Goal: Information Seeking & Learning: Learn about a topic

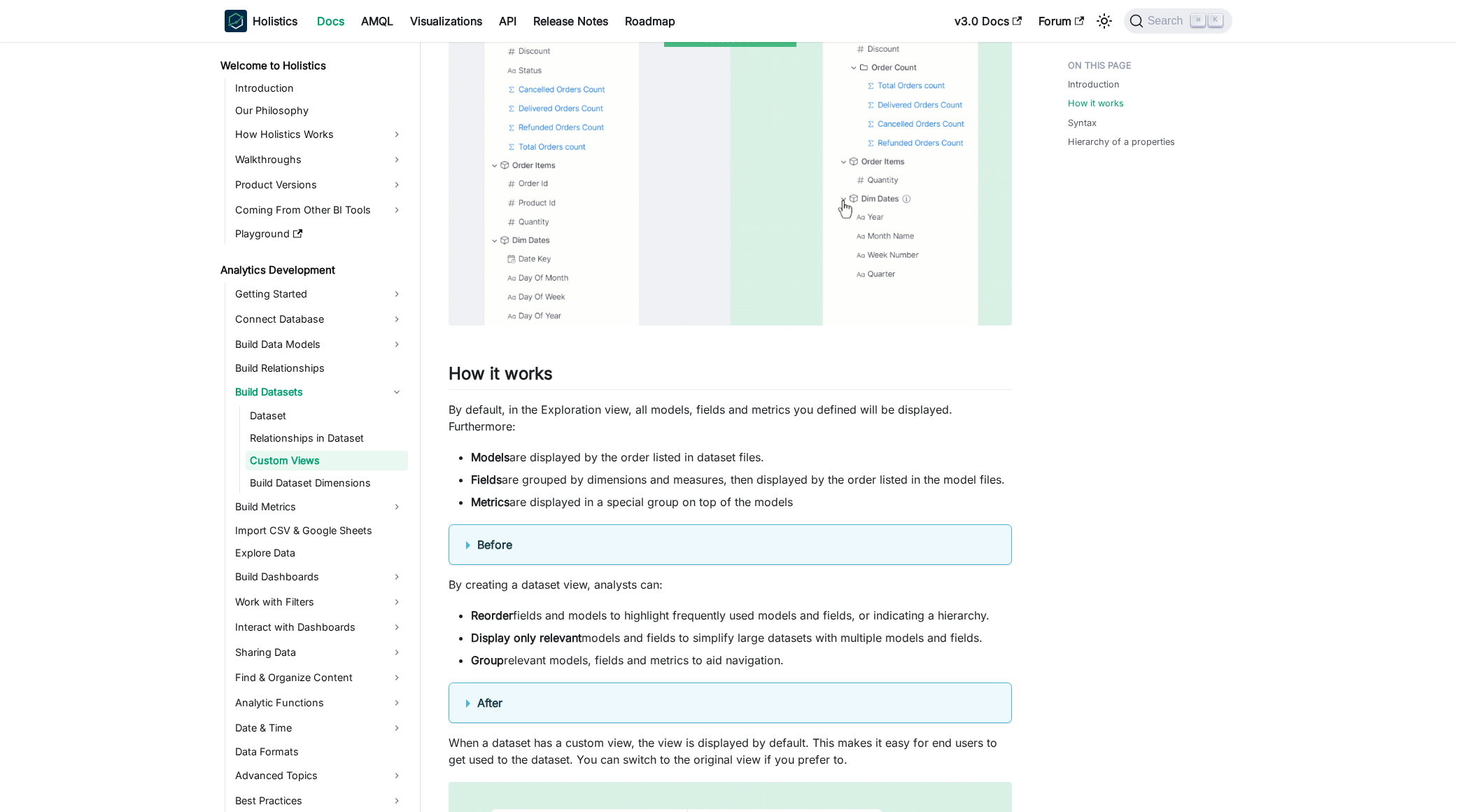
scroll to position [580, 0]
click at [497, 535] on b "Before" at bounding box center [495, 541] width 35 height 14
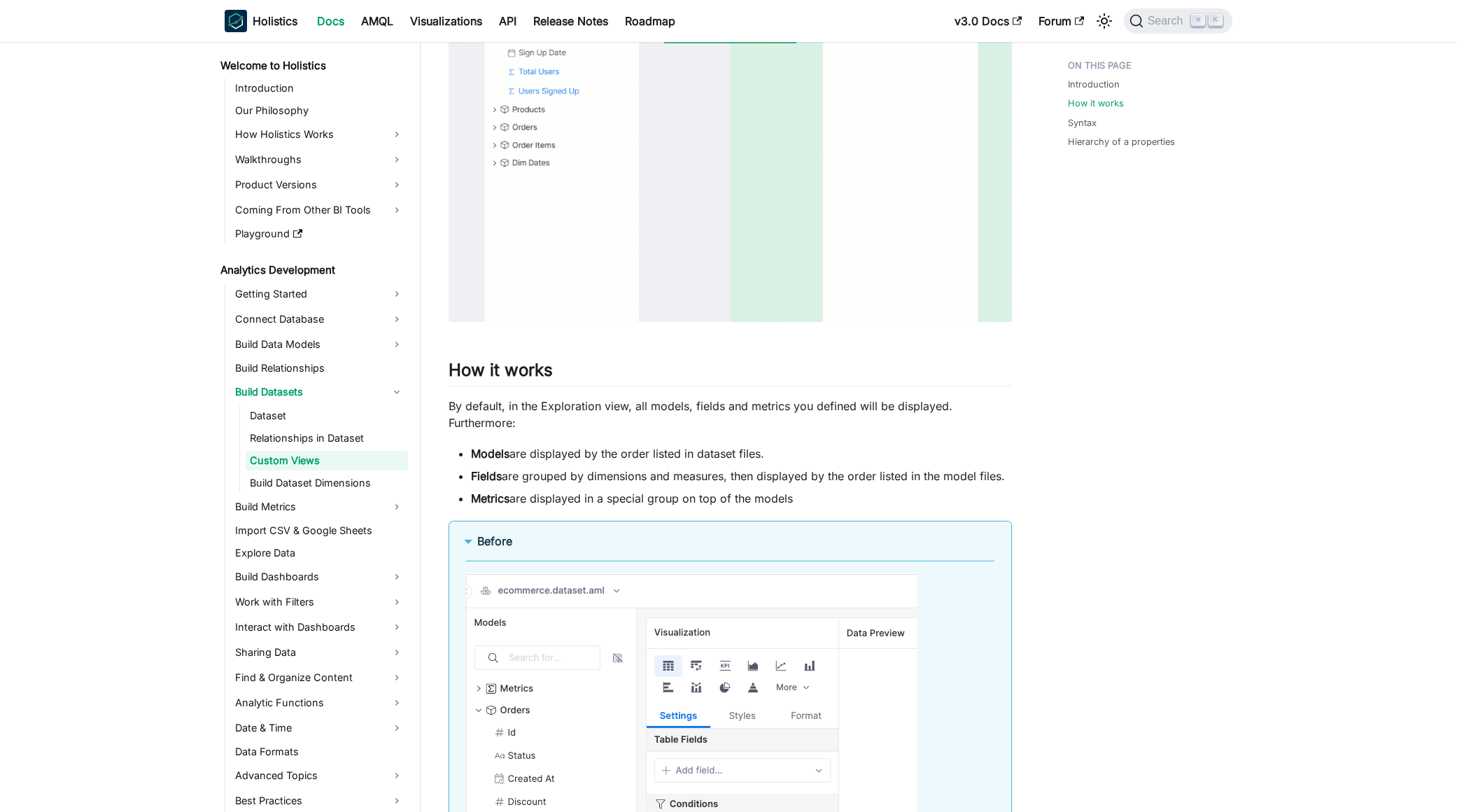
click at [497, 535] on b "Before" at bounding box center [495, 541] width 35 height 14
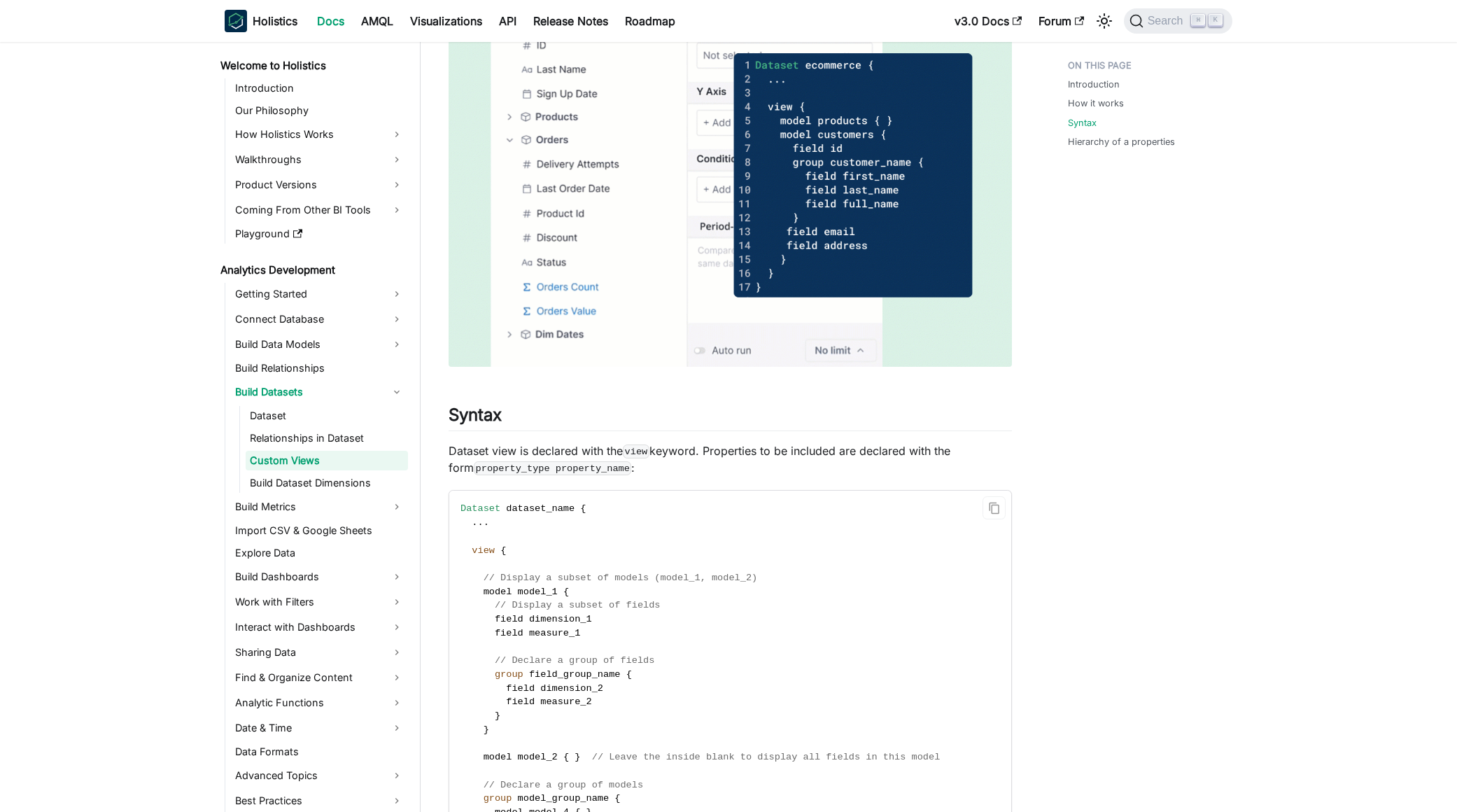
scroll to position [1744, 0]
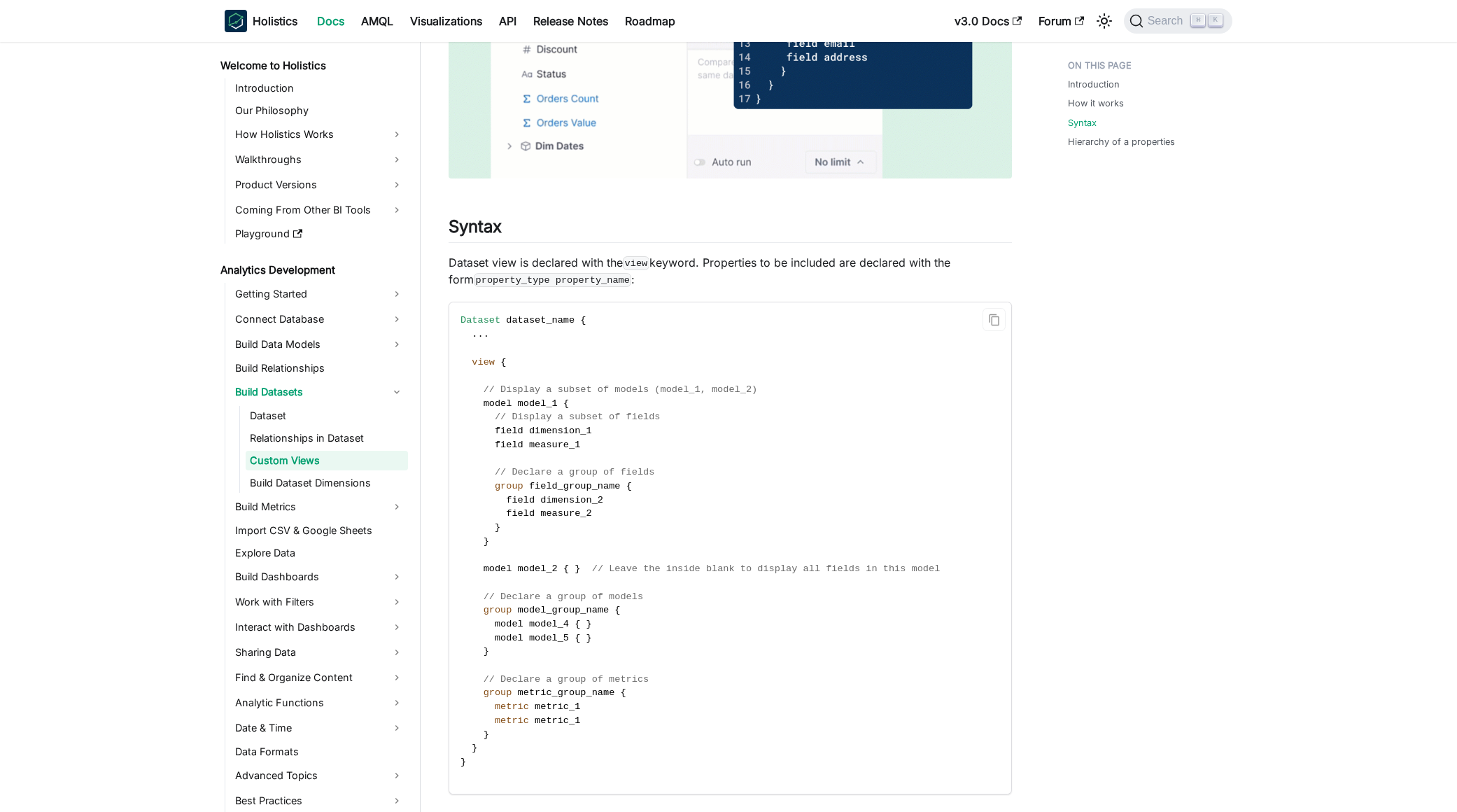
click at [514, 444] on span "field" at bounding box center [509, 445] width 28 height 11
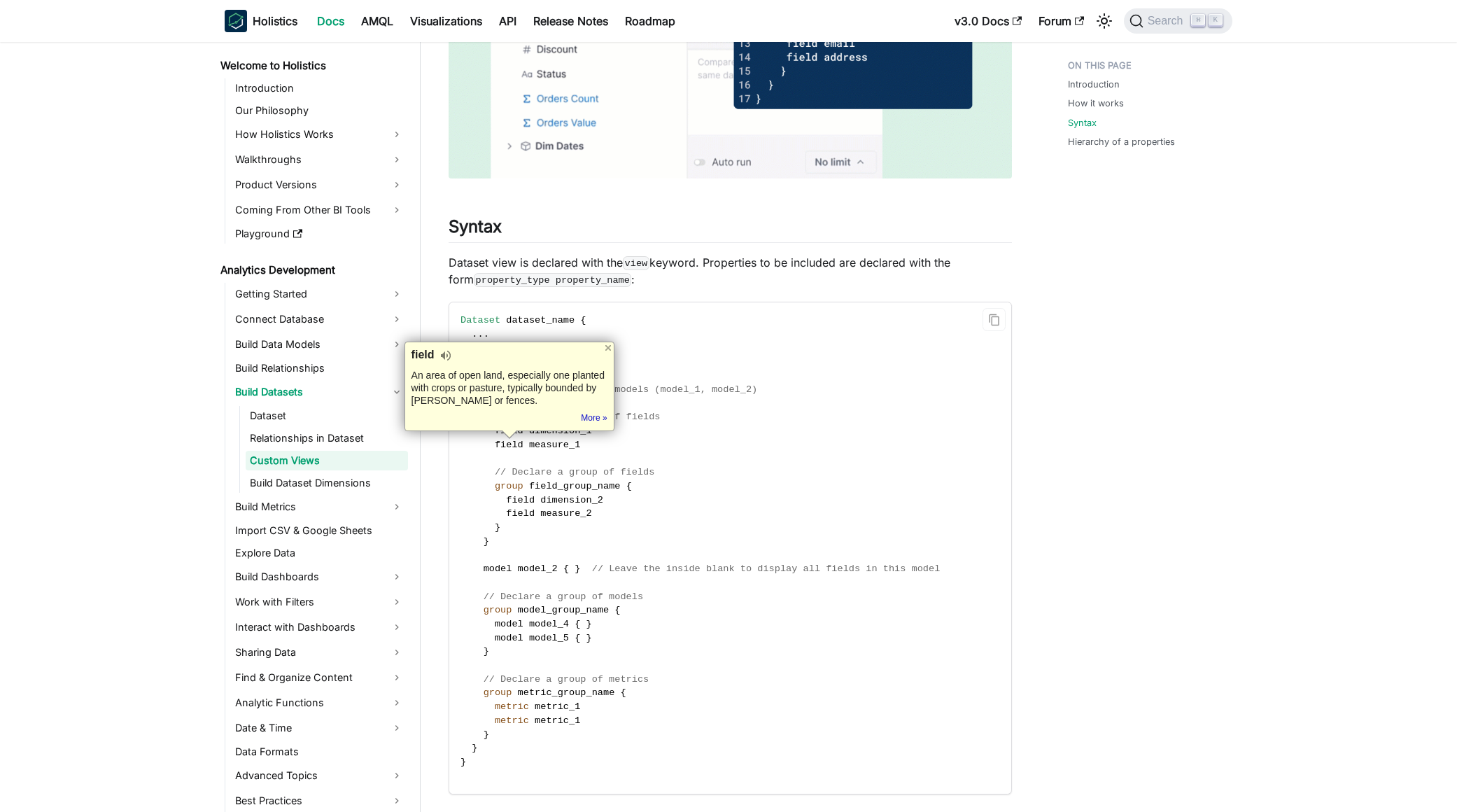
click at [814, 471] on code "Dataset dataset_name { . . . view { // Display a subset of models (model_1, mod…" at bounding box center [728, 548] width 560 height 491
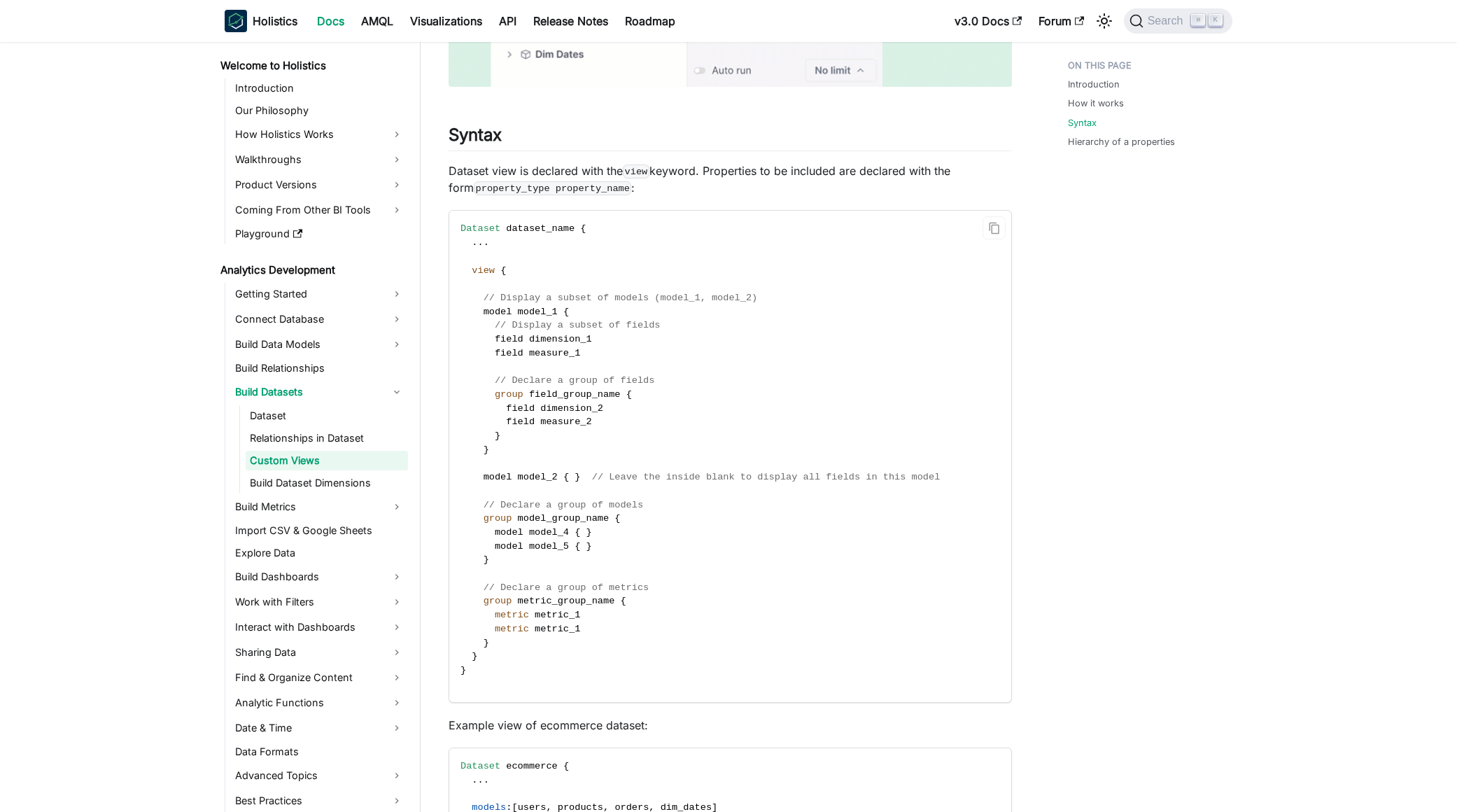
scroll to position [1842, 0]
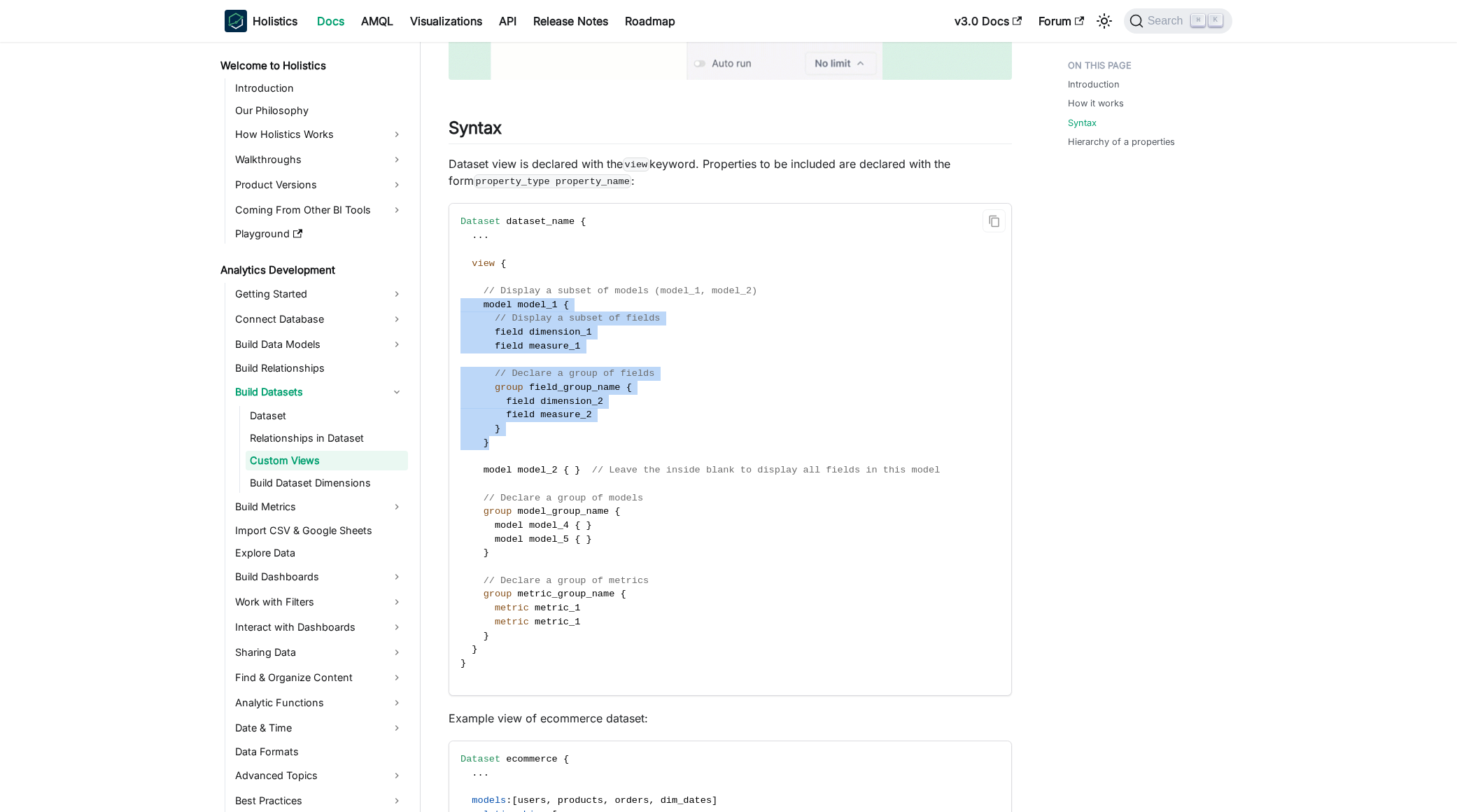
drag, startPoint x: 498, startPoint y: 437, endPoint x: 457, endPoint y: 298, distance: 144.9
click at [457, 298] on code "Dataset dataset_name { . . . view { // Display a subset of models (model_1, mod…" at bounding box center [728, 449] width 560 height 491
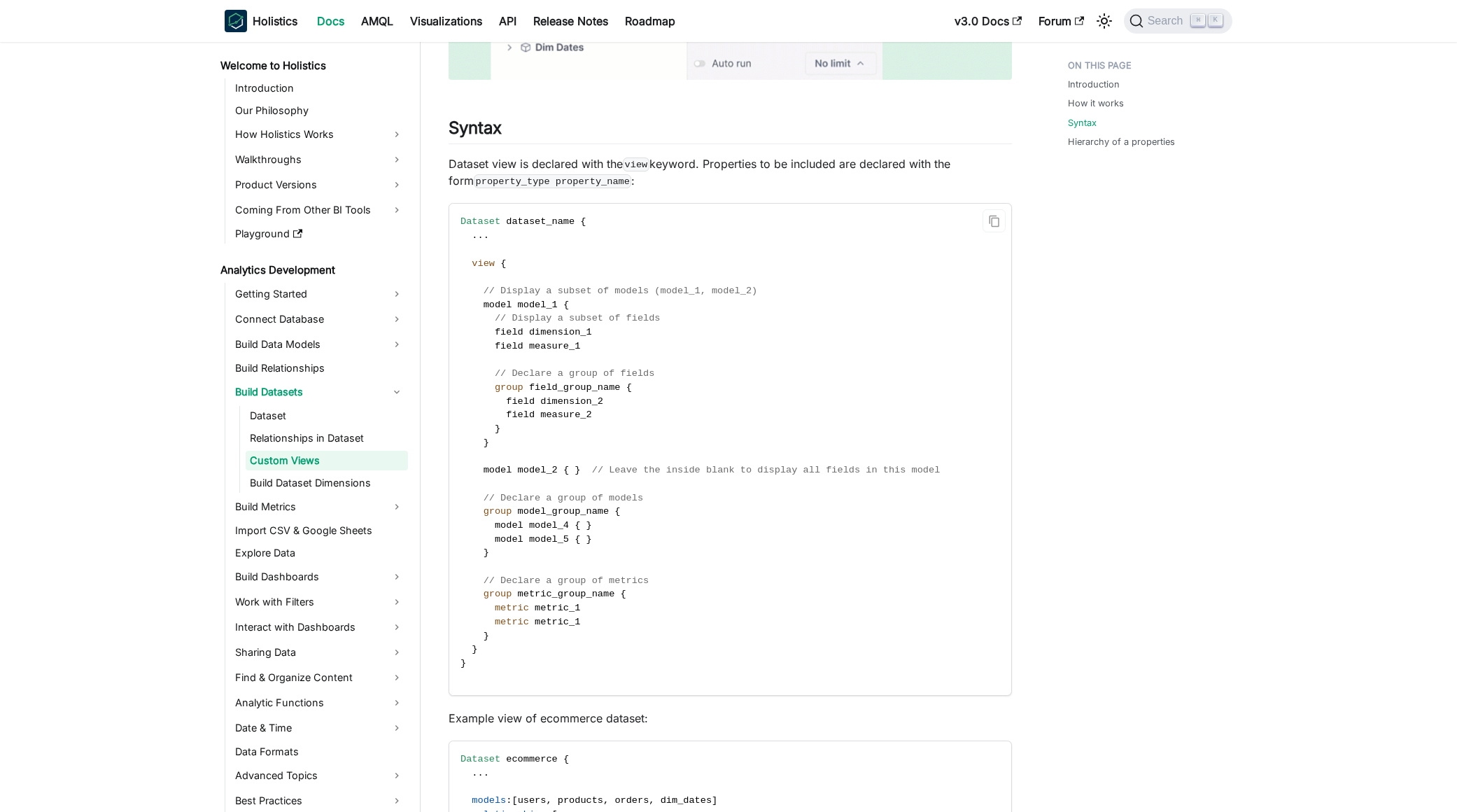
click at [673, 511] on code "Dataset dataset_name { . . . view { // Display a subset of models (model_1, mod…" at bounding box center [728, 449] width 560 height 491
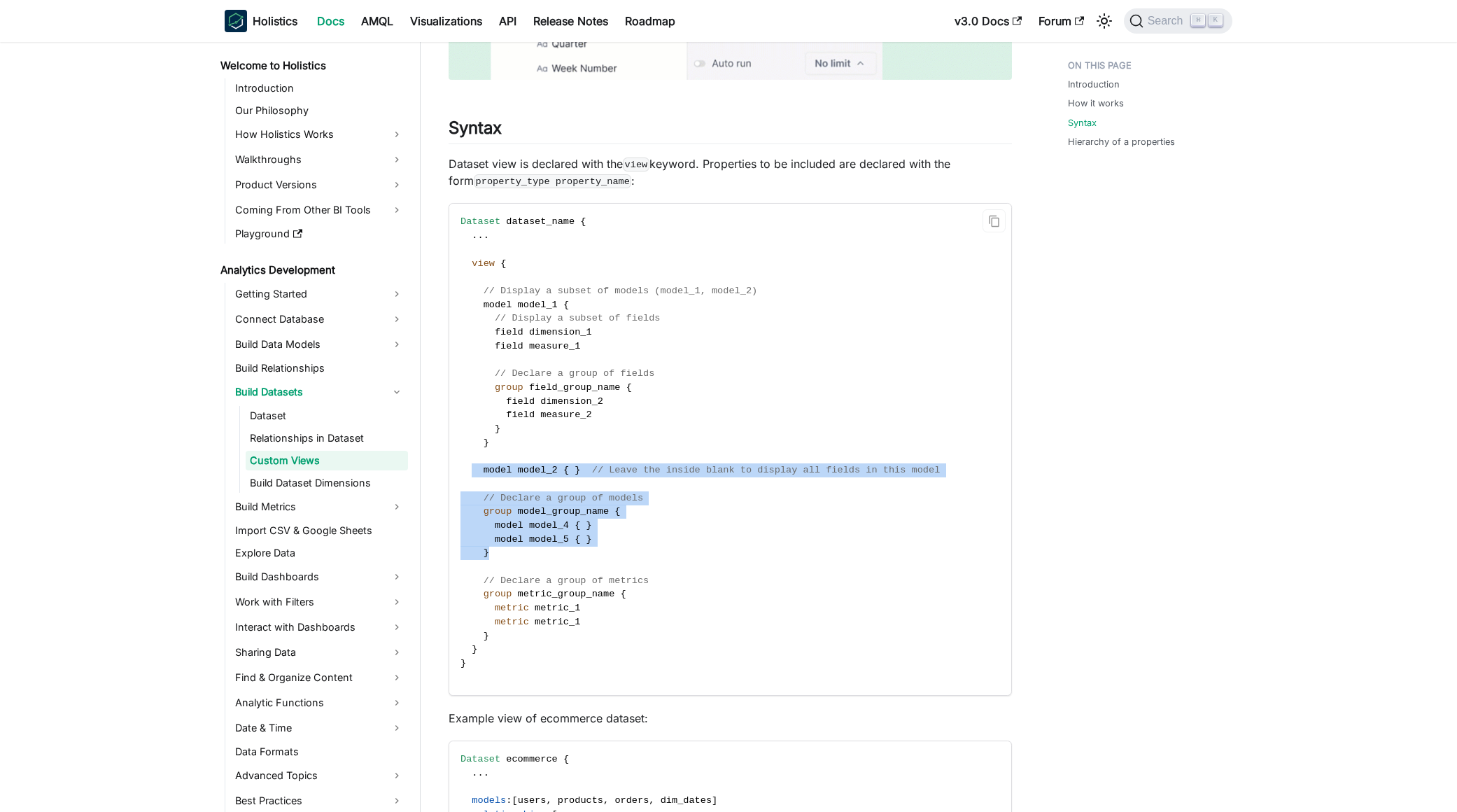
drag, startPoint x: 474, startPoint y: 469, endPoint x: 651, endPoint y: 552, distance: 195.5
click at [651, 552] on code "Dataset dataset_name { . . . view { // Display a subset of models (model_1, mod…" at bounding box center [728, 449] width 560 height 491
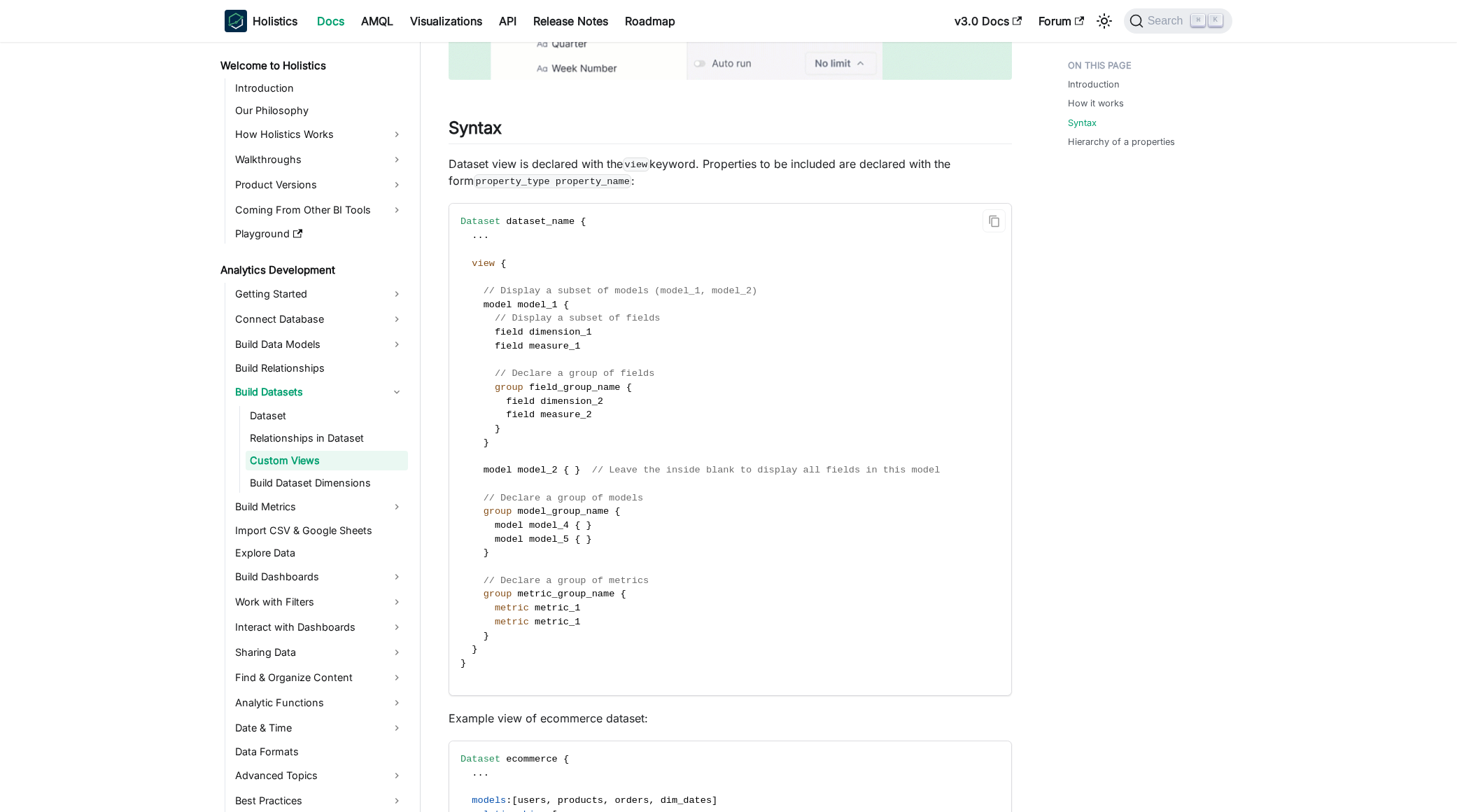
click at [602, 623] on code "Dataset dataset_name { . . . view { // Display a subset of models (model_1, mod…" at bounding box center [728, 449] width 560 height 491
drag, startPoint x: 696, startPoint y: 581, endPoint x: 470, endPoint y: 578, distance: 226.0
click at [470, 578] on code "Dataset dataset_name { . . . view { // Display a subset of models (model_1, mod…" at bounding box center [728, 449] width 560 height 491
click at [595, 625] on code "Dataset dataset_name { . . . view { // Display a subset of models (model_1, mod…" at bounding box center [728, 449] width 560 height 491
drag, startPoint x: 607, startPoint y: 602, endPoint x: 479, endPoint y: 589, distance: 128.7
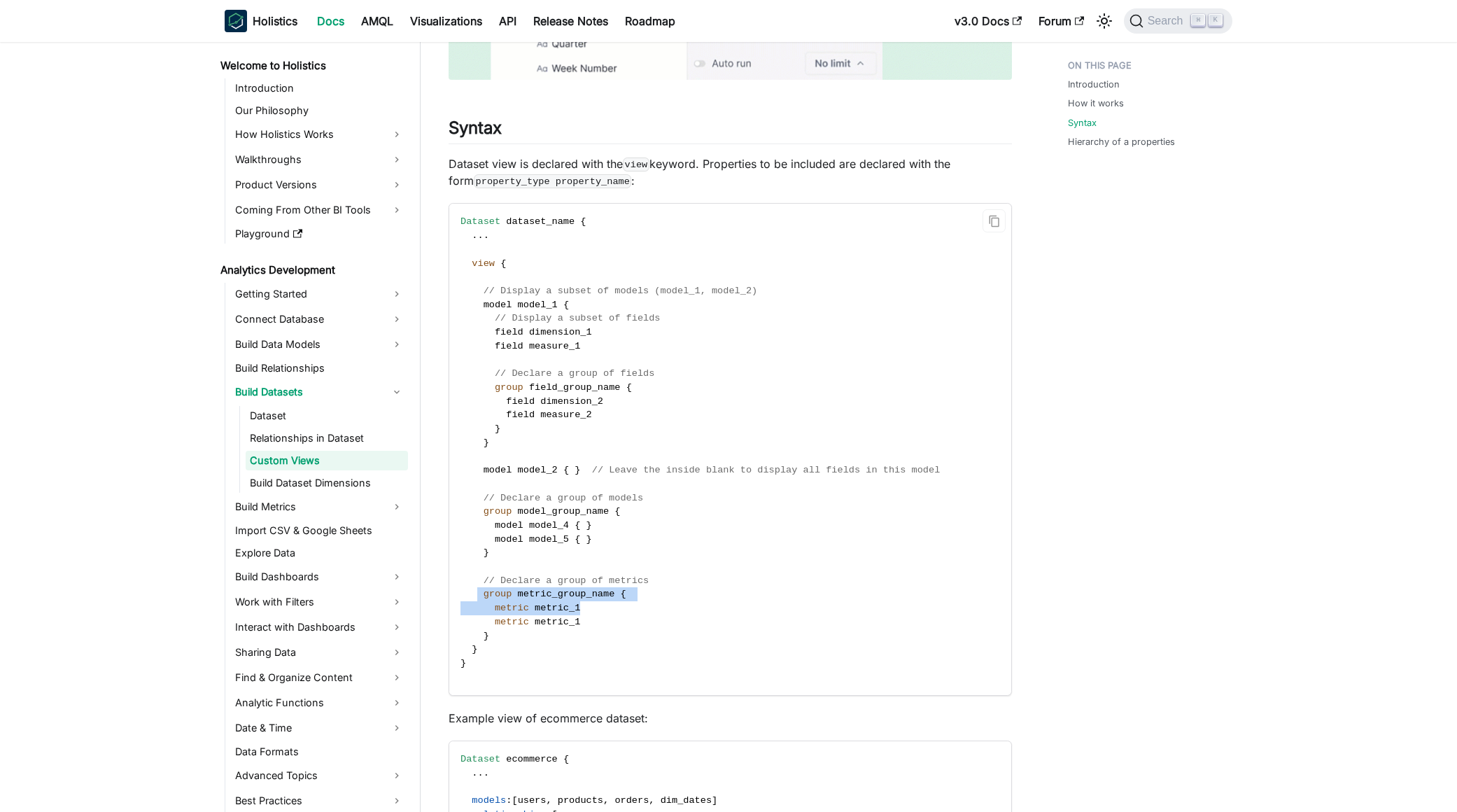
click at [479, 589] on code "Dataset dataset_name { . . . view { // Display a subset of models (model_1, mod…" at bounding box center [728, 449] width 560 height 491
click at [558, 625] on span "metric_1" at bounding box center [557, 622] width 45 height 11
click at [604, 626] on code "Dataset dataset_name { . . . view { // Display a subset of models (model_1, mod…" at bounding box center [728, 449] width 560 height 491
click at [552, 600] on code "Dataset dataset_name { . . . view { // Display a subset of models (model_1, mod…" at bounding box center [728, 449] width 560 height 491
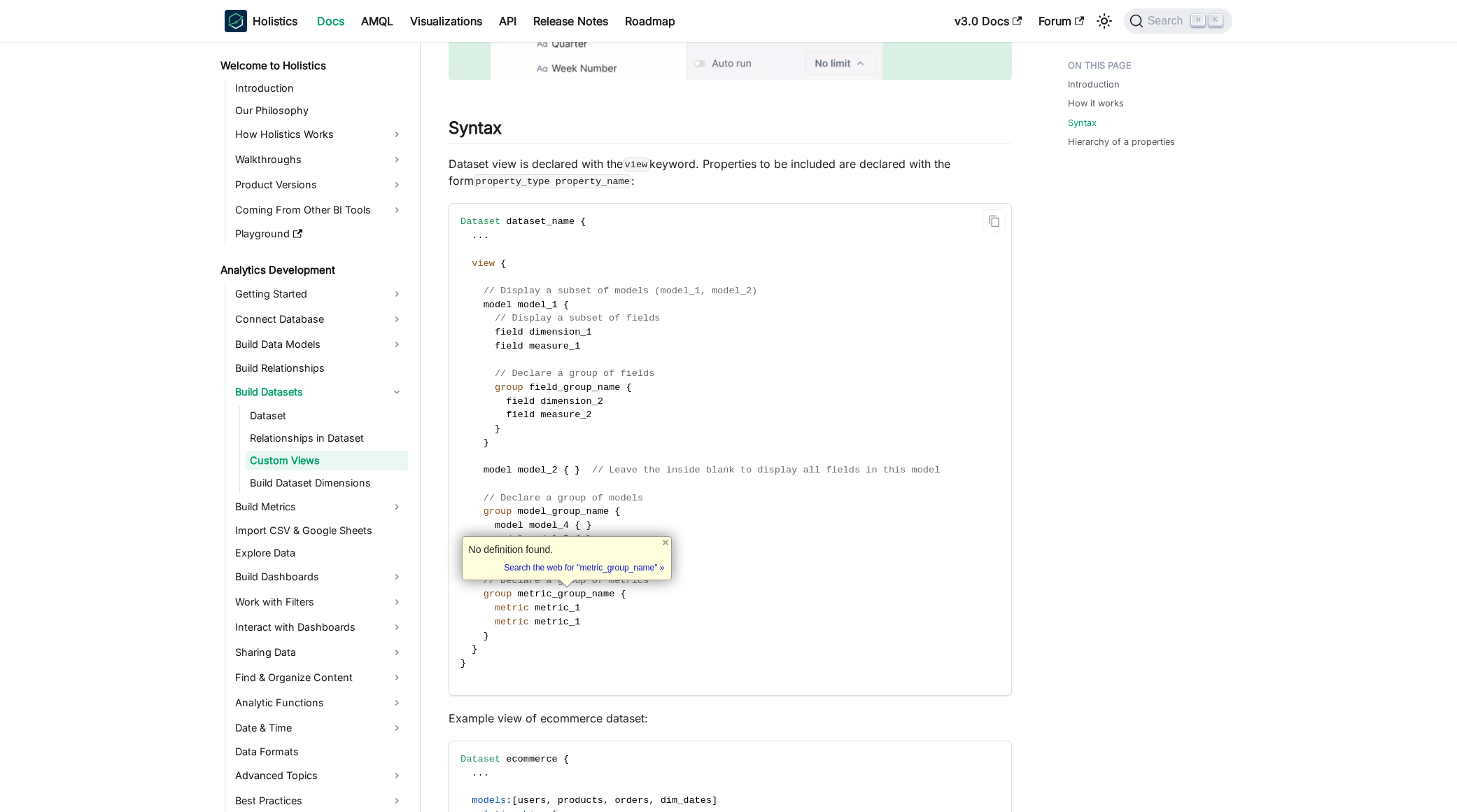
click at [669, 614] on code "Dataset dataset_name { . . . view { // Display a subset of models (model_1, mod…" at bounding box center [728, 449] width 560 height 491
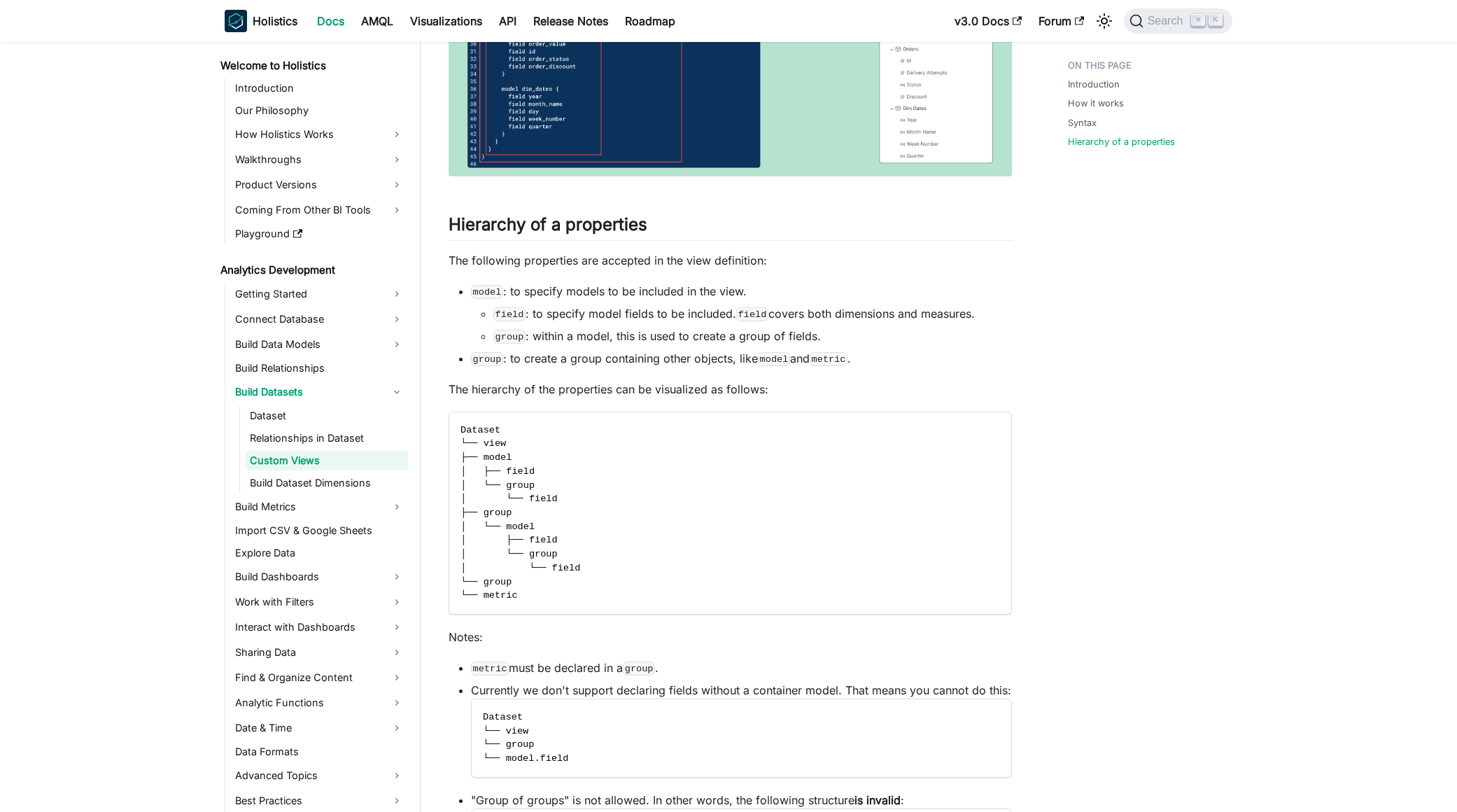
scroll to position [3434, 0]
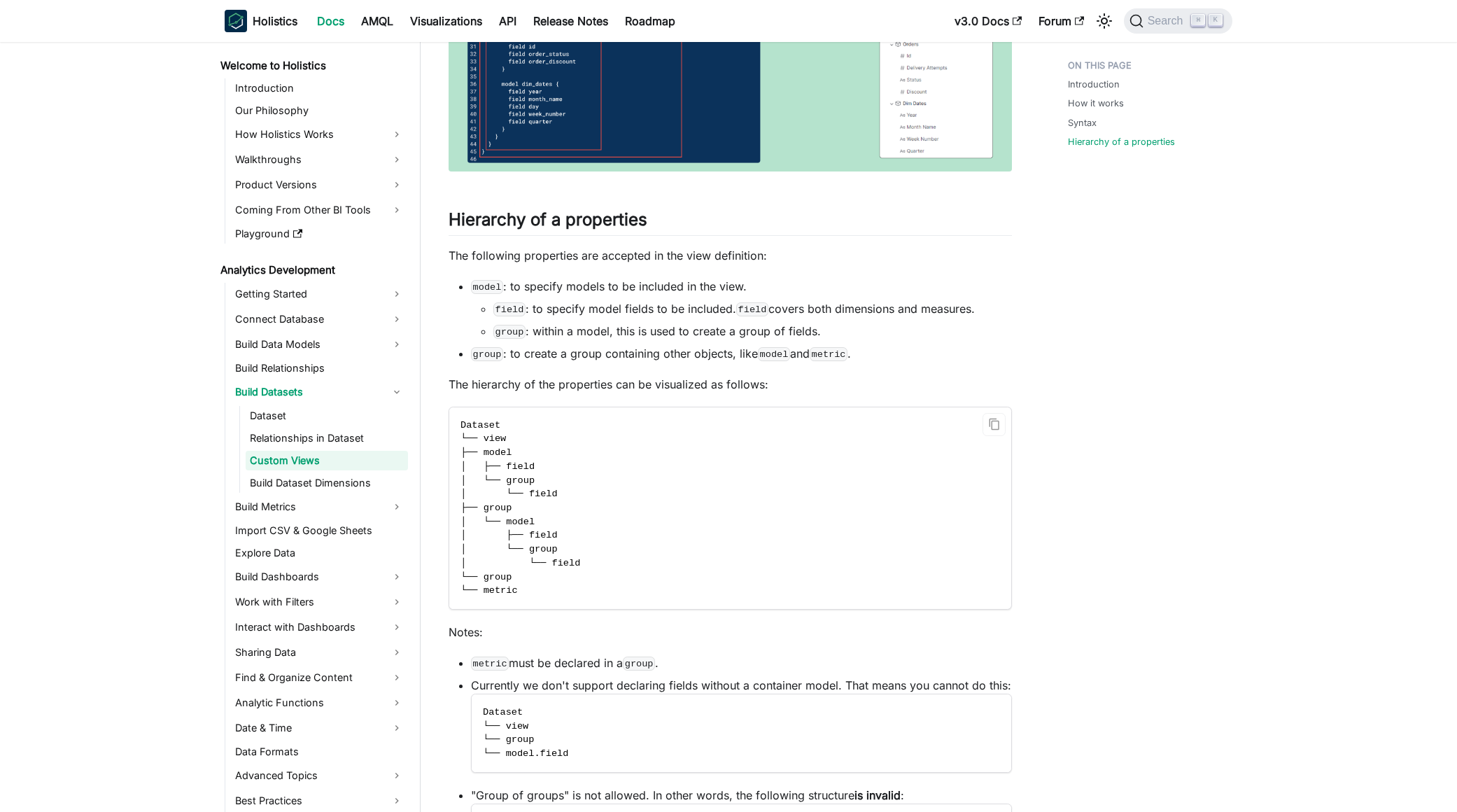
drag, startPoint x: 504, startPoint y: 453, endPoint x: 598, endPoint y: 489, distance: 100.7
click at [598, 489] on code "Dataset └── view ├── model │ ├── field │ └── group │ └── field ├── group │ └── …" at bounding box center [728, 508] width 560 height 201
click at [603, 516] on code "Dataset └── view ├── model │ ├── field │ └── group │ └── field ├── group │ └── …" at bounding box center [728, 508] width 560 height 201
drag, startPoint x: 487, startPoint y: 507, endPoint x: 653, endPoint y: 561, distance: 174.6
click at [653, 561] on code "Dataset └── view ├── model │ ├── field │ └── group │ └── field ├── group │ └── …" at bounding box center [728, 508] width 560 height 201
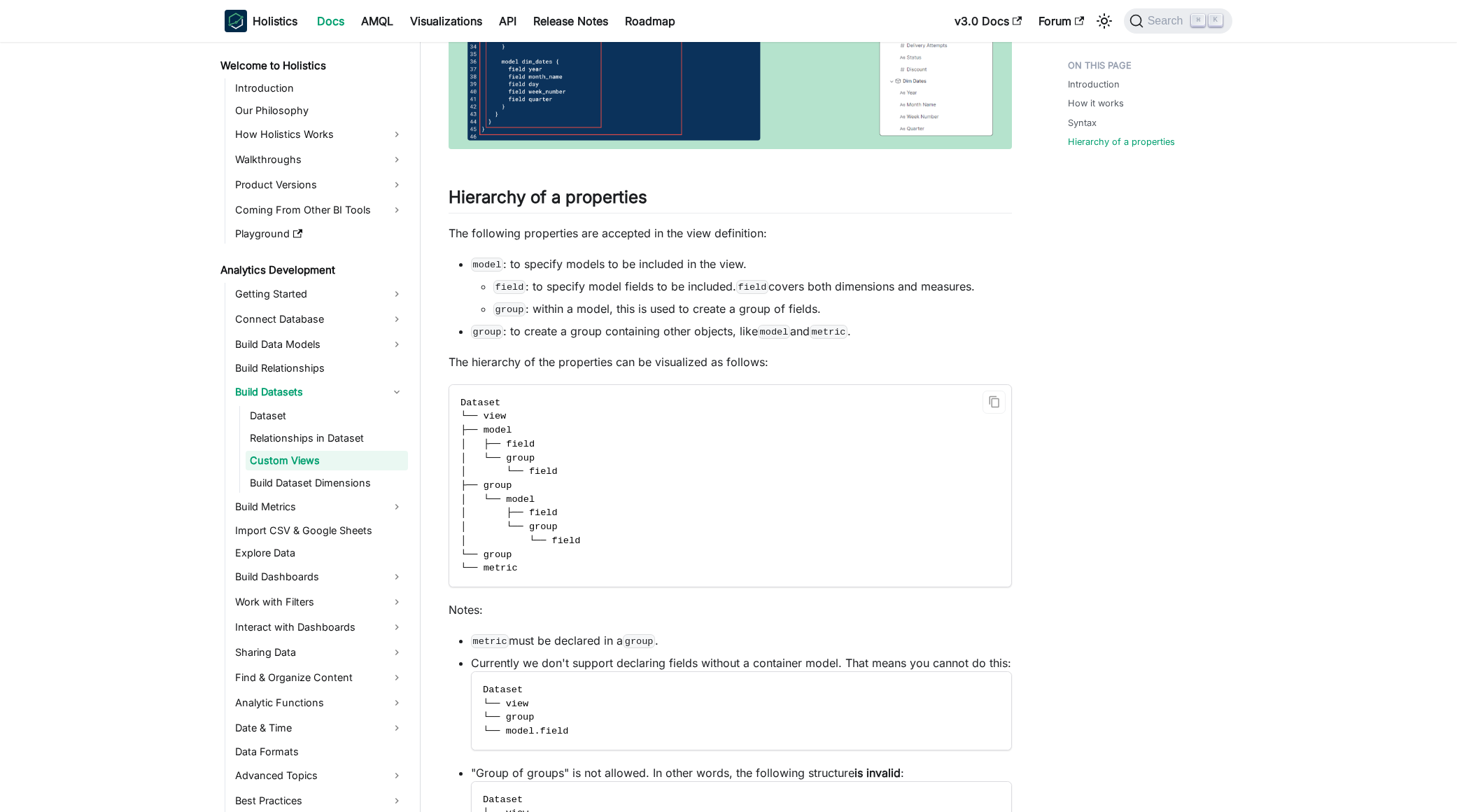
click at [653, 561] on code "Dataset └── view ├── model │ ├── field │ └── group │ └── field ├── group │ └── …" at bounding box center [728, 485] width 560 height 201
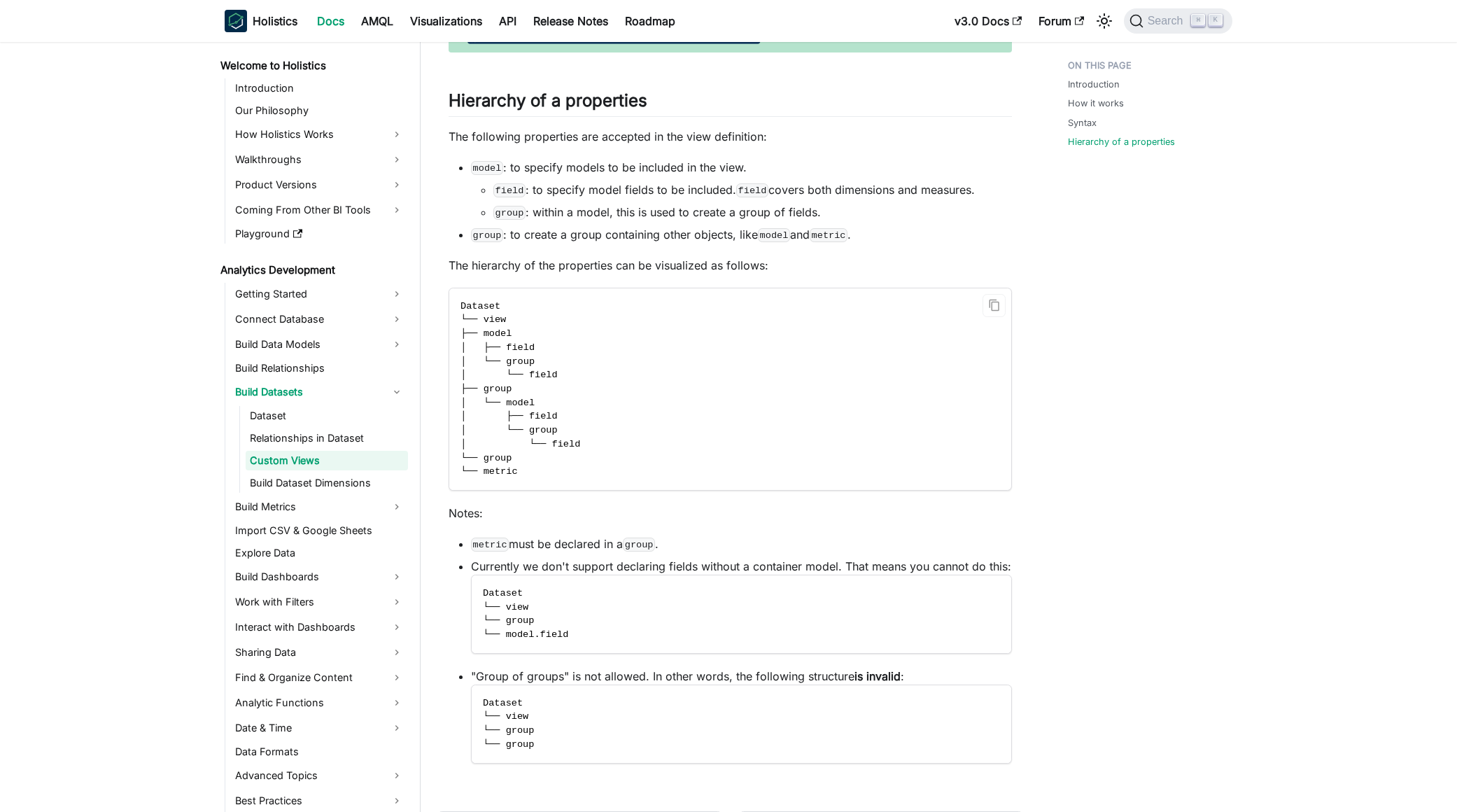
scroll to position [3574, 0]
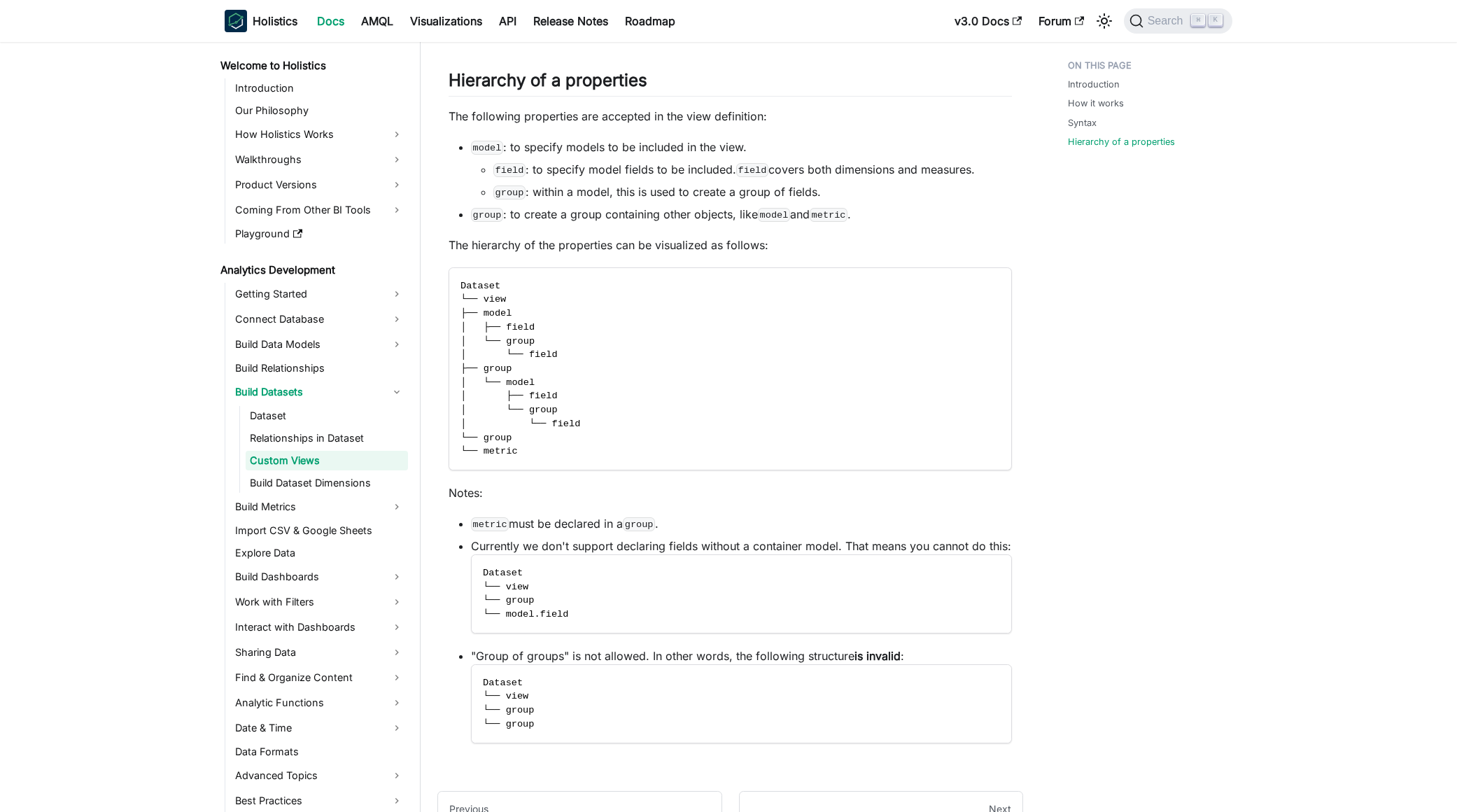
click at [644, 527] on code "group" at bounding box center [639, 524] width 32 height 14
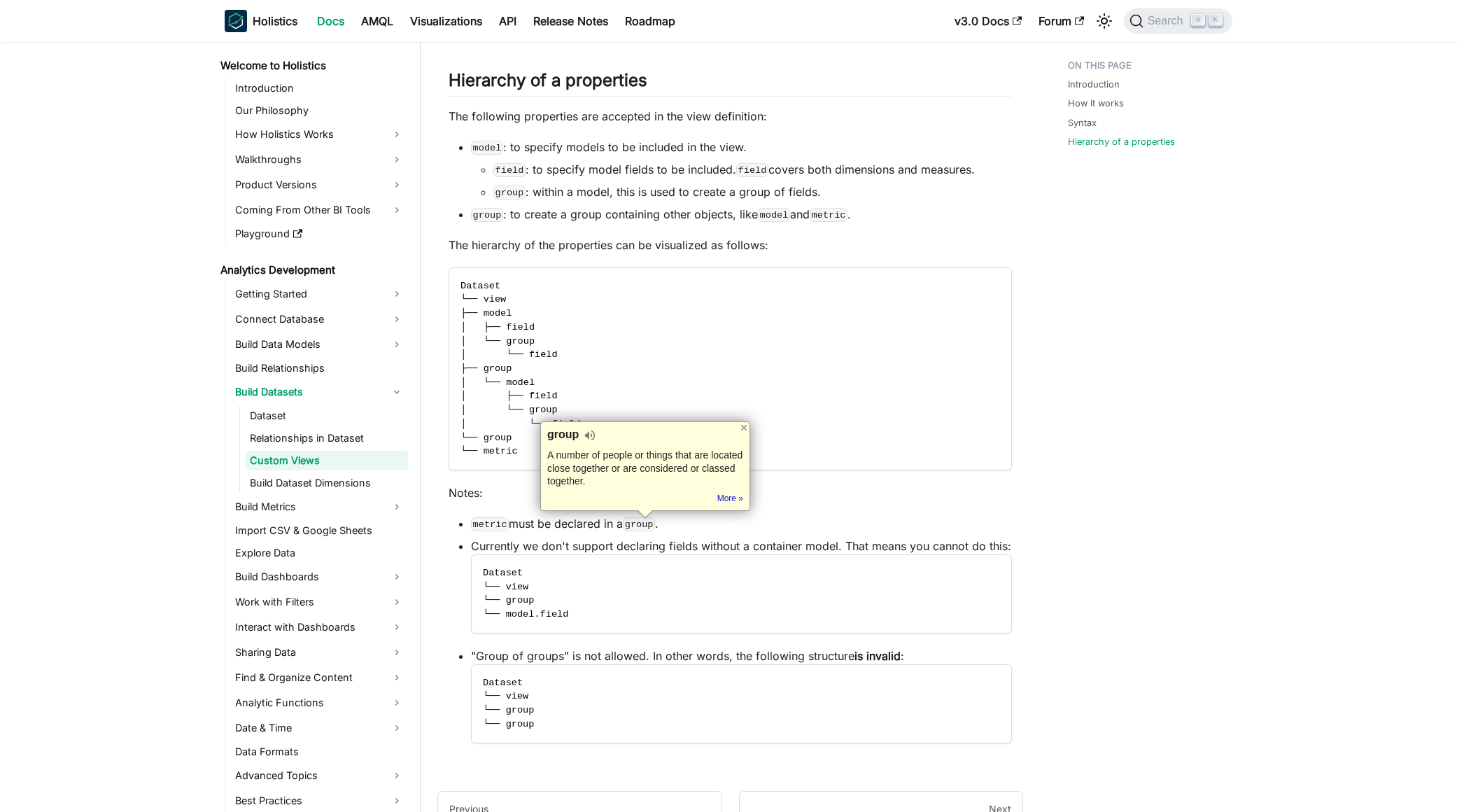
click at [696, 530] on li "metric must be declared in a group ." at bounding box center [742, 523] width 541 height 17
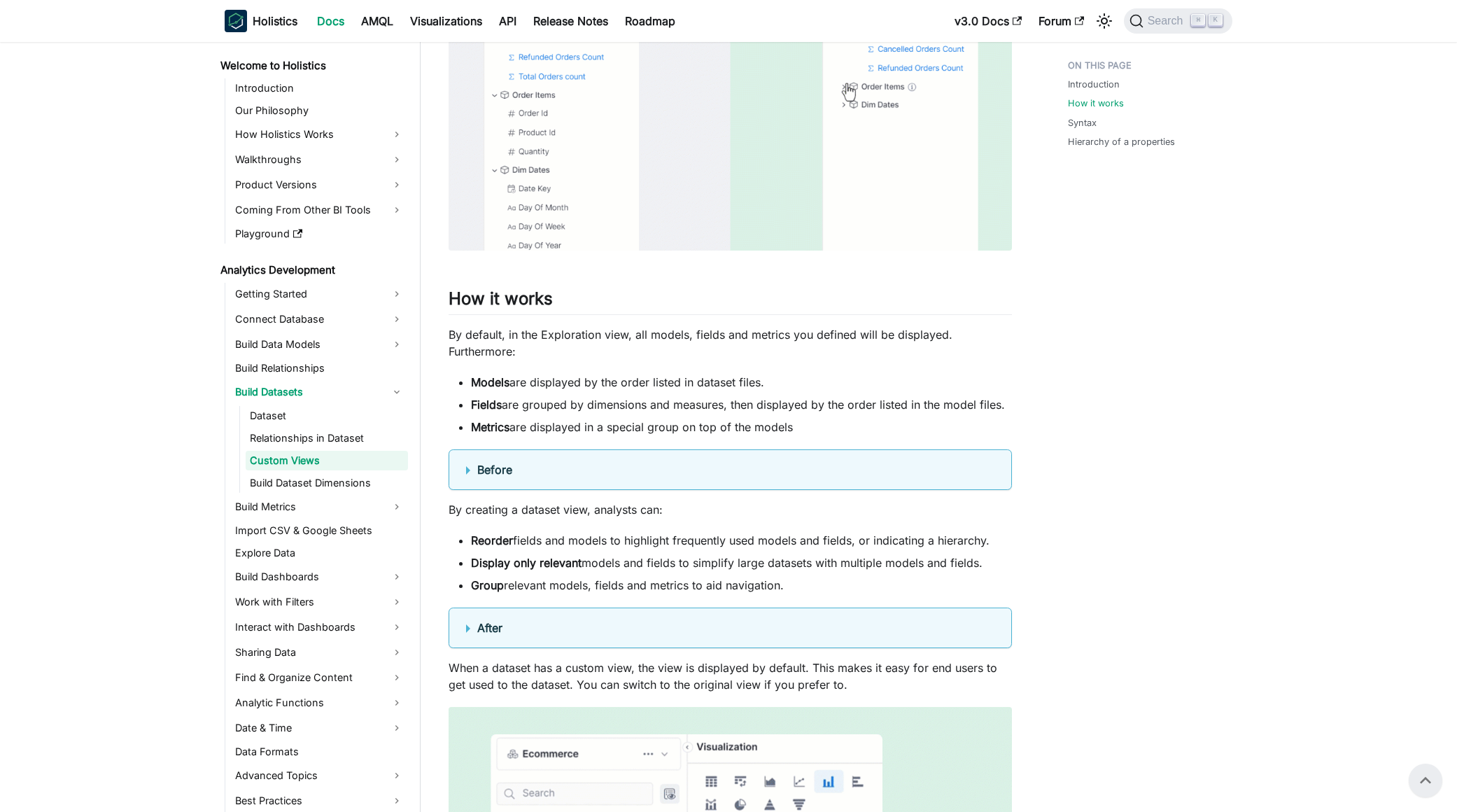
scroll to position [660, 0]
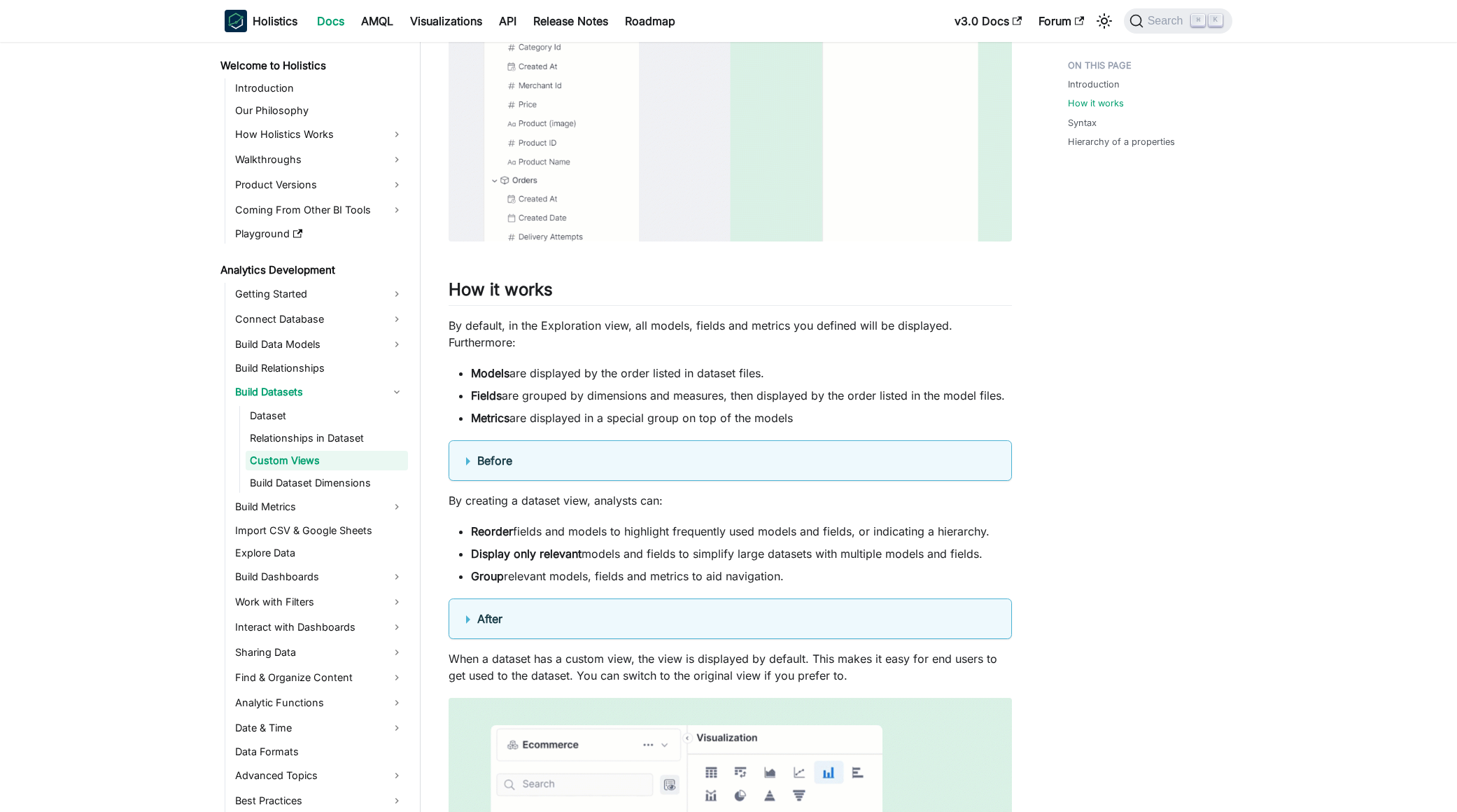
click at [481, 614] on b "After" at bounding box center [489, 618] width 25 height 14
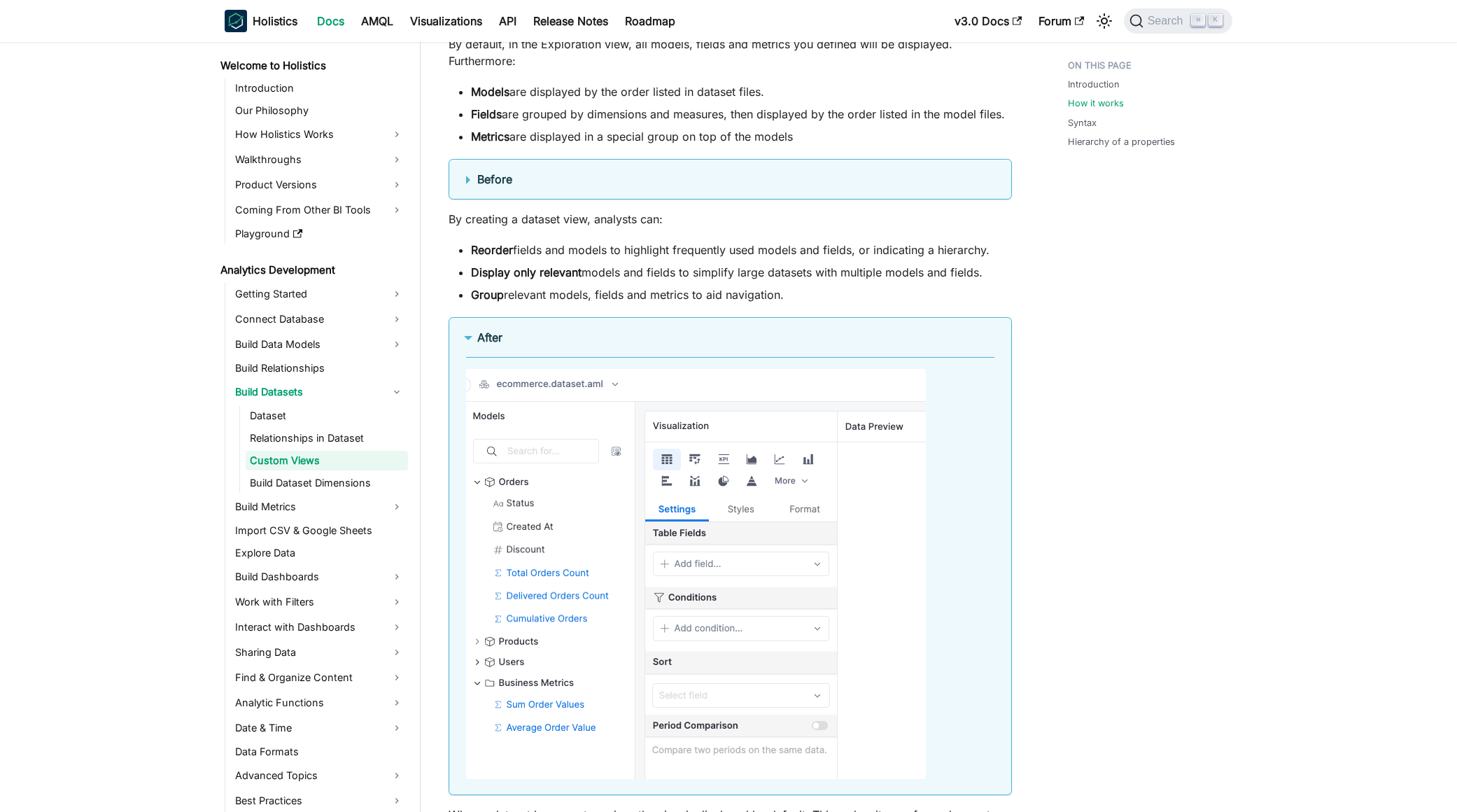
scroll to position [943, 0]
click at [489, 336] on b "After" at bounding box center [489, 336] width 25 height 14
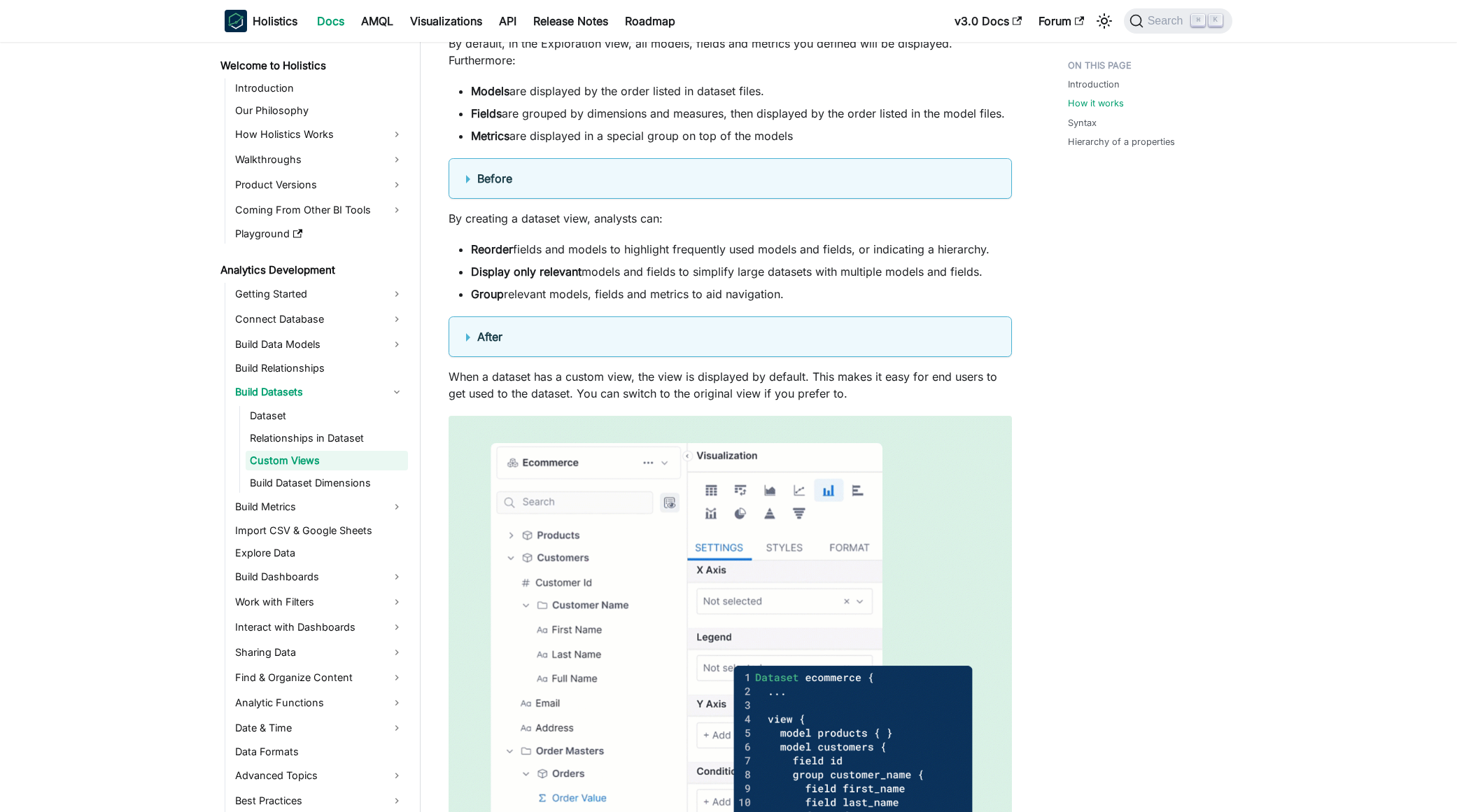
click at [506, 342] on summary "After" at bounding box center [730, 336] width 529 height 17
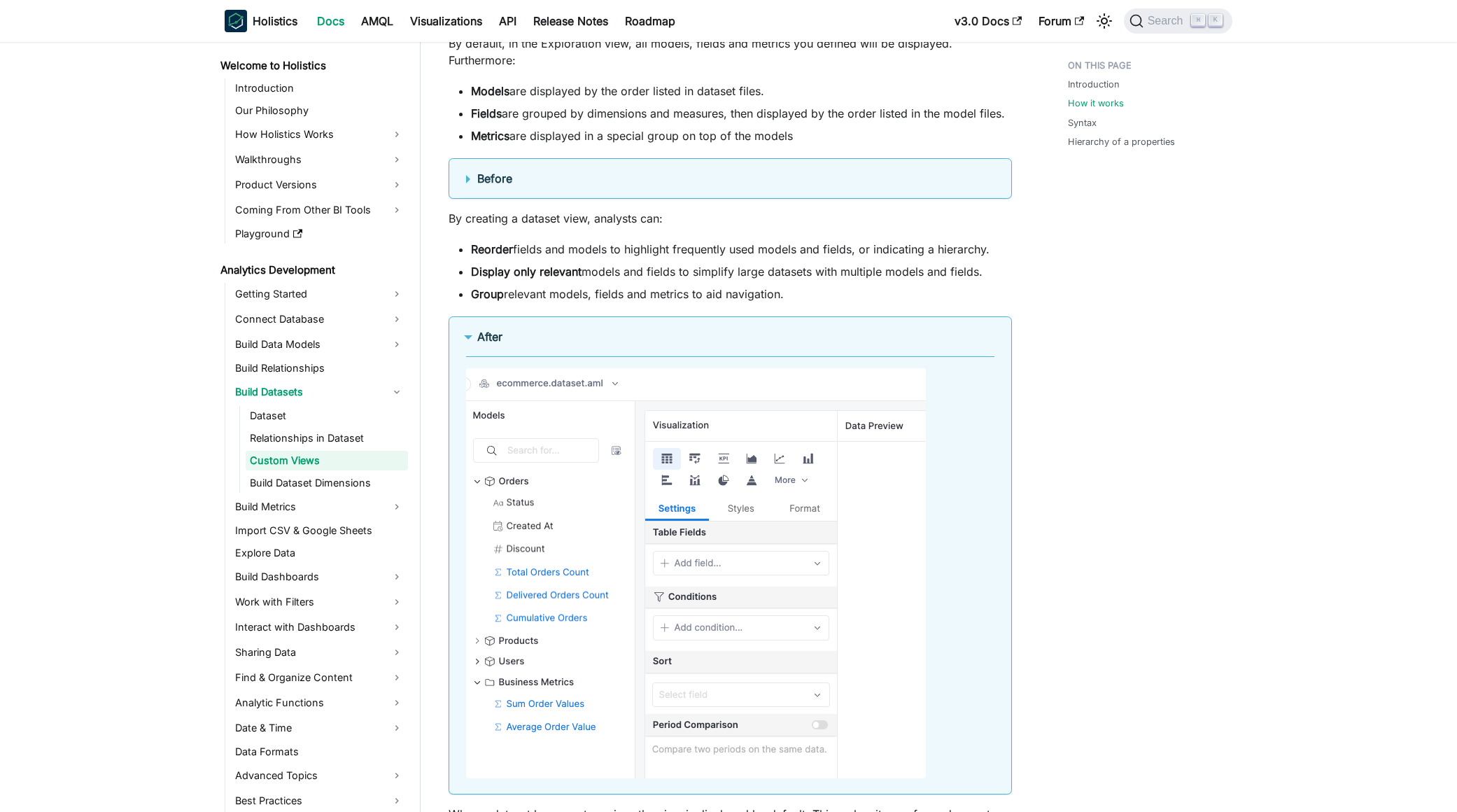
click at [582, 187] on summary "Before" at bounding box center [730, 178] width 529 height 17
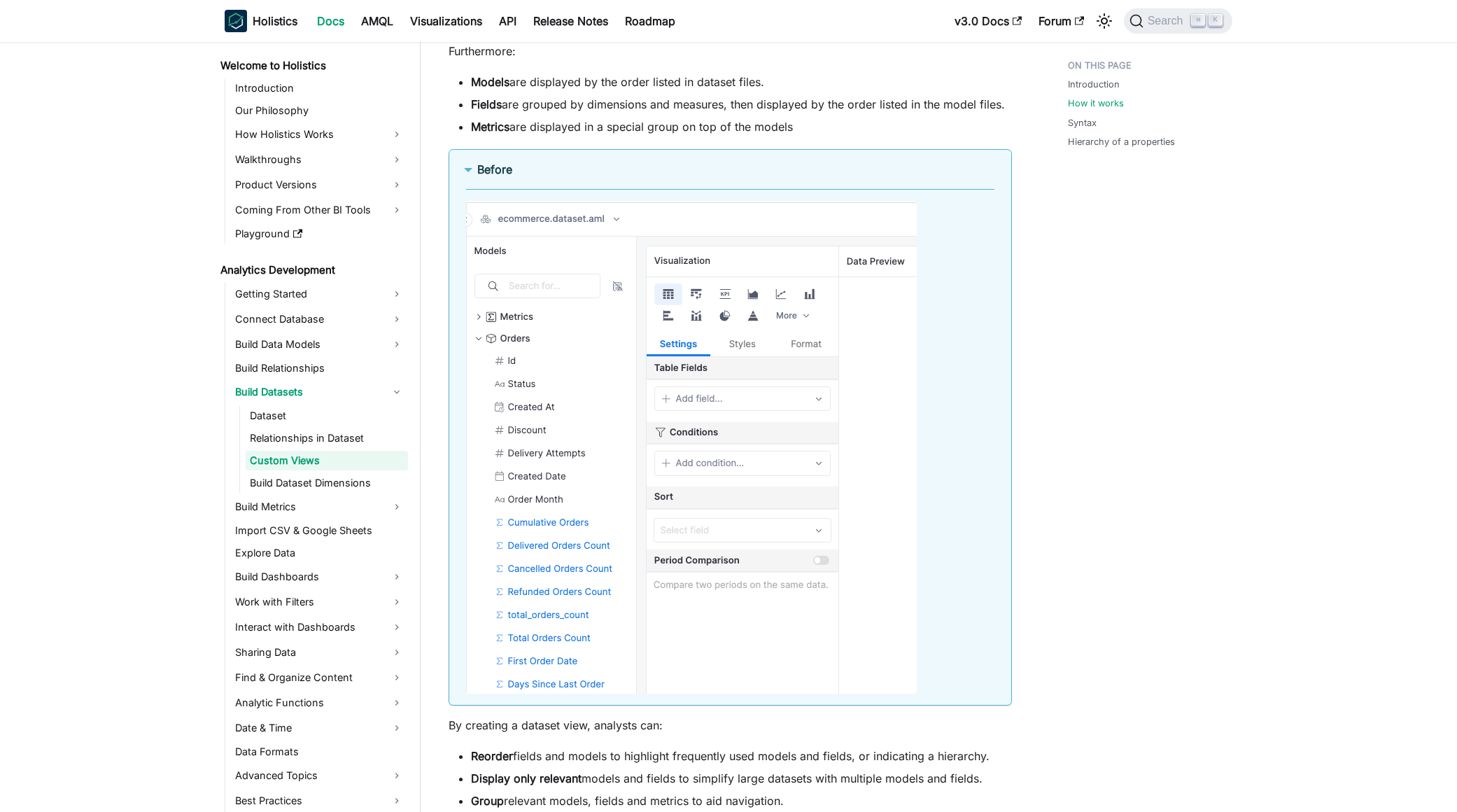
scroll to position [961, 0]
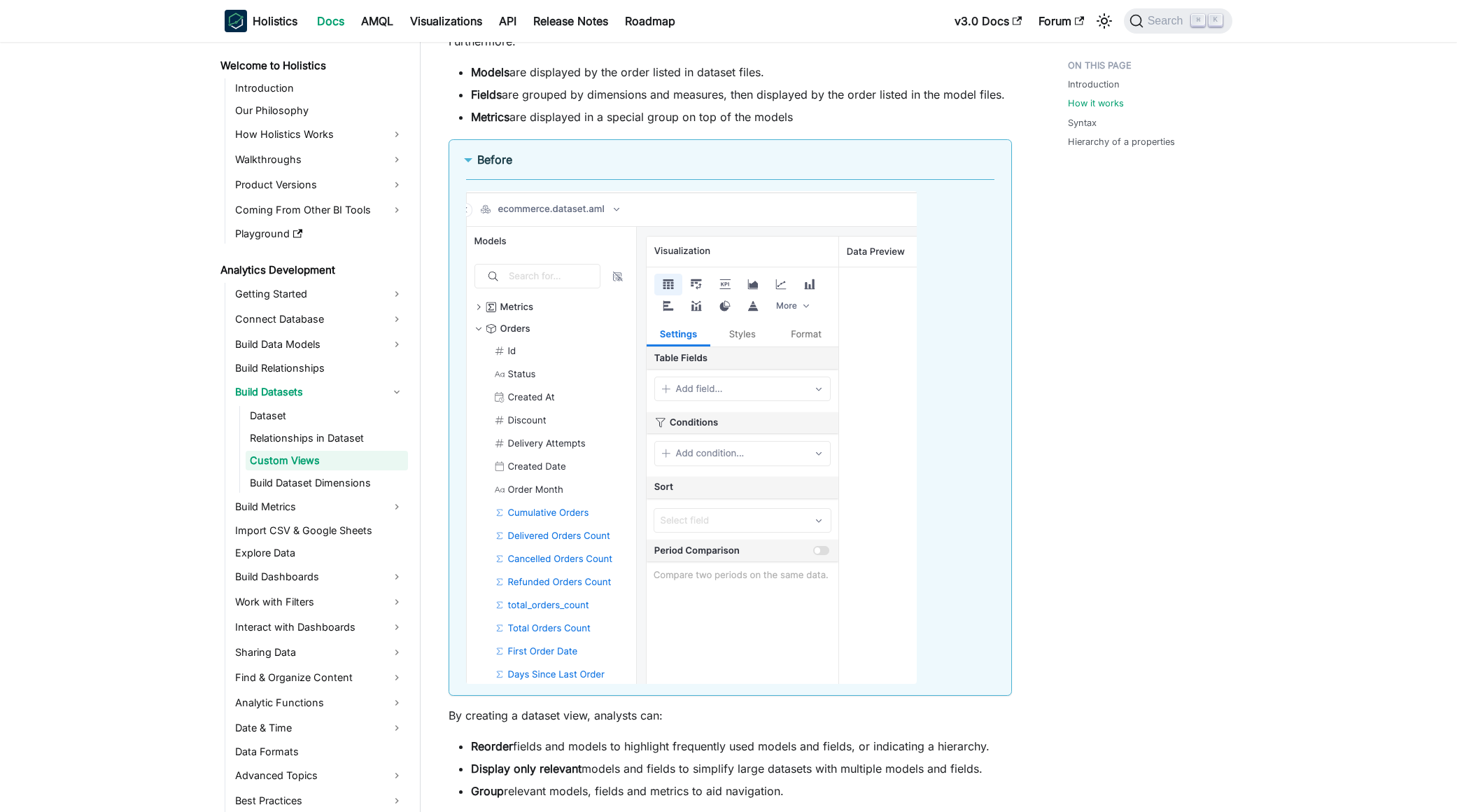
click at [557, 163] on summary "Before" at bounding box center [730, 159] width 529 height 17
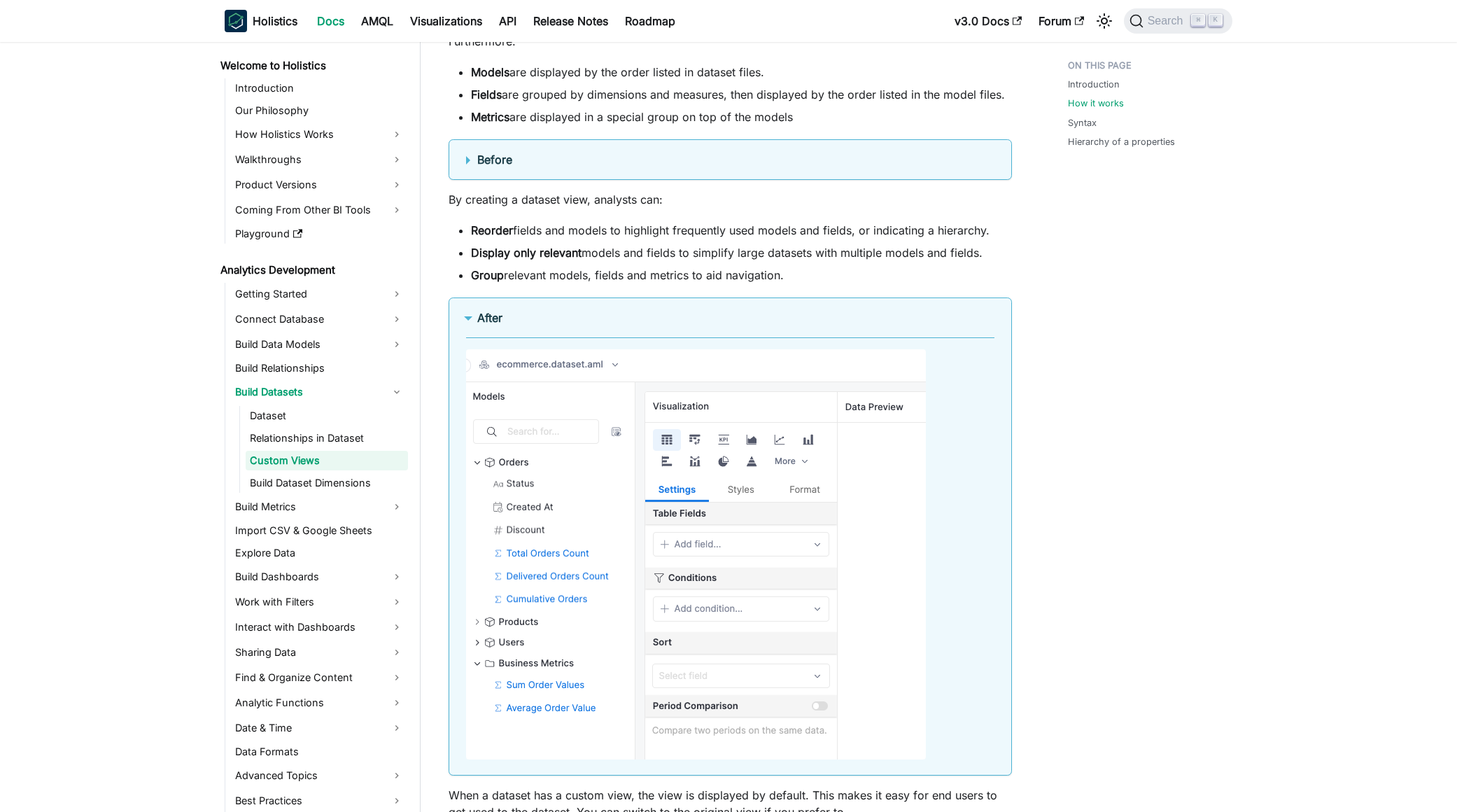
click at [525, 168] on details "Before" at bounding box center [730, 159] width 563 height 41
click at [558, 165] on summary "Before" at bounding box center [730, 159] width 529 height 17
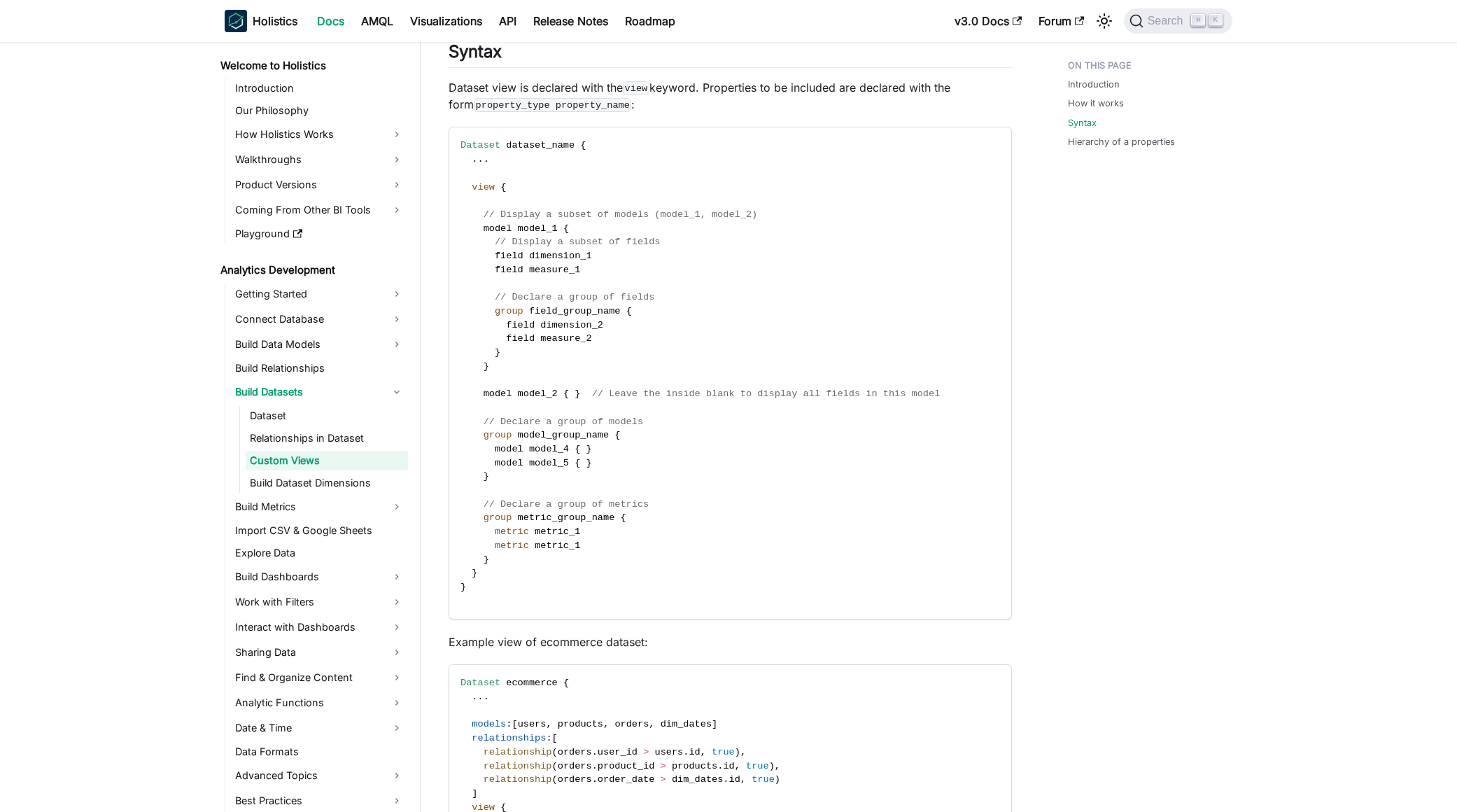
scroll to position [2884, 0]
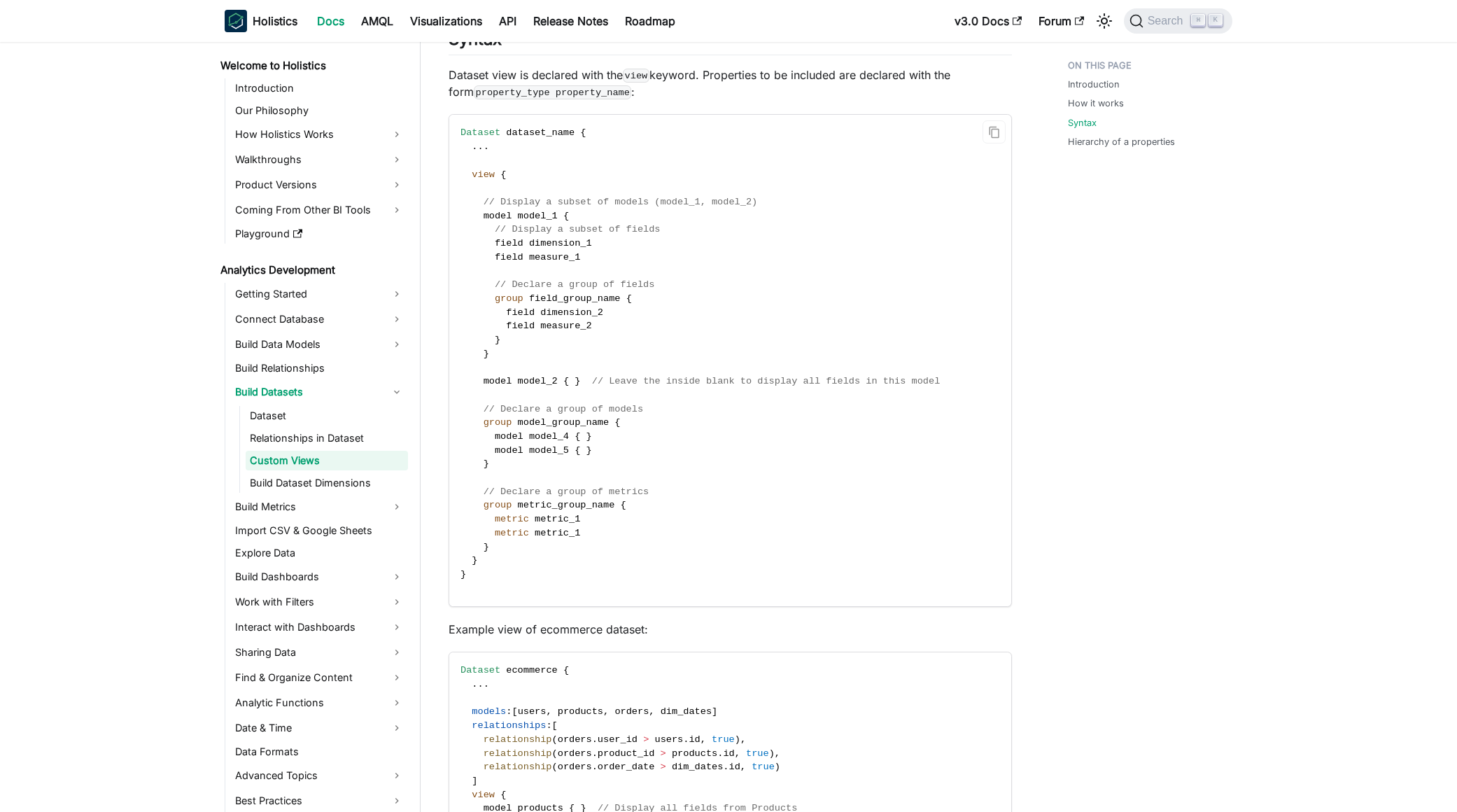
click at [565, 522] on span "metric_1" at bounding box center [557, 519] width 45 height 11
click at [564, 535] on span "metric_1" at bounding box center [557, 533] width 45 height 11
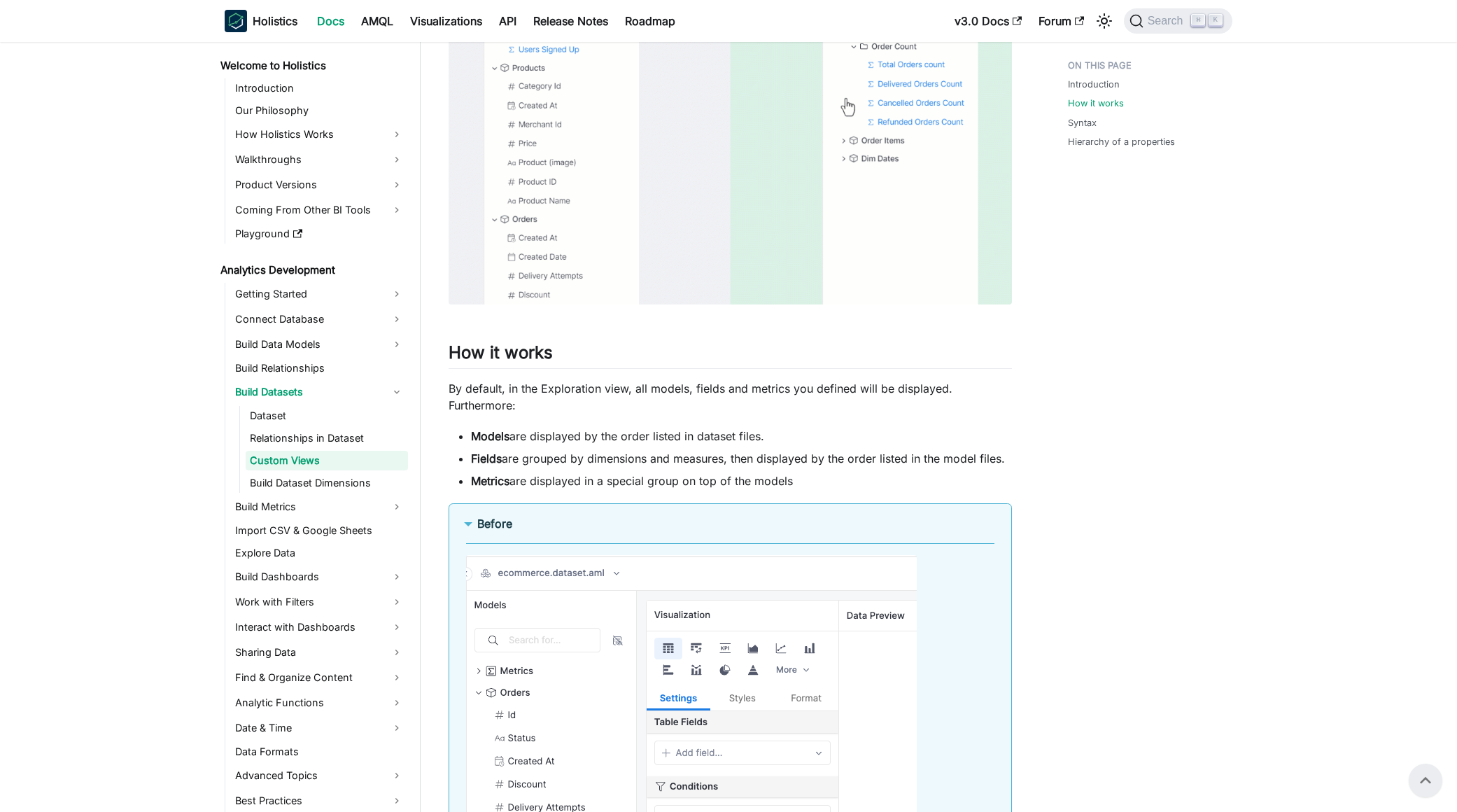
scroll to position [595, 0]
drag, startPoint x: 820, startPoint y: 484, endPoint x: 465, endPoint y: 478, distance: 355.1
click at [465, 478] on ul "Models are displayed by the order listed in dataset files. Fields are grouped b…" at bounding box center [730, 460] width 563 height 61
click at [509, 484] on strong "Metrics" at bounding box center [490, 483] width 38 height 14
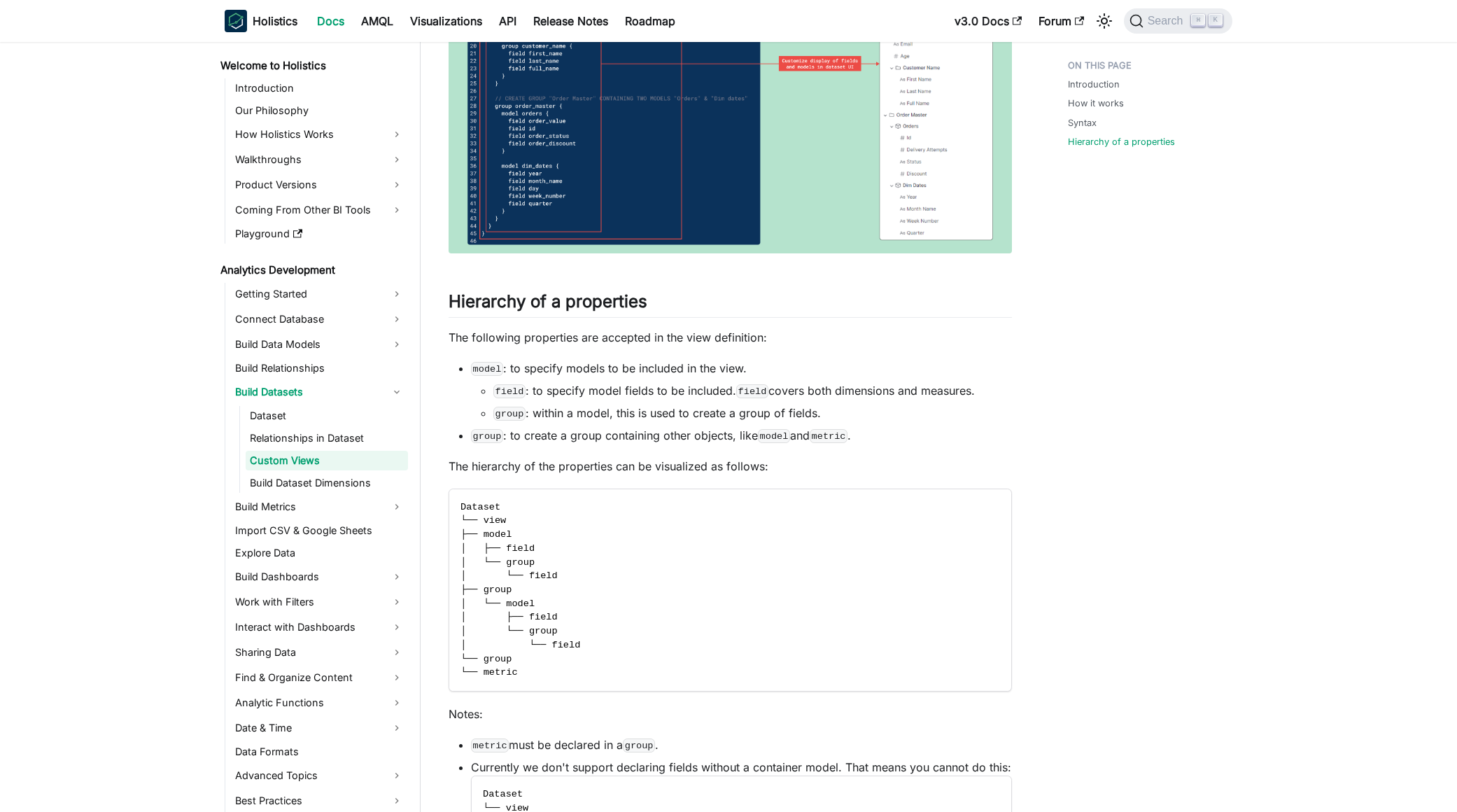
scroll to position [4309, 0]
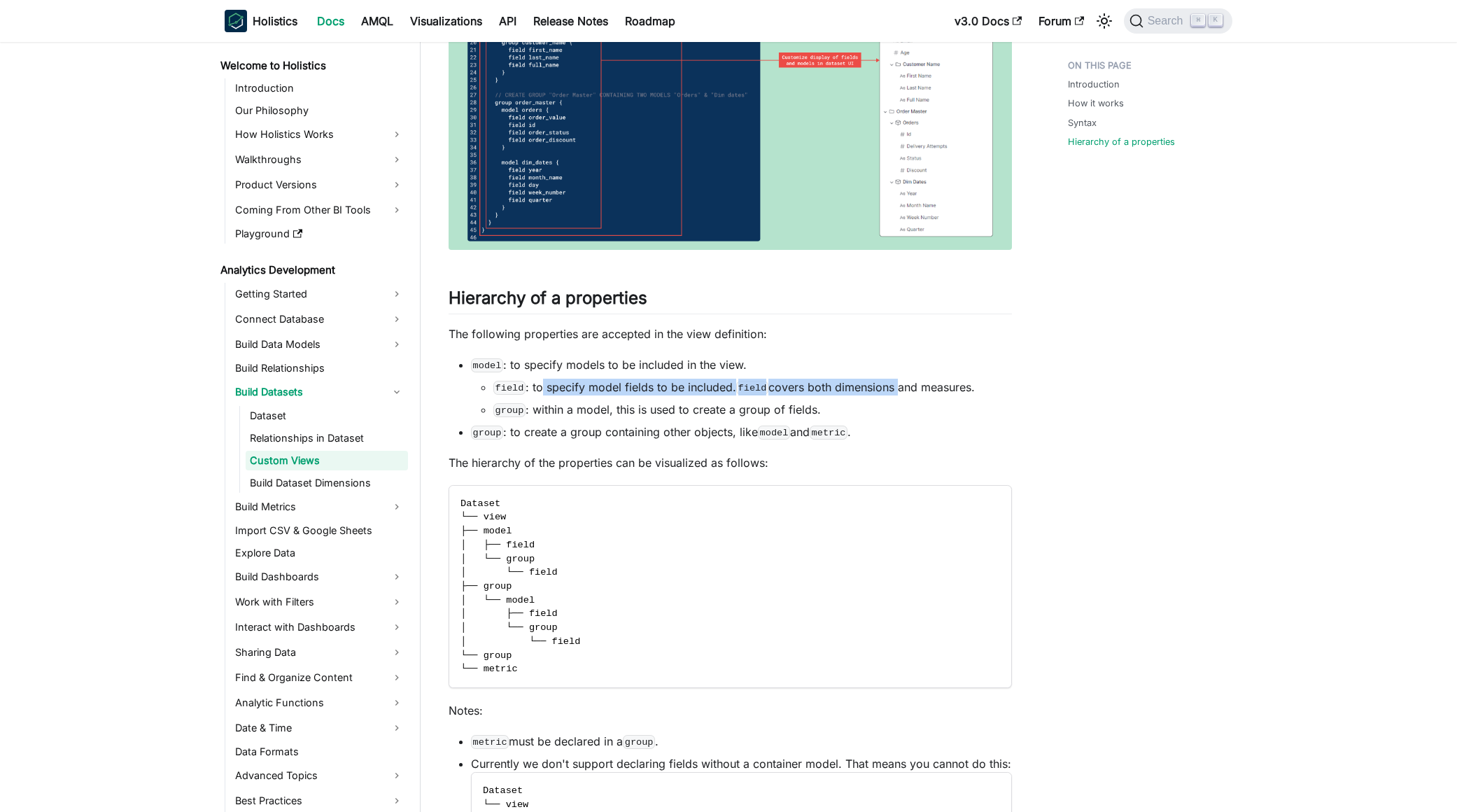
drag, startPoint x: 542, startPoint y: 388, endPoint x: 897, endPoint y: 384, distance: 355.0
click at [897, 384] on li "field : to specify model fields to be included. field covers both dimensions an…" at bounding box center [752, 387] width 519 height 17
drag, startPoint x: 892, startPoint y: 398, endPoint x: 706, endPoint y: 358, distance: 190.3
click at [892, 398] on ul "field : to specify model fields to be included. field covers both dimensions an…" at bounding box center [742, 398] width 541 height 39
click at [663, 302] on link "​" at bounding box center [655, 297] width 16 height 20
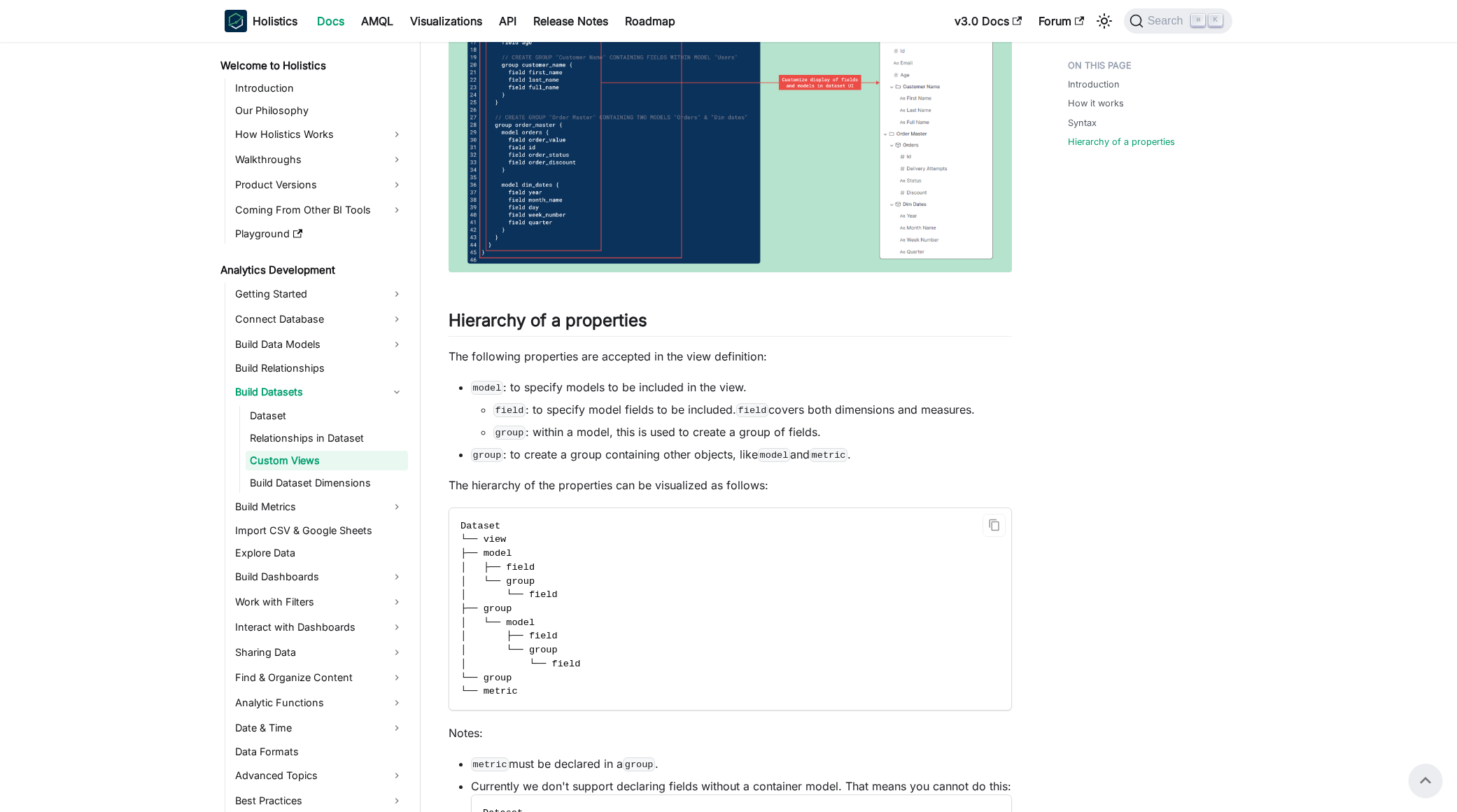
scroll to position [4277, 0]
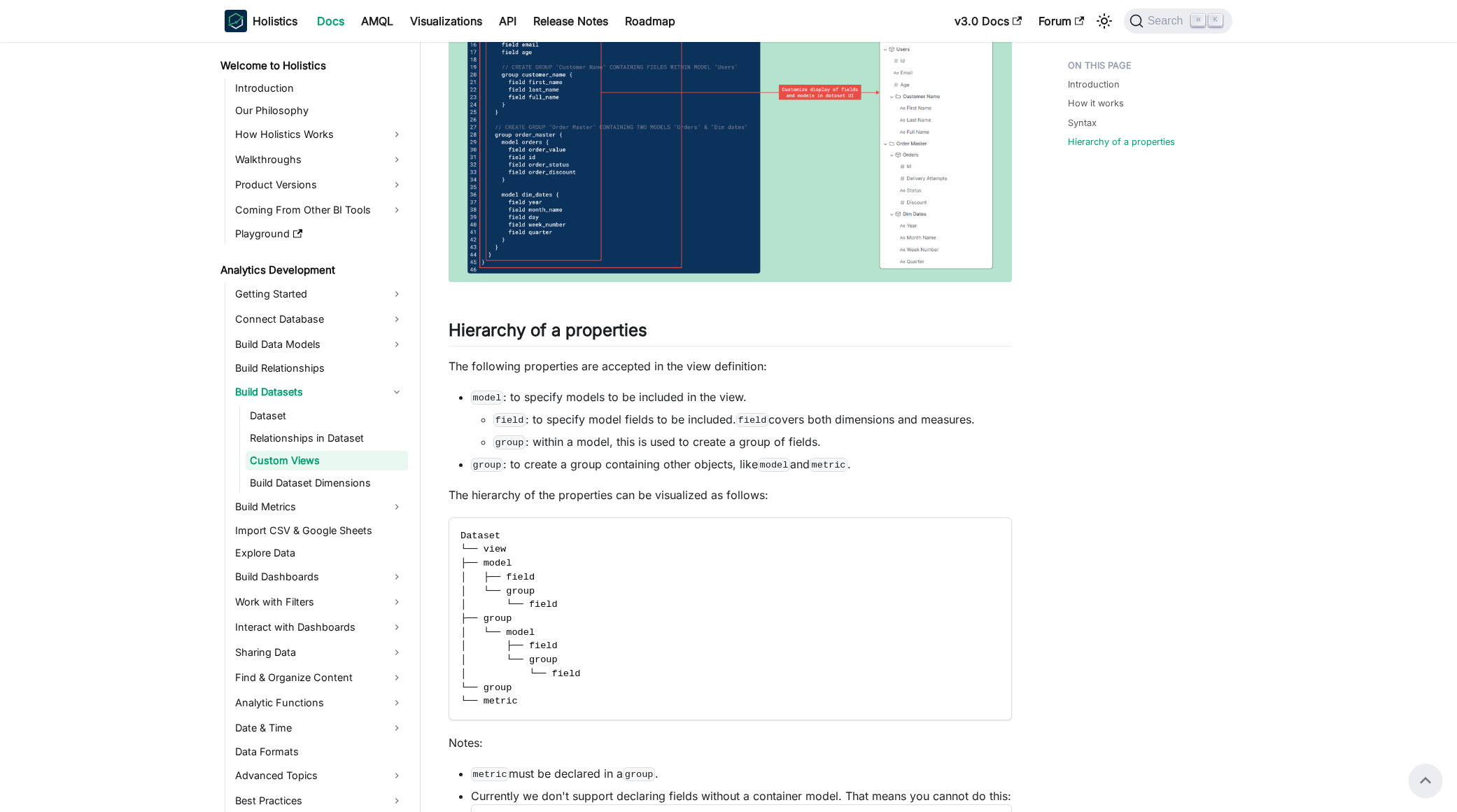
click at [817, 427] on li "field : to specify model fields to be included. field covers both dimensions an…" at bounding box center [752, 419] width 519 height 17
drag, startPoint x: 496, startPoint y: 423, endPoint x: 994, endPoint y: 427, distance: 498.0
click at [994, 427] on ul "field : to specify model fields to be included. field covers both dimensions an…" at bounding box center [742, 430] width 541 height 39
copy ul "field : to specify model fields to be included. field covers both dimensions an…"
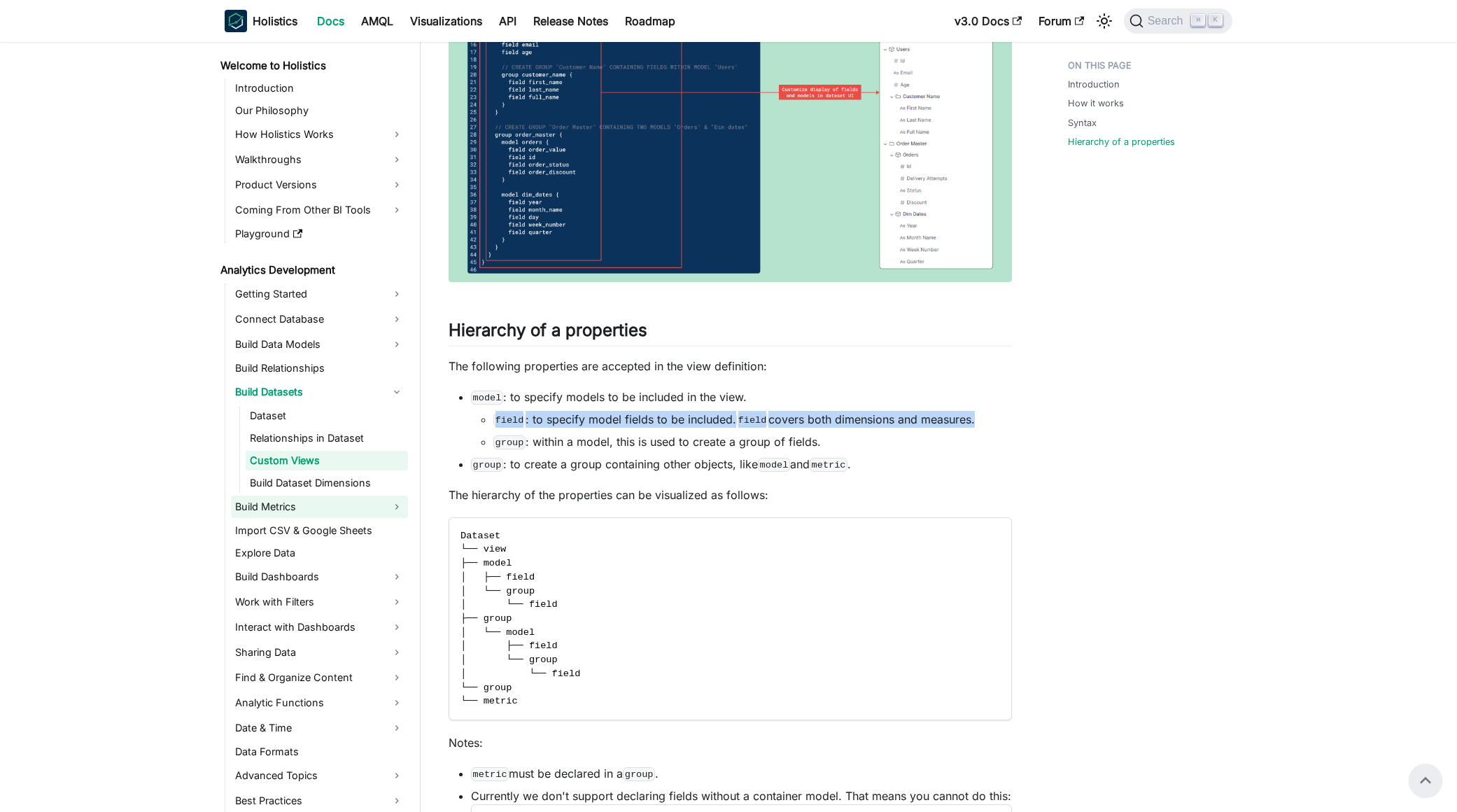
click at [356, 506] on link "Build Metrics" at bounding box center [319, 506] width 177 height 22
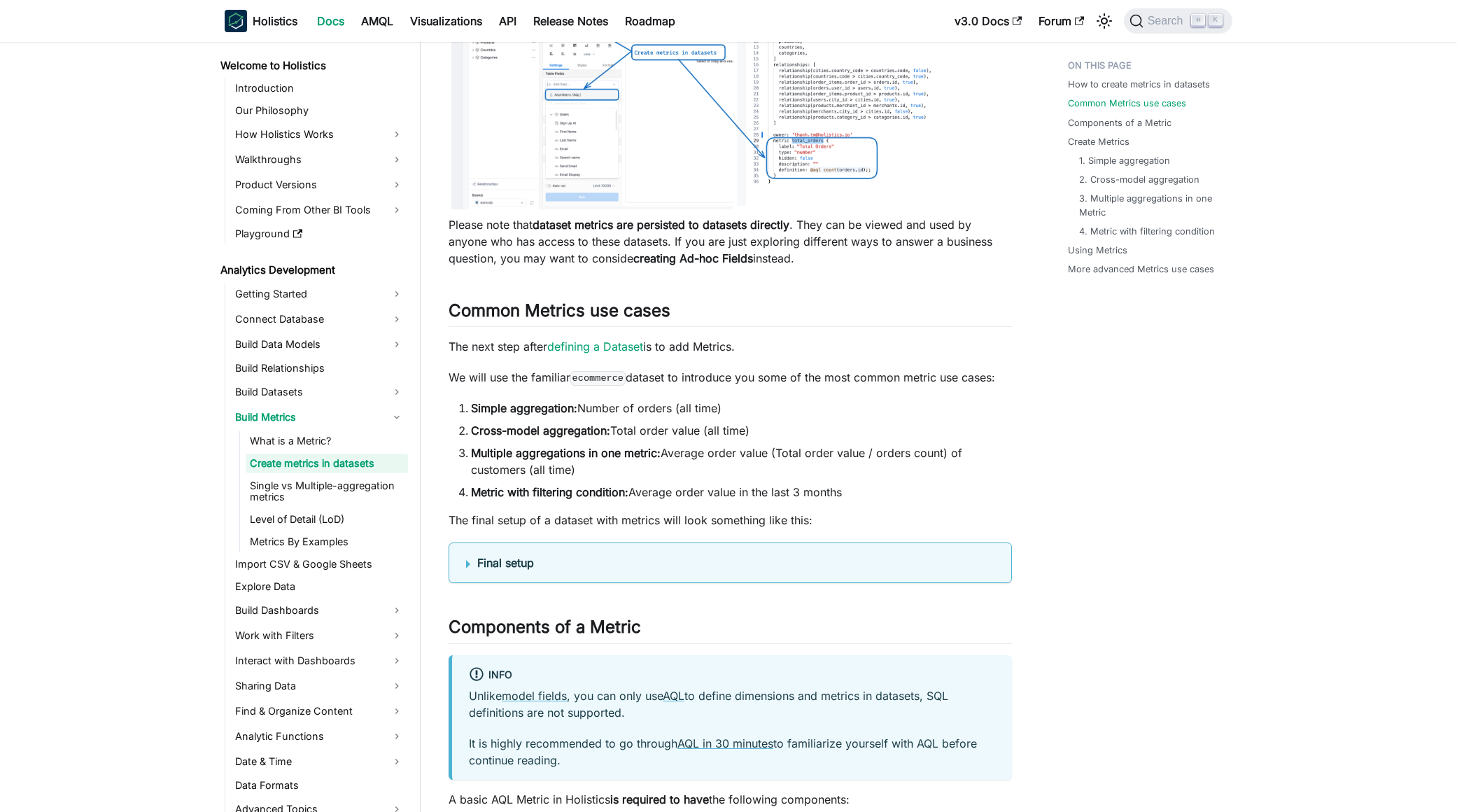
scroll to position [407, 0]
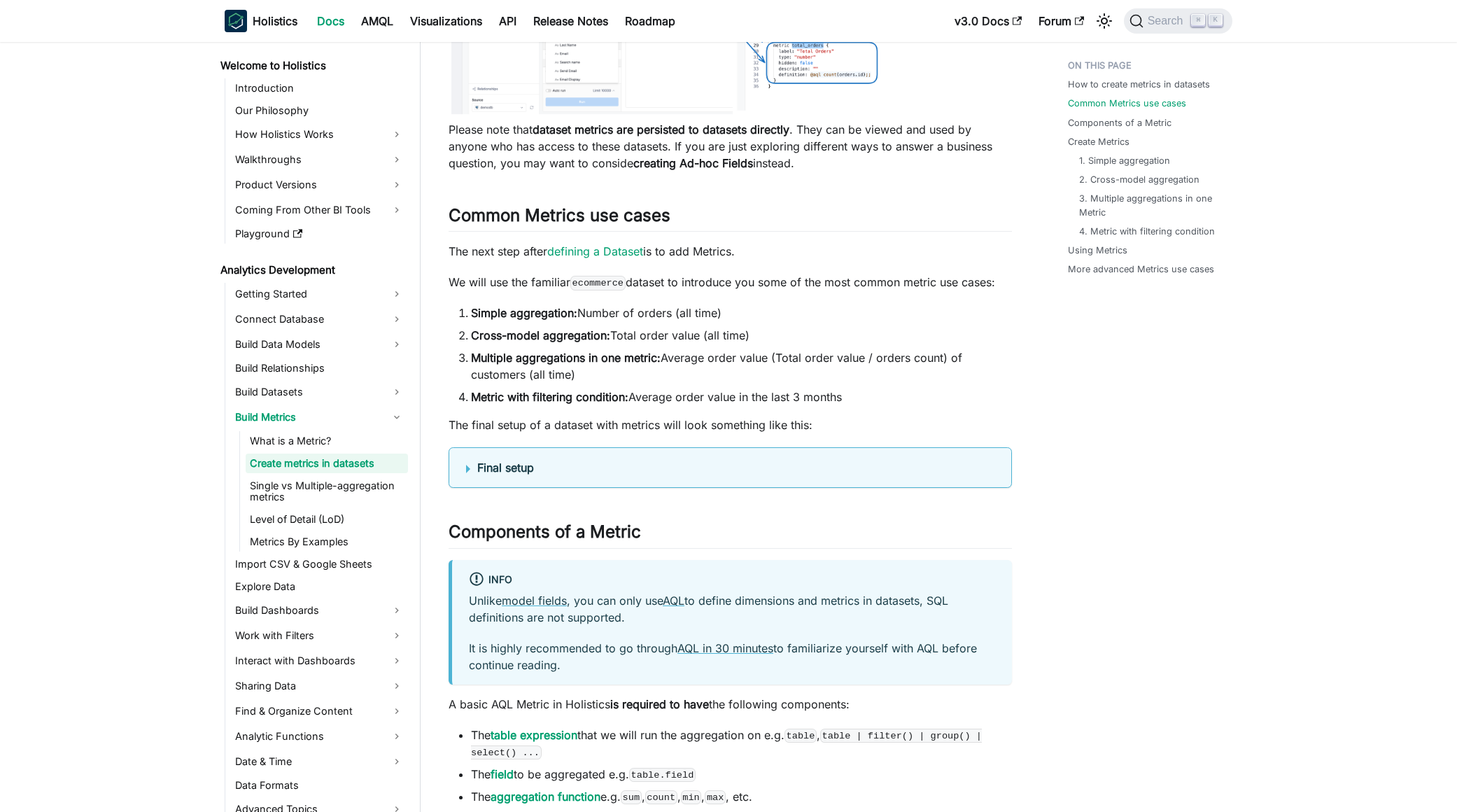
click at [708, 482] on details "Final setup Dataset Definition Dataset ecommerce { label : 'Ecommerce' owner : …" at bounding box center [730, 467] width 563 height 41
click at [706, 471] on summary "Final setup" at bounding box center [730, 467] width 529 height 17
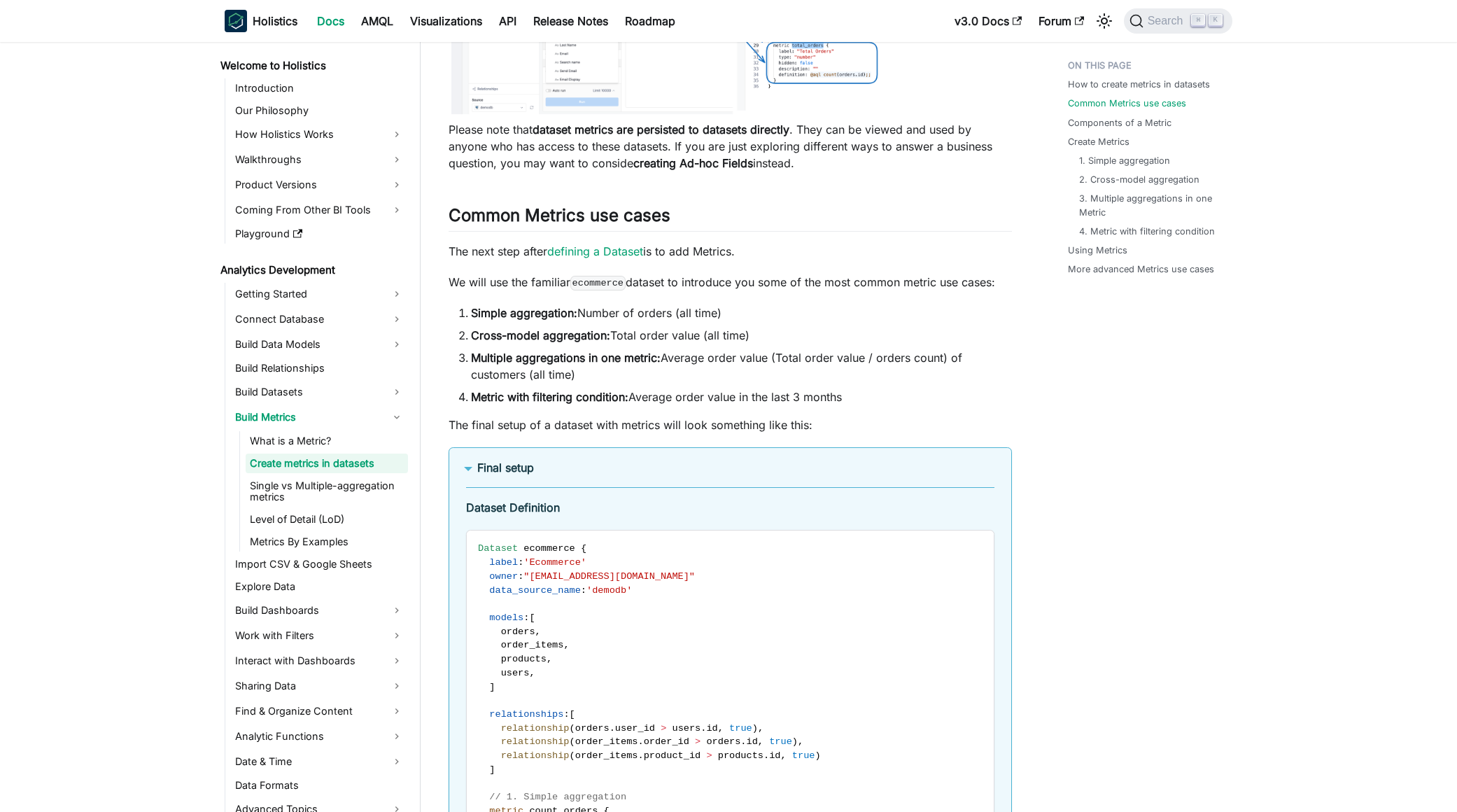
click at [706, 471] on summary "Final setup" at bounding box center [730, 467] width 529 height 17
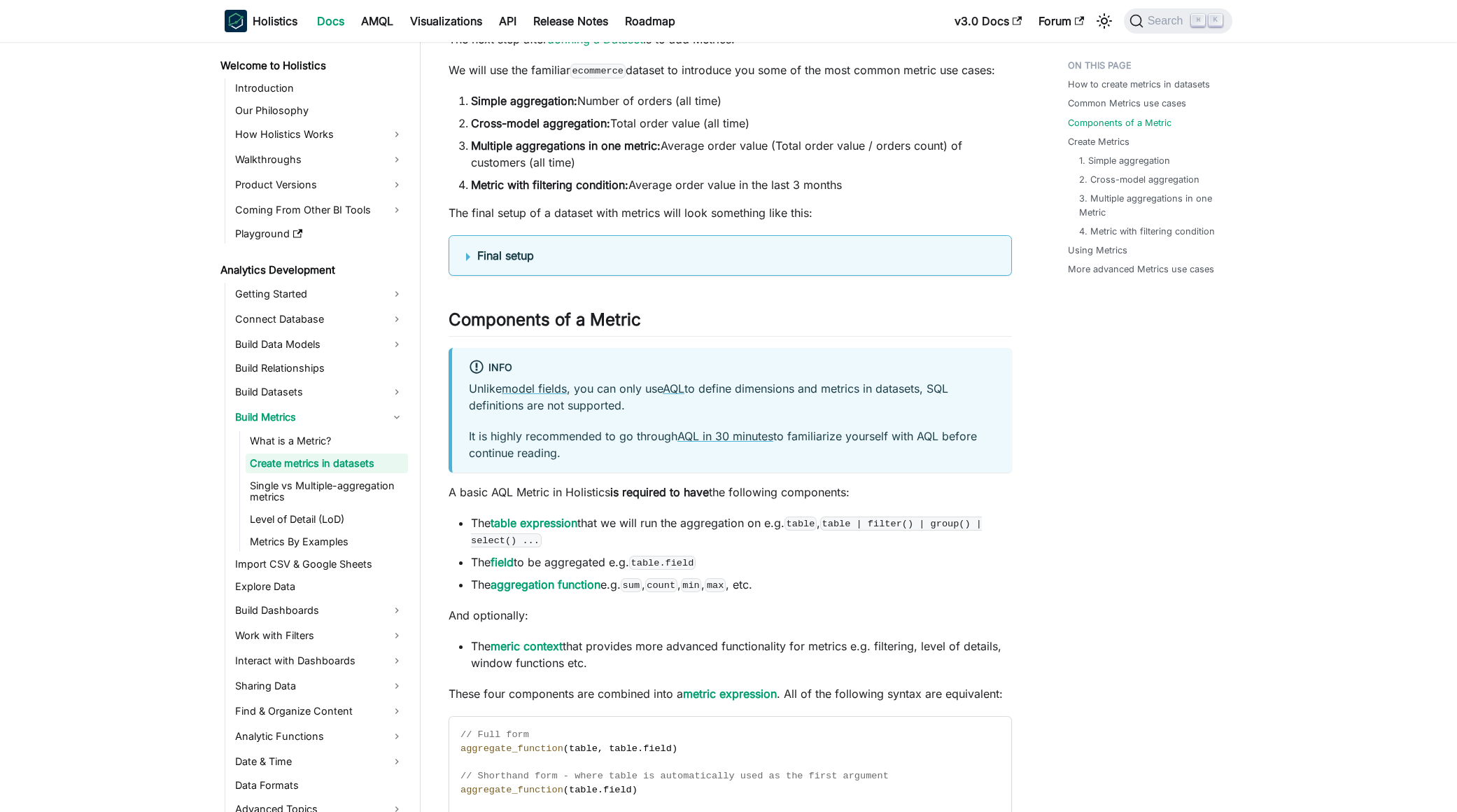
scroll to position [670, 0]
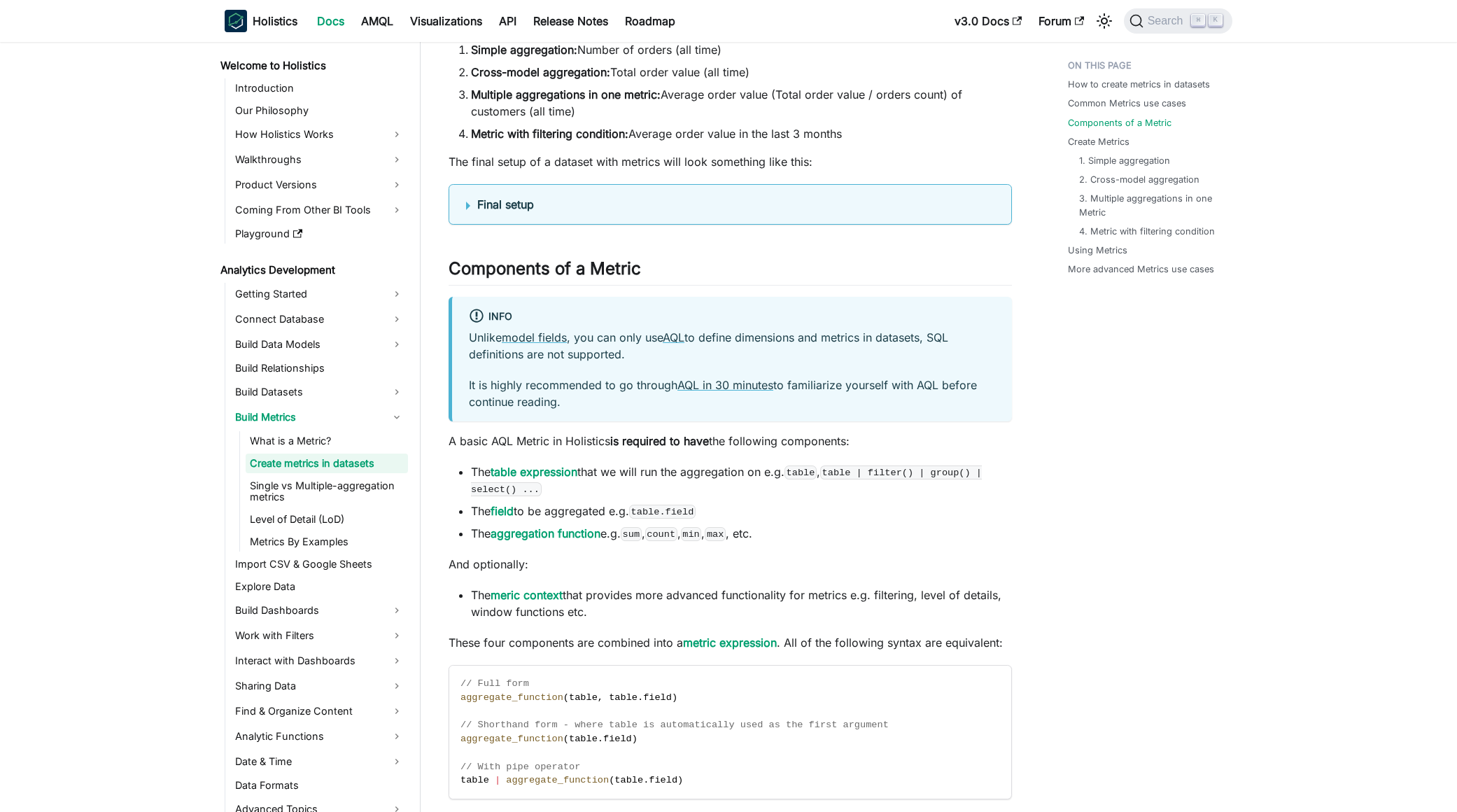
click at [796, 525] on li "The aggregation function e.g. sum , count , min , max , etc." at bounding box center [742, 533] width 541 height 17
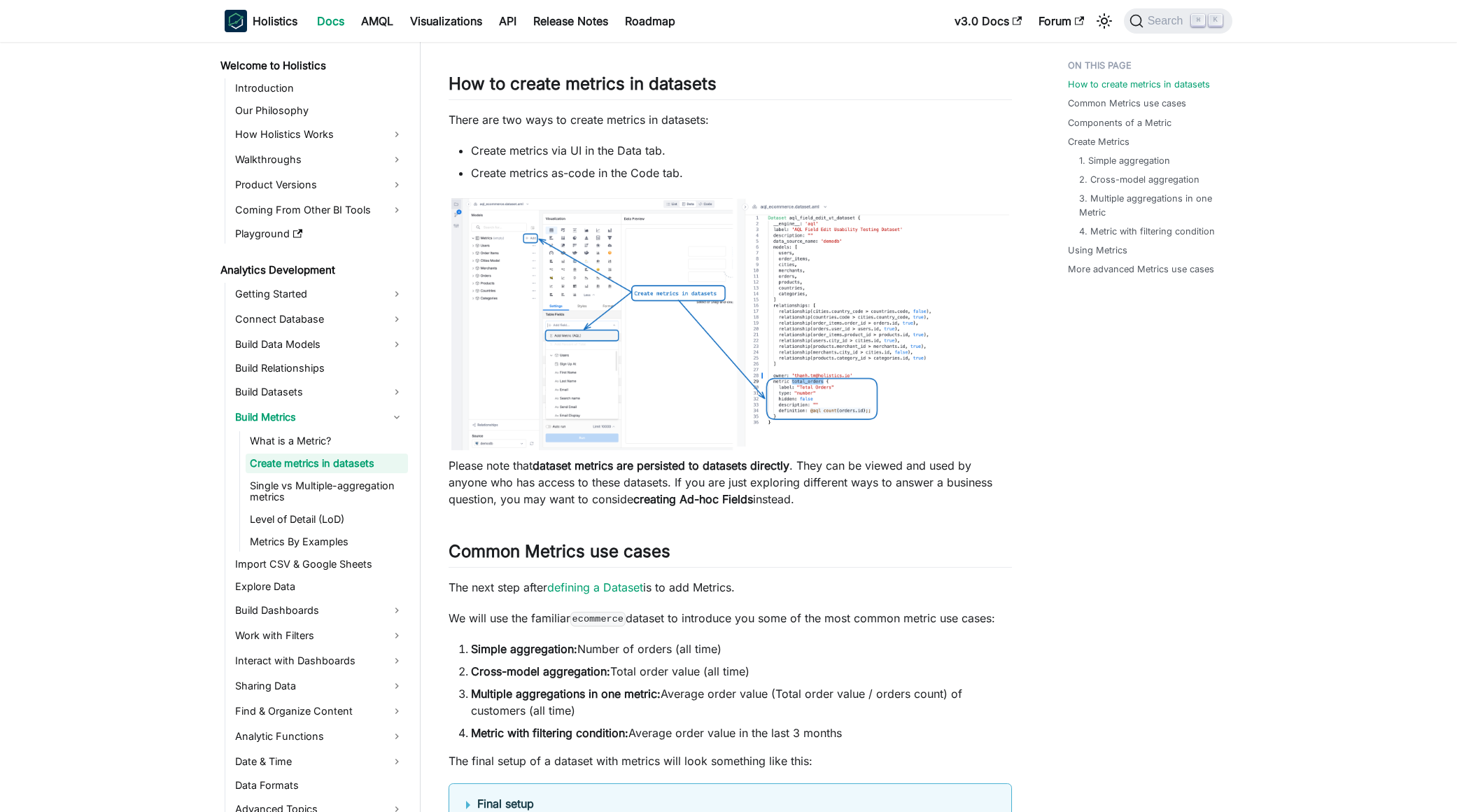
scroll to position [78, 0]
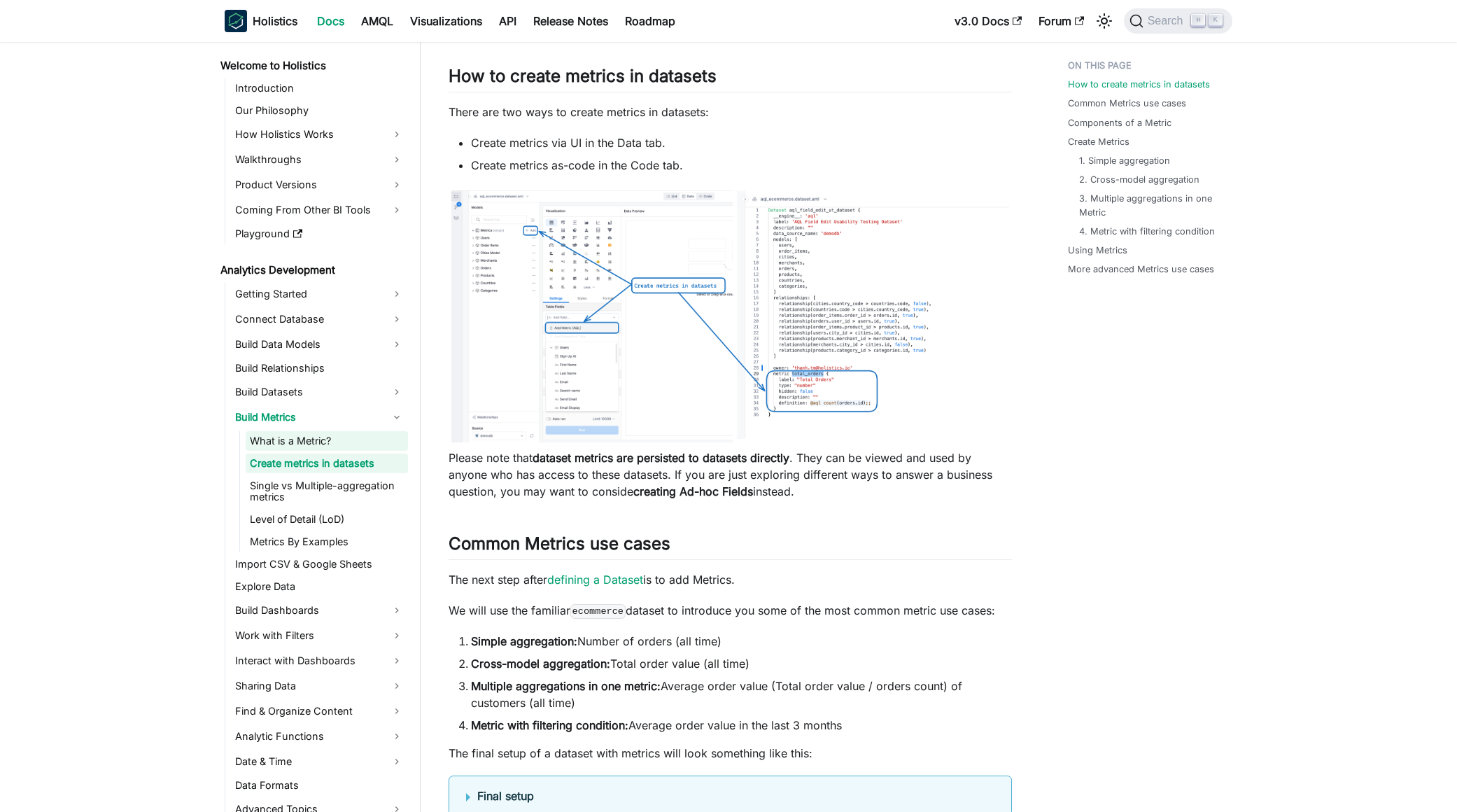
click at [323, 446] on link "What is a Metric?" at bounding box center [327, 441] width 162 height 20
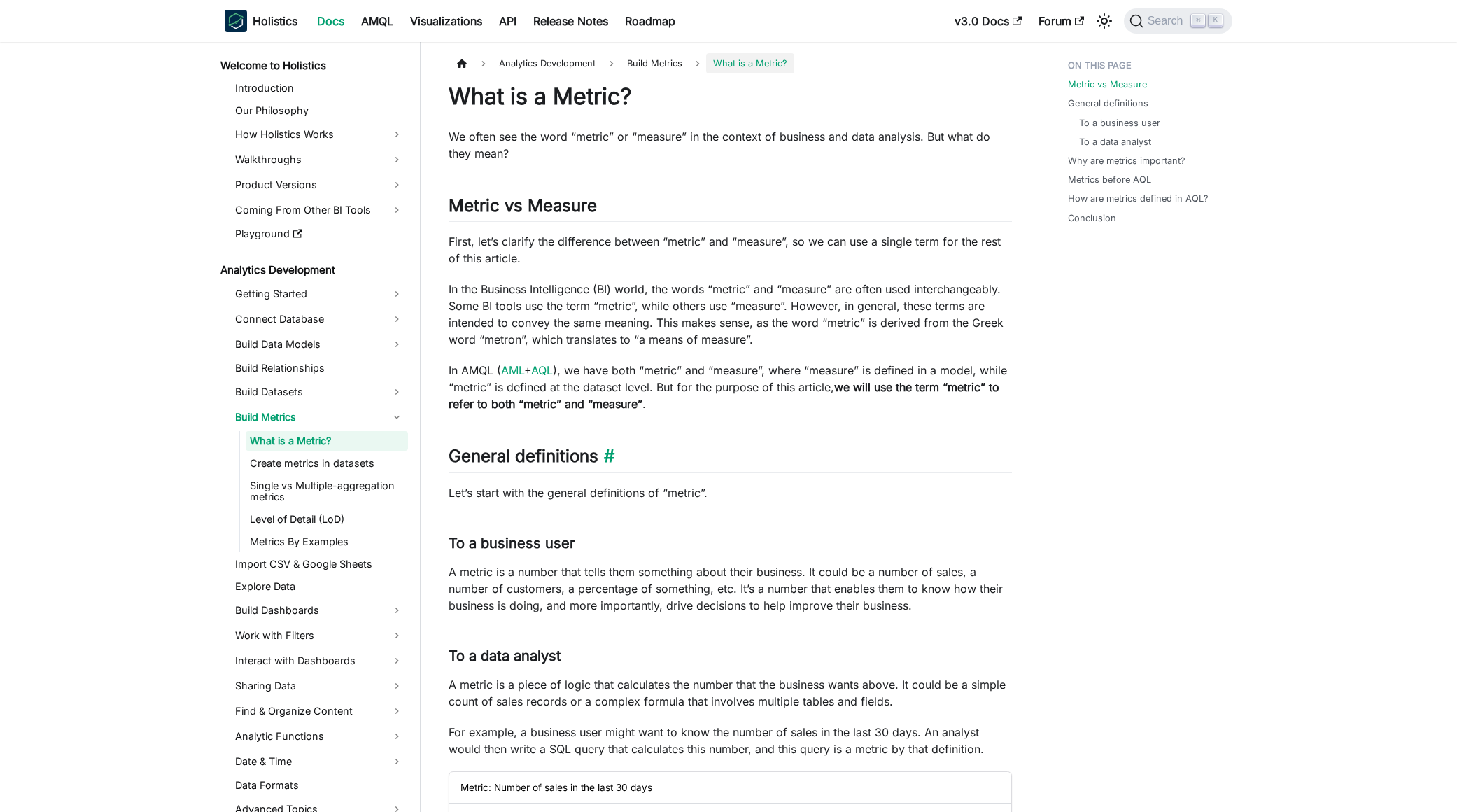
click at [758, 460] on h2 "General definitions ​" at bounding box center [730, 459] width 563 height 27
drag, startPoint x: 748, startPoint y: 496, endPoint x: 513, endPoint y: 495, distance: 235.0
click at [513, 495] on p "Let’s start with the general definitions of “metric”." at bounding box center [730, 493] width 563 height 17
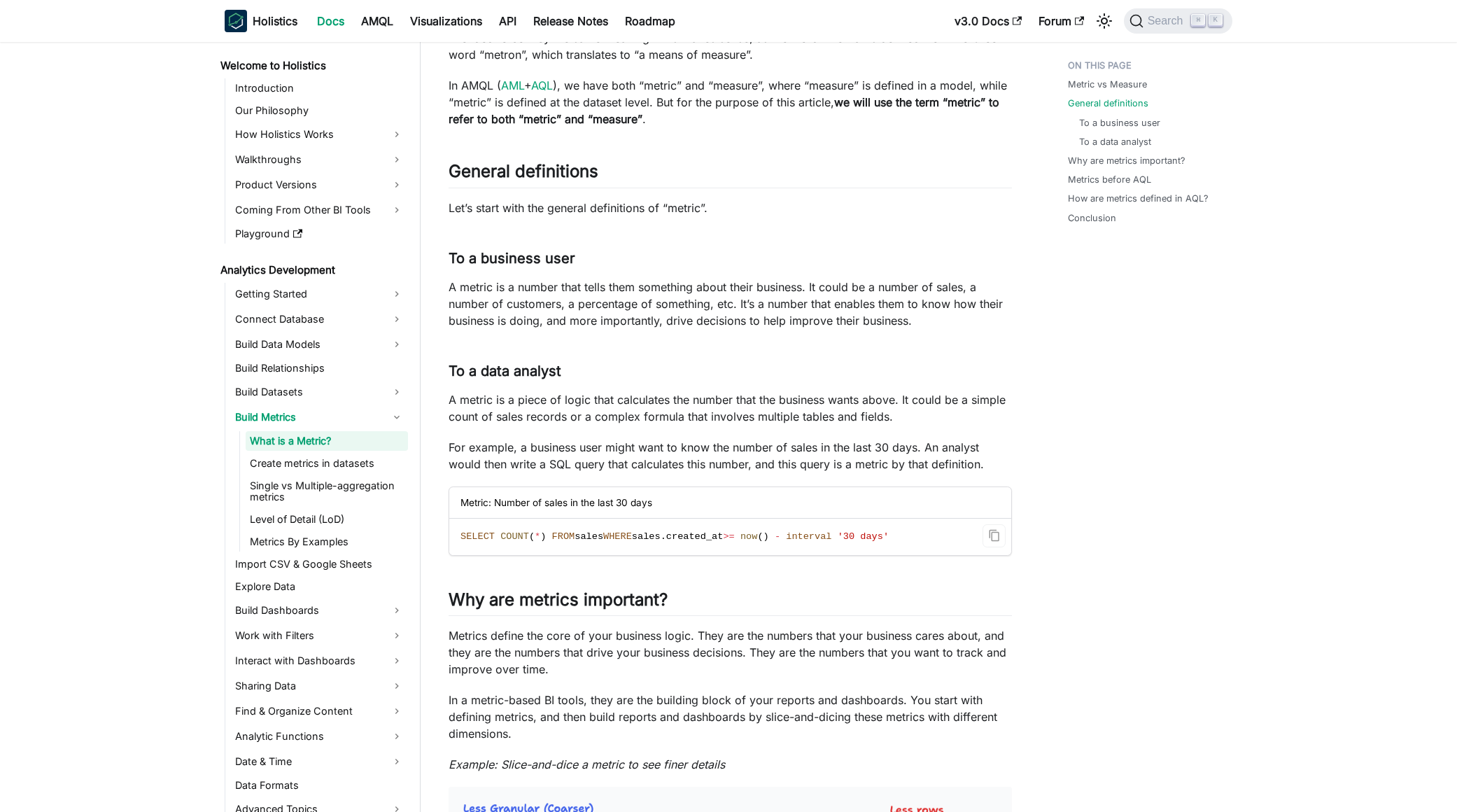
scroll to position [555, 0]
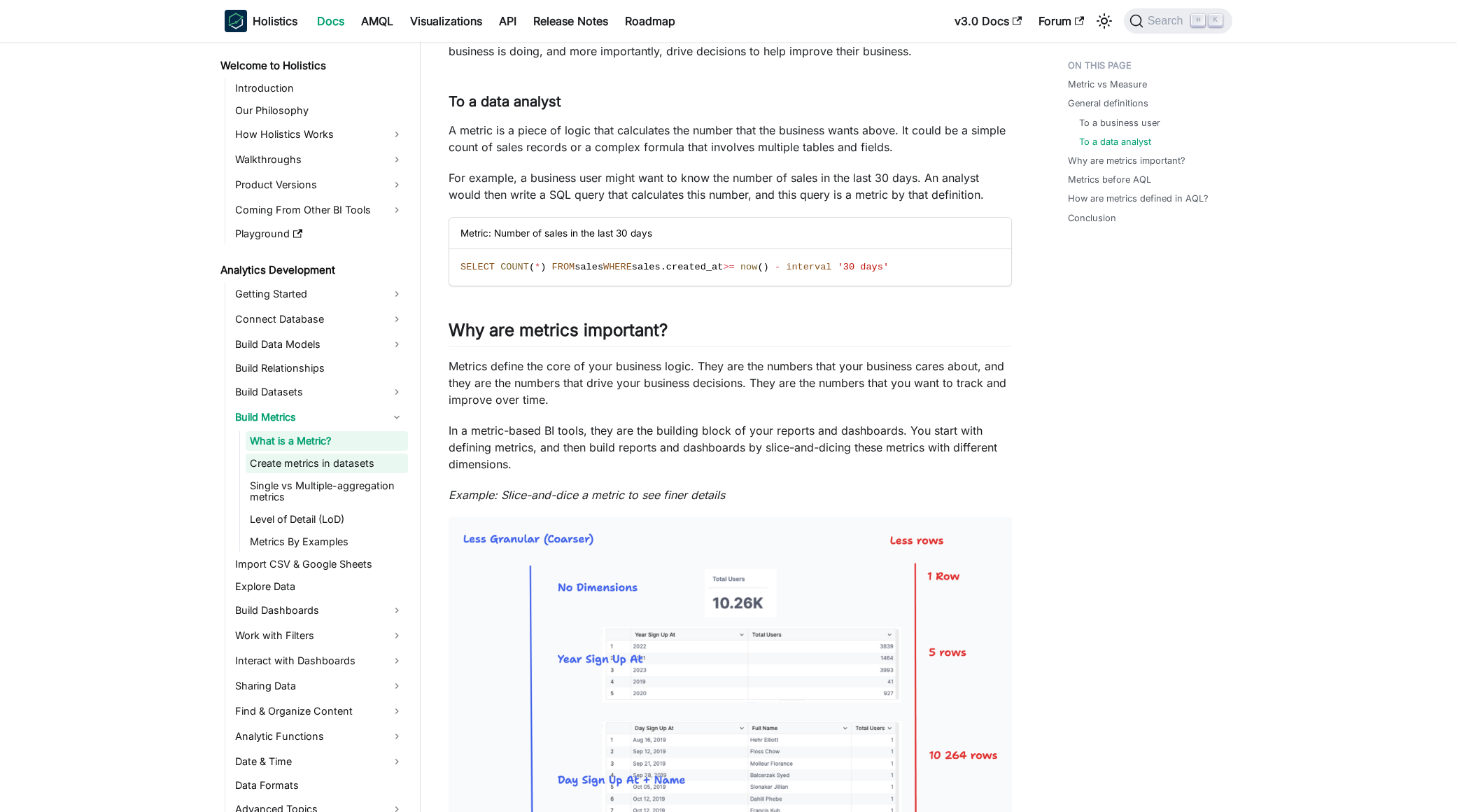
click at [331, 462] on link "Create metrics in datasets" at bounding box center [327, 463] width 162 height 20
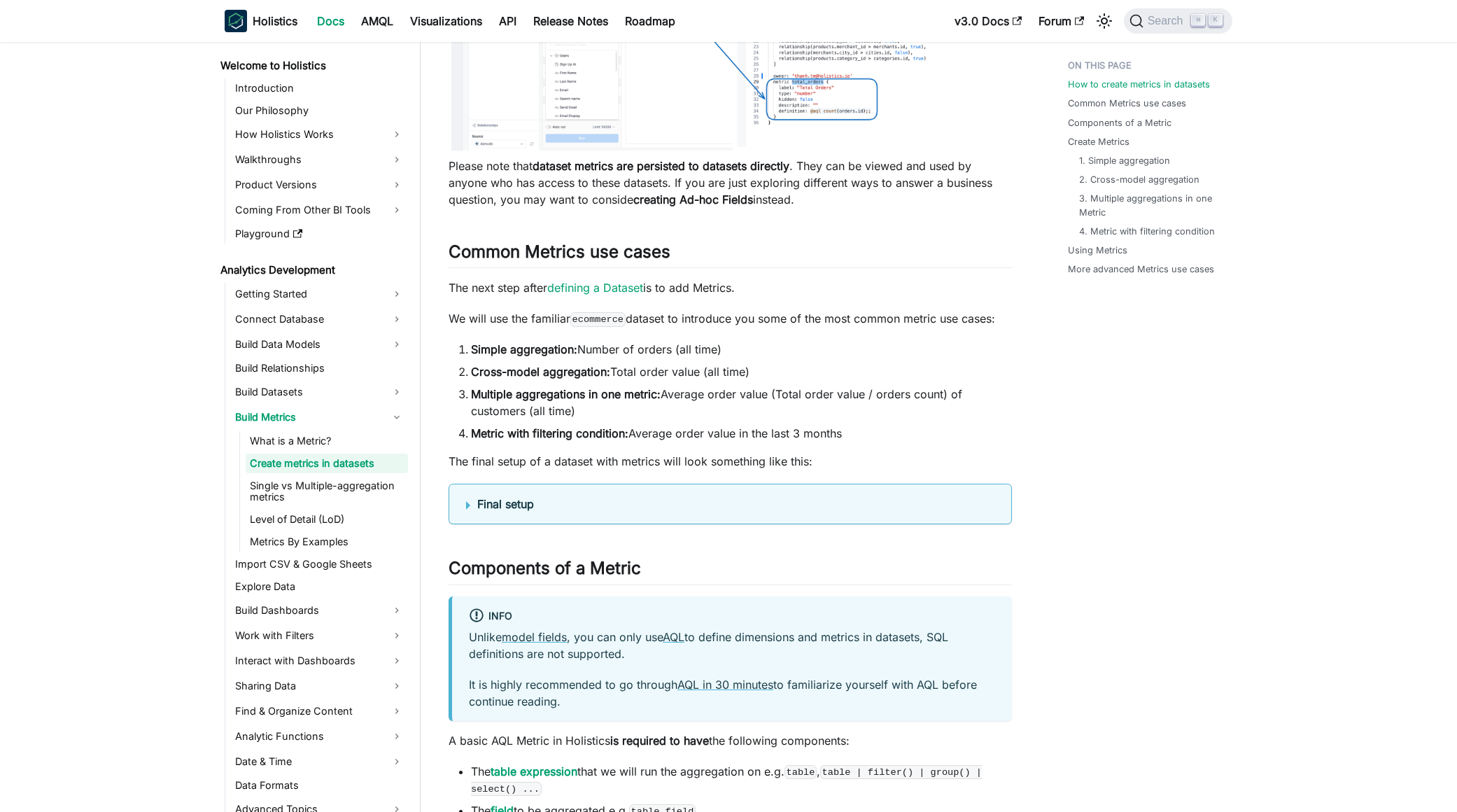
scroll to position [389, 0]
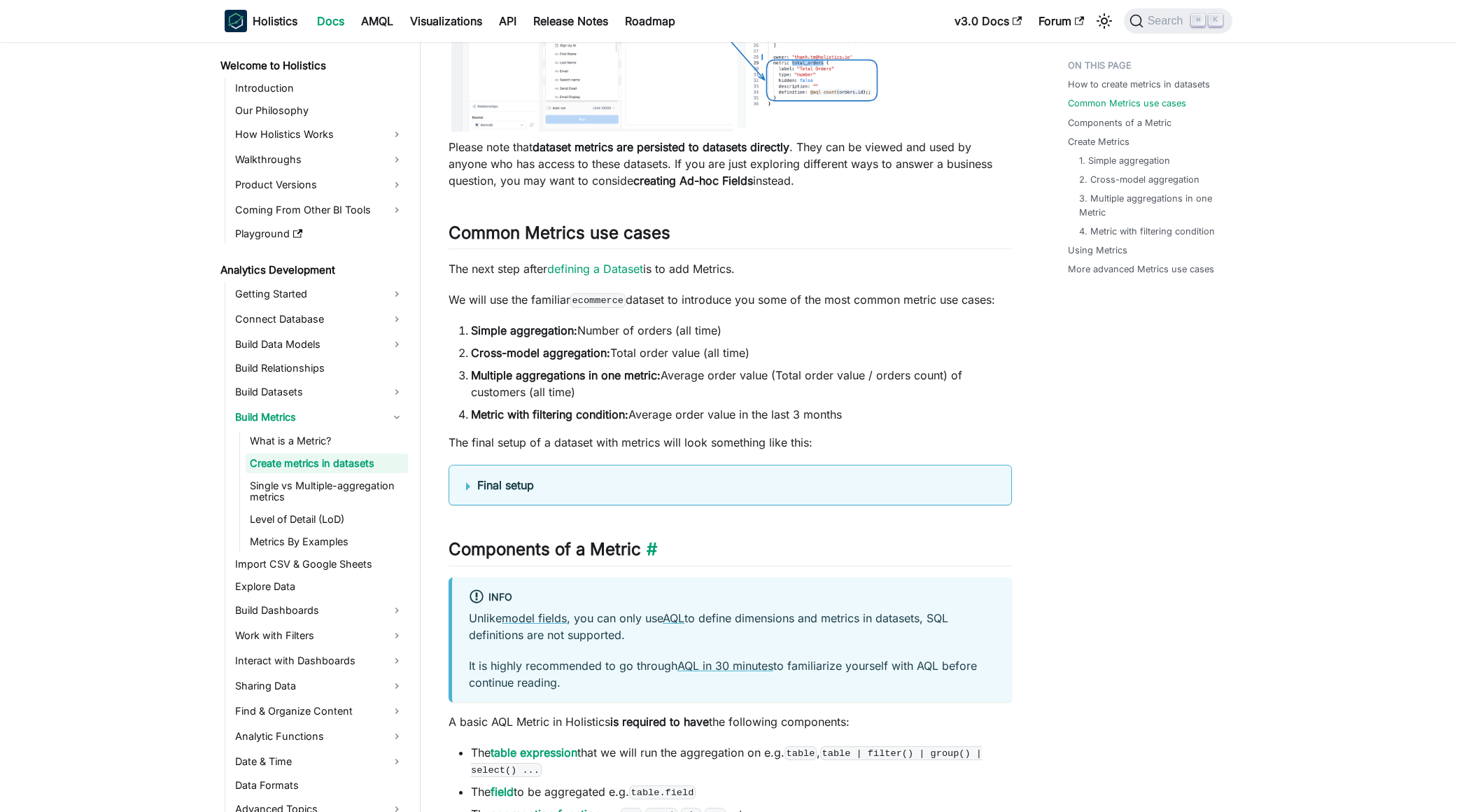
click at [815, 558] on h2 "Components of a Metric ​" at bounding box center [730, 552] width 563 height 27
click at [806, 585] on div "info Unlike model fields , you can only use AQL to define dimensions and metric…" at bounding box center [730, 640] width 563 height 126
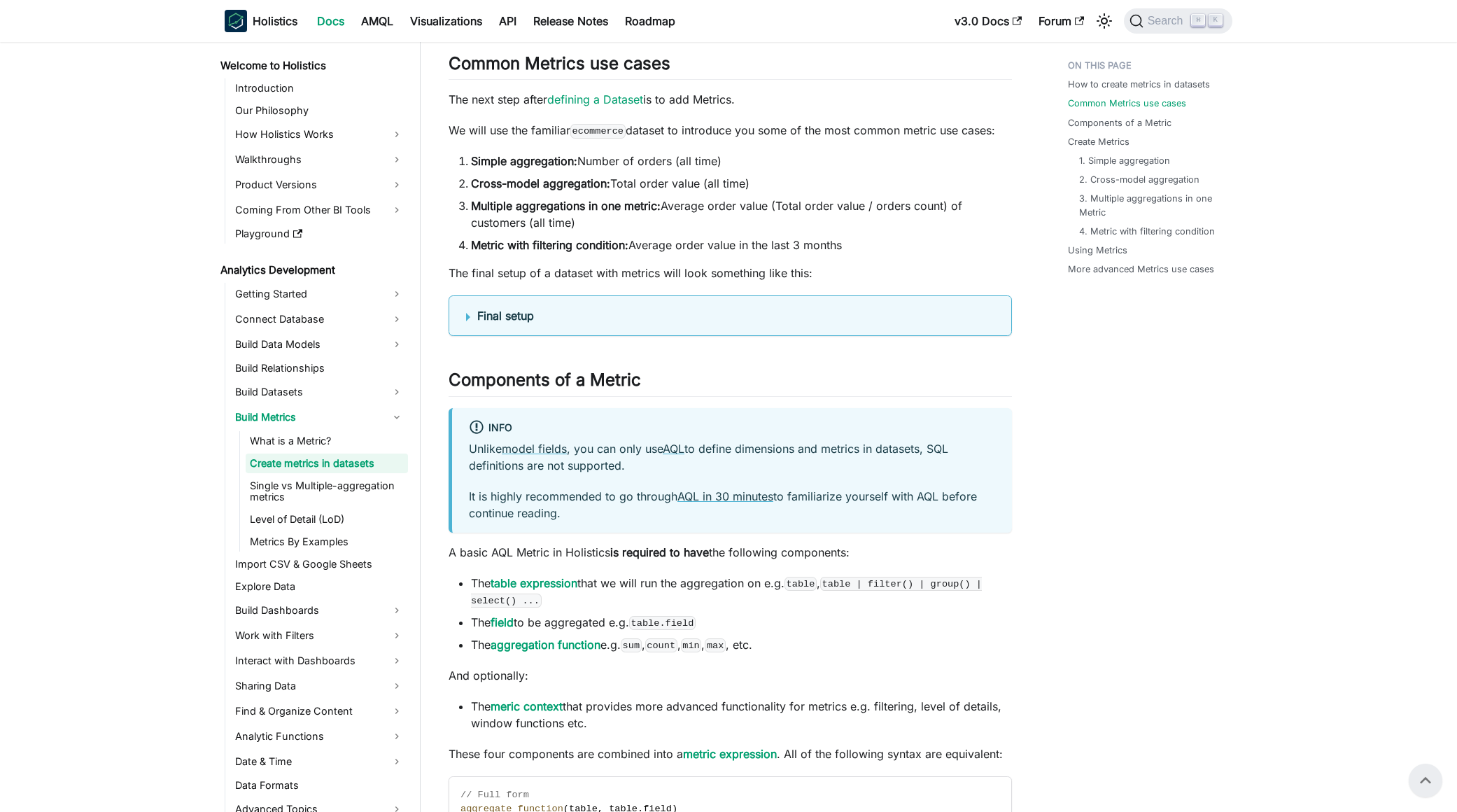
scroll to position [74, 0]
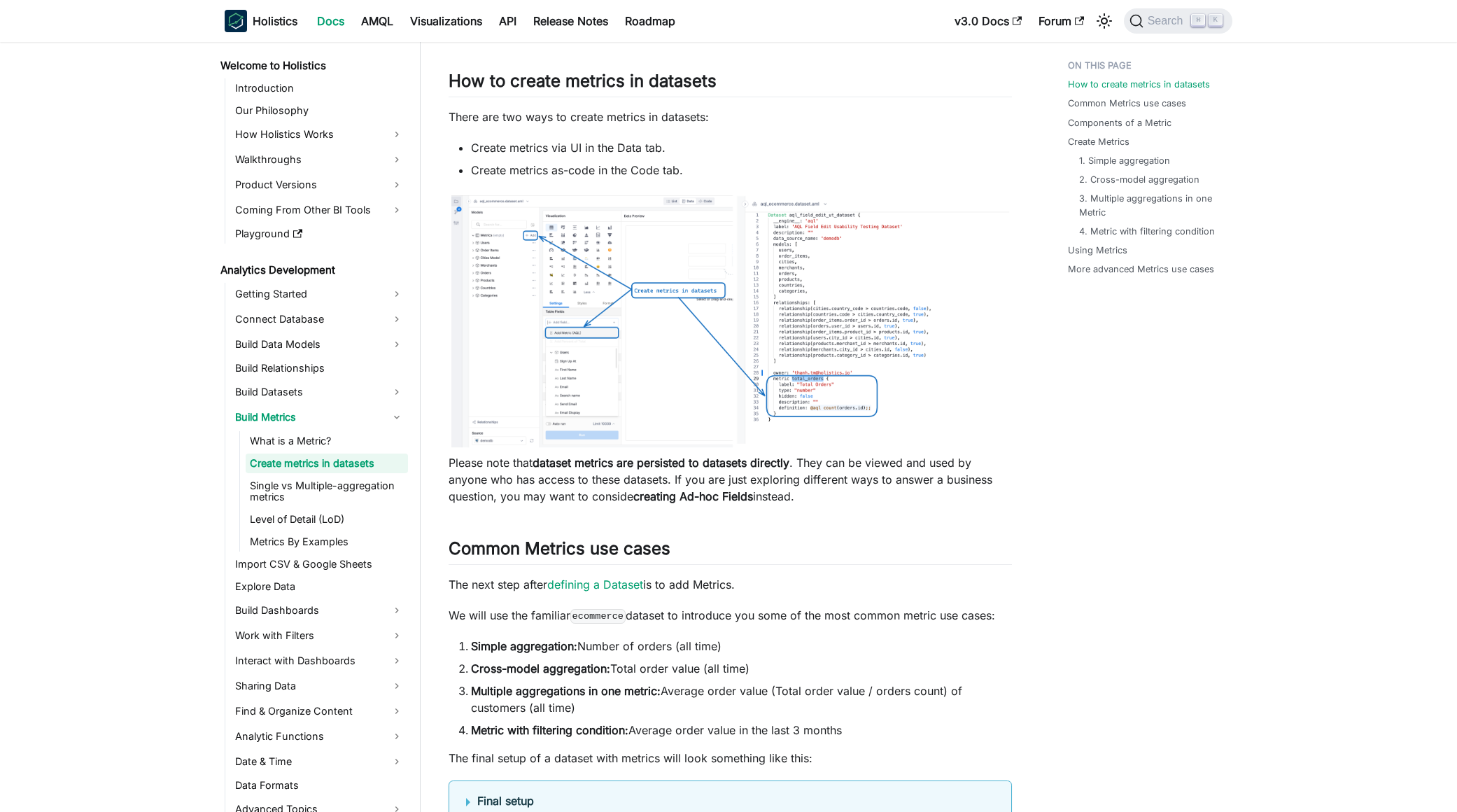
click at [699, 485] on p "Please note that dataset metrics are persisted to datasets directly . They can …" at bounding box center [730, 480] width 563 height 51
click at [286, 441] on link "What is a Metric?" at bounding box center [327, 441] width 162 height 20
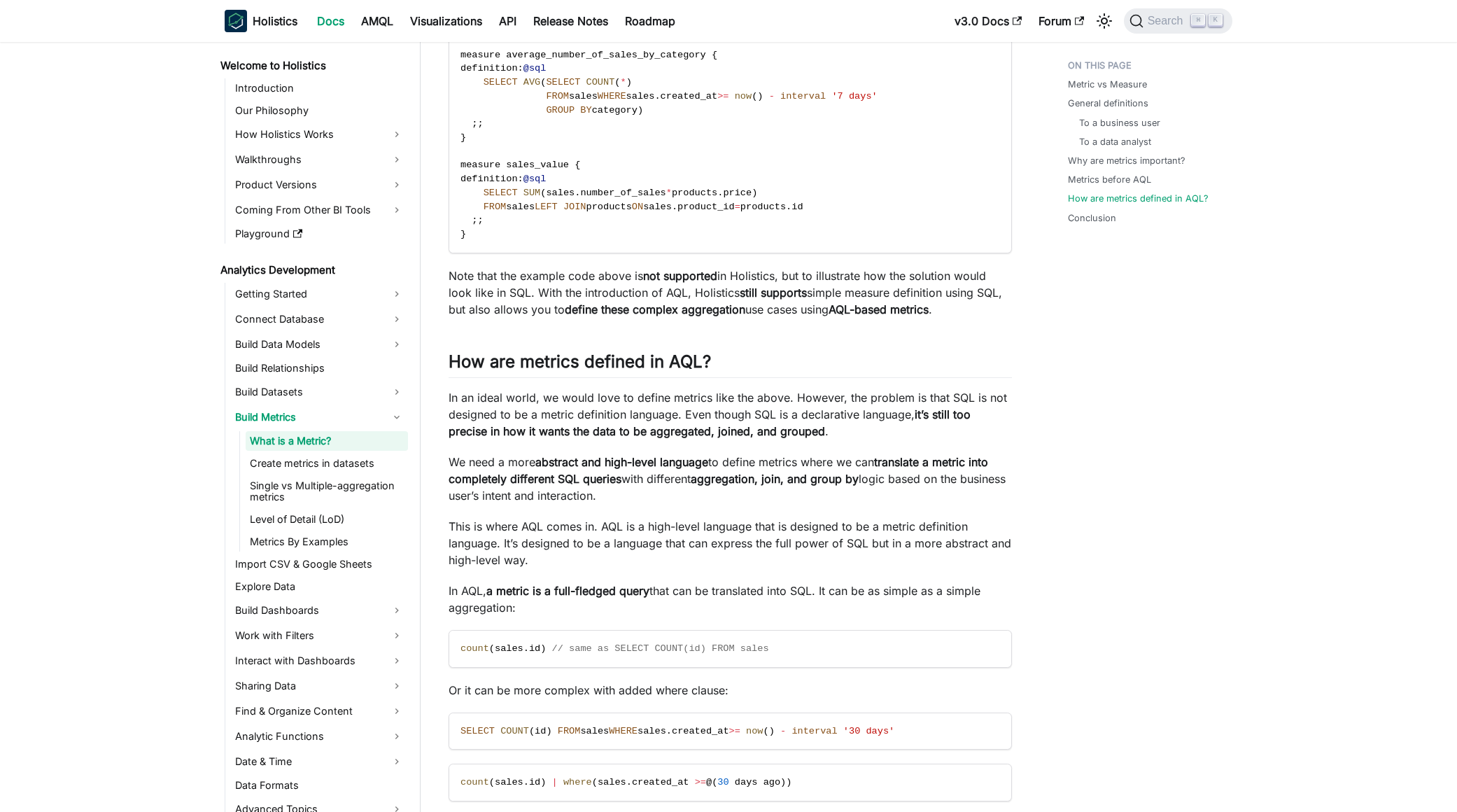
scroll to position [2829, 0]
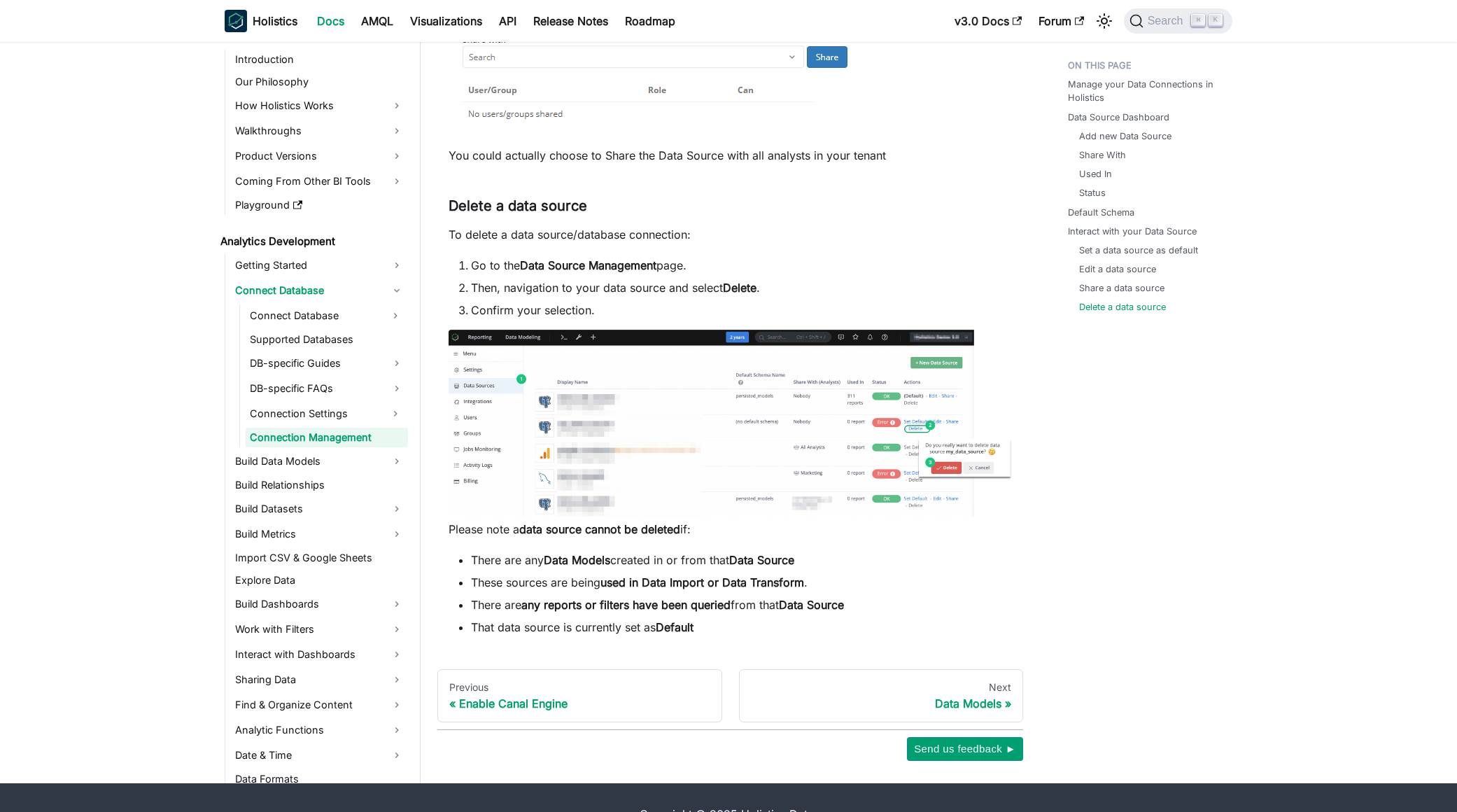
scroll to position [3104, 0]
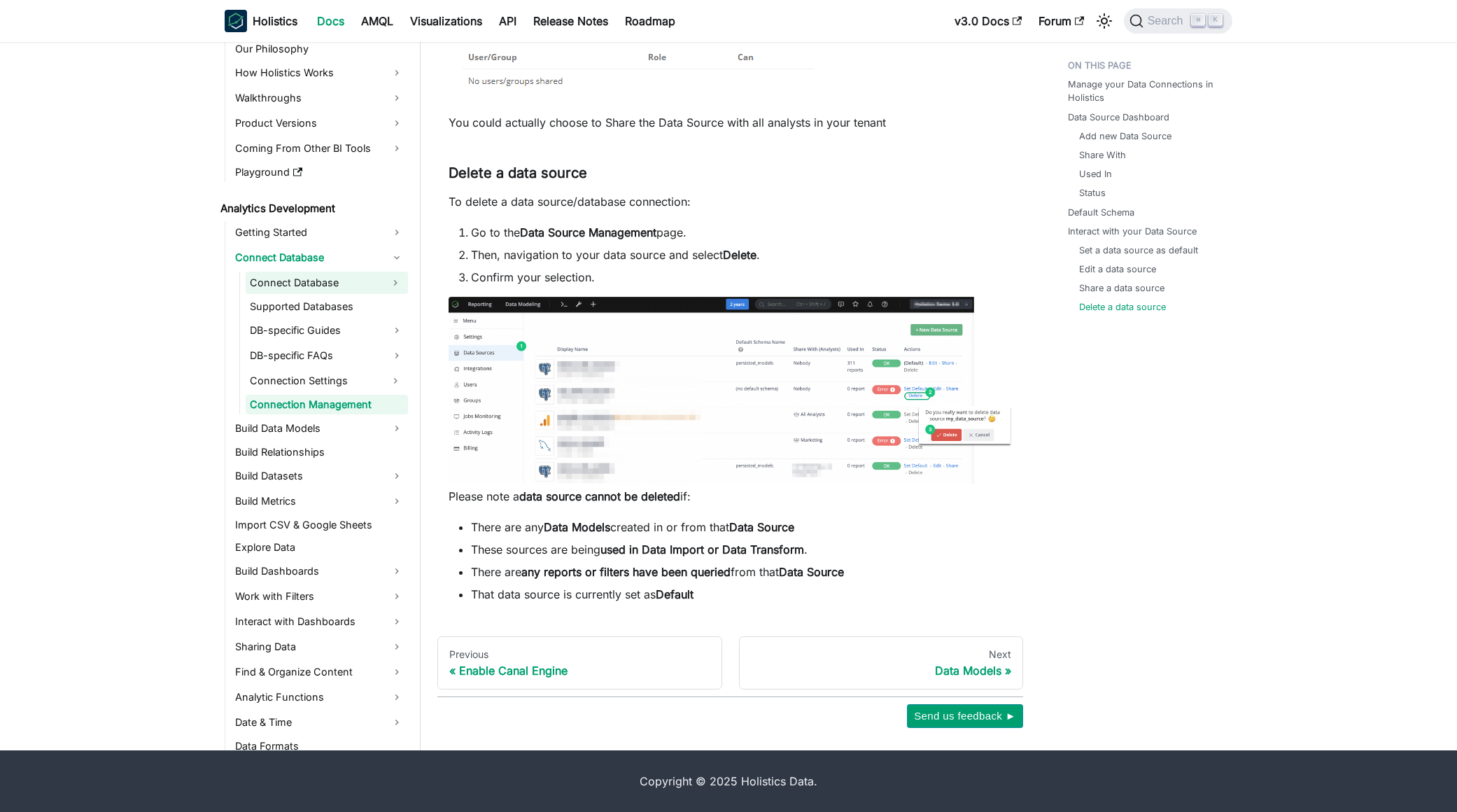
click at [336, 286] on link "Connect Database" at bounding box center [314, 282] width 137 height 22
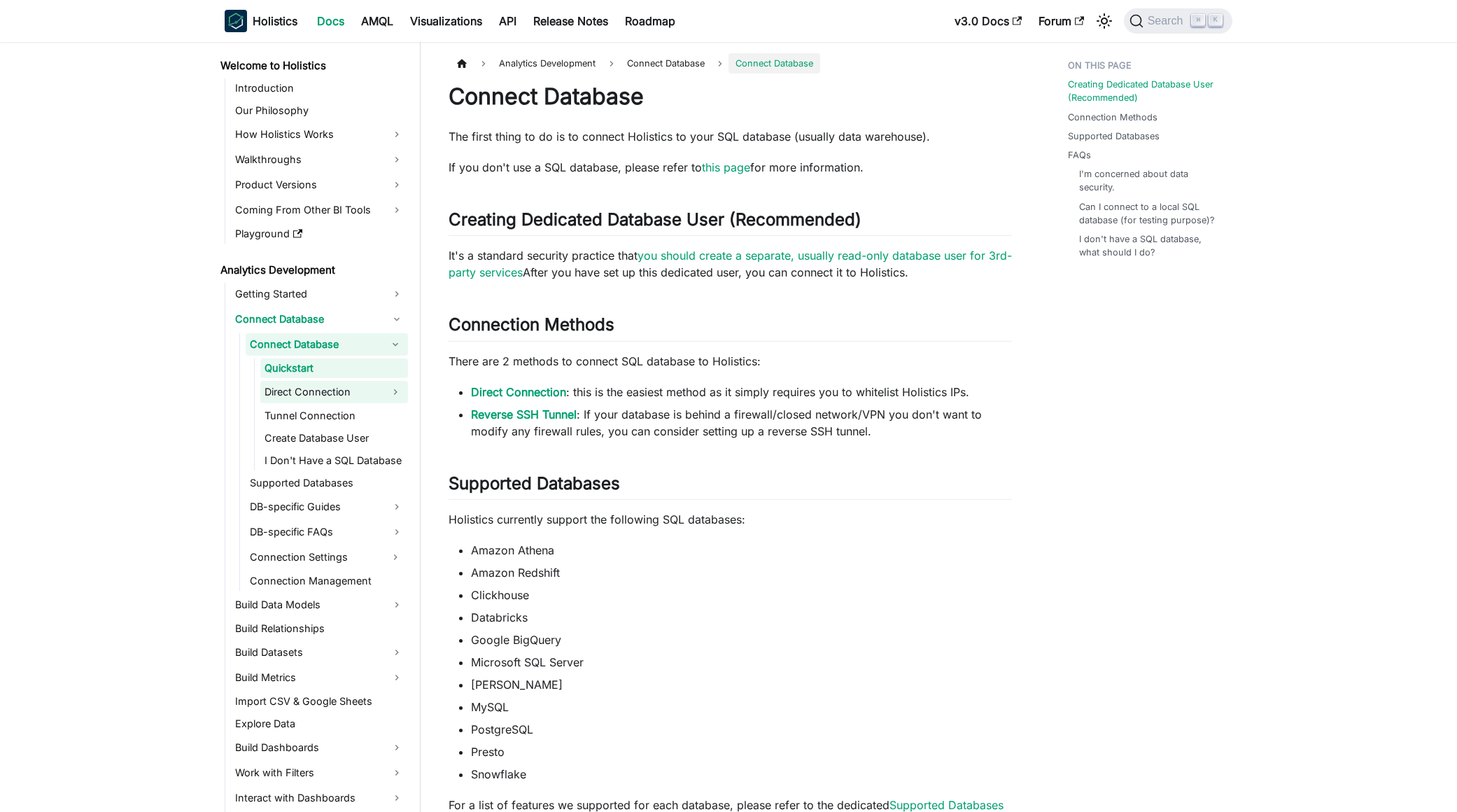
click at [351, 395] on link "Direct Connection" at bounding box center [322, 391] width 123 height 22
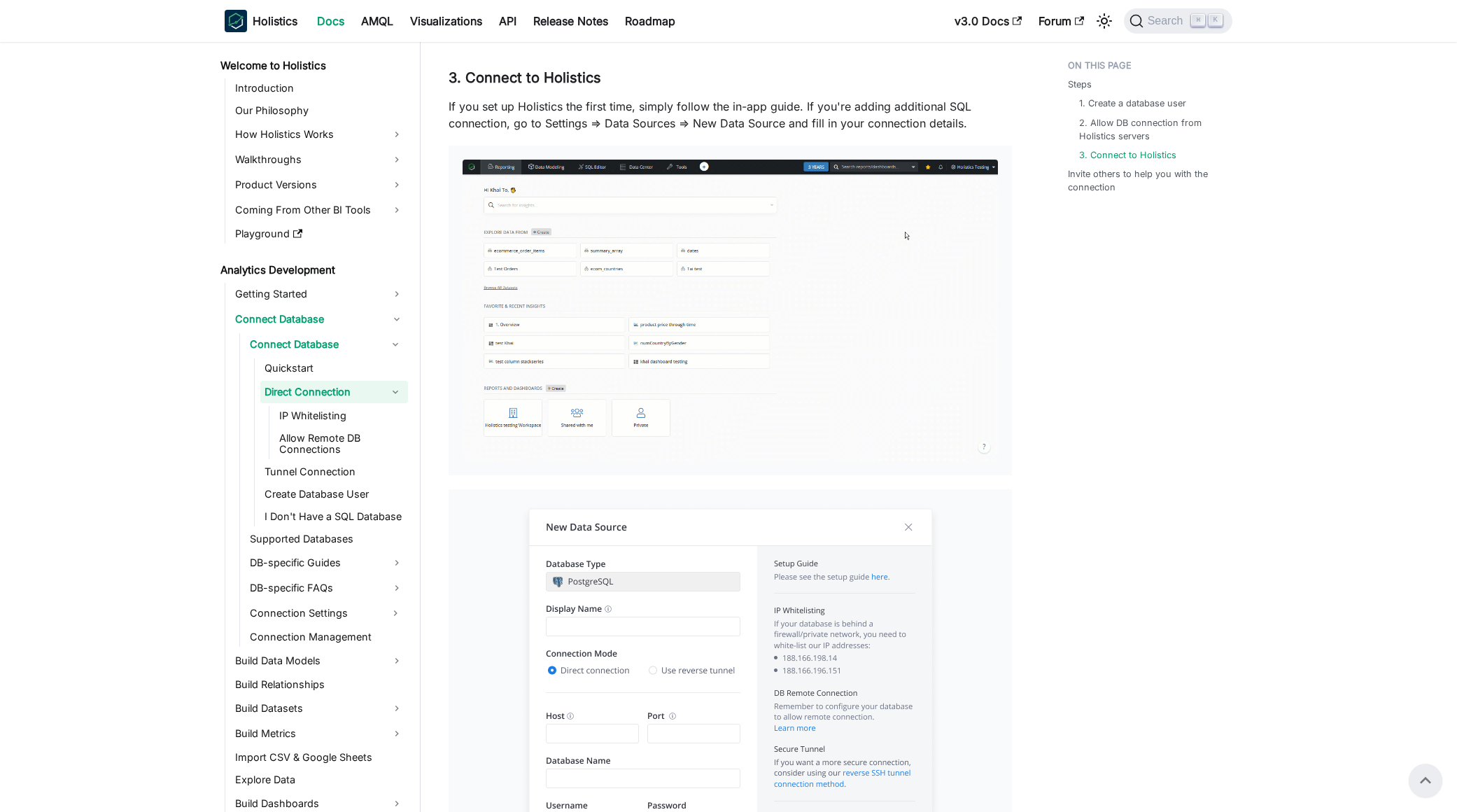
scroll to position [446, 0]
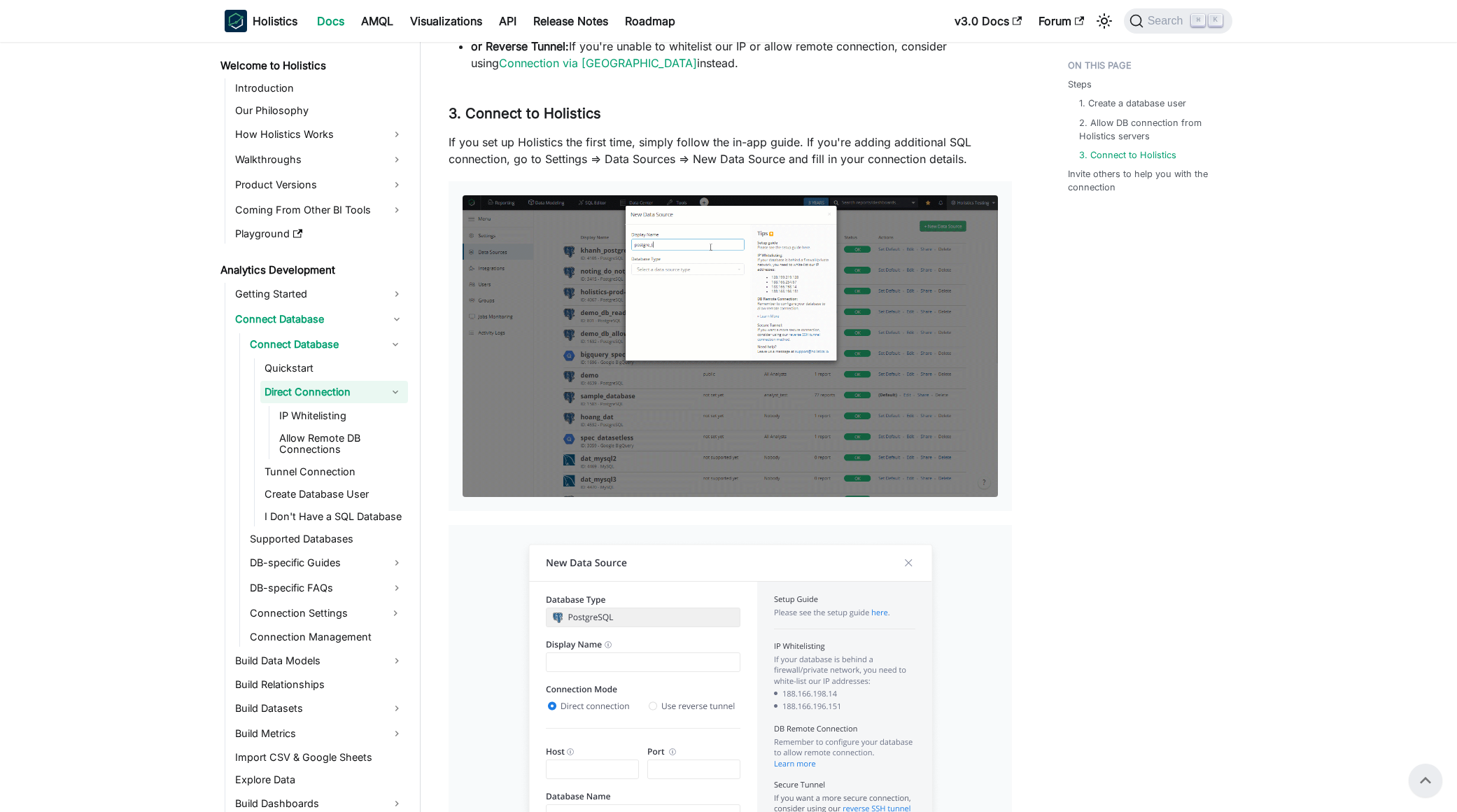
click at [1189, 502] on div "Steps 1. Create a database user 2. Allow DB connection from Holistics servers 3…" at bounding box center [1143, 688] width 206 height 2161
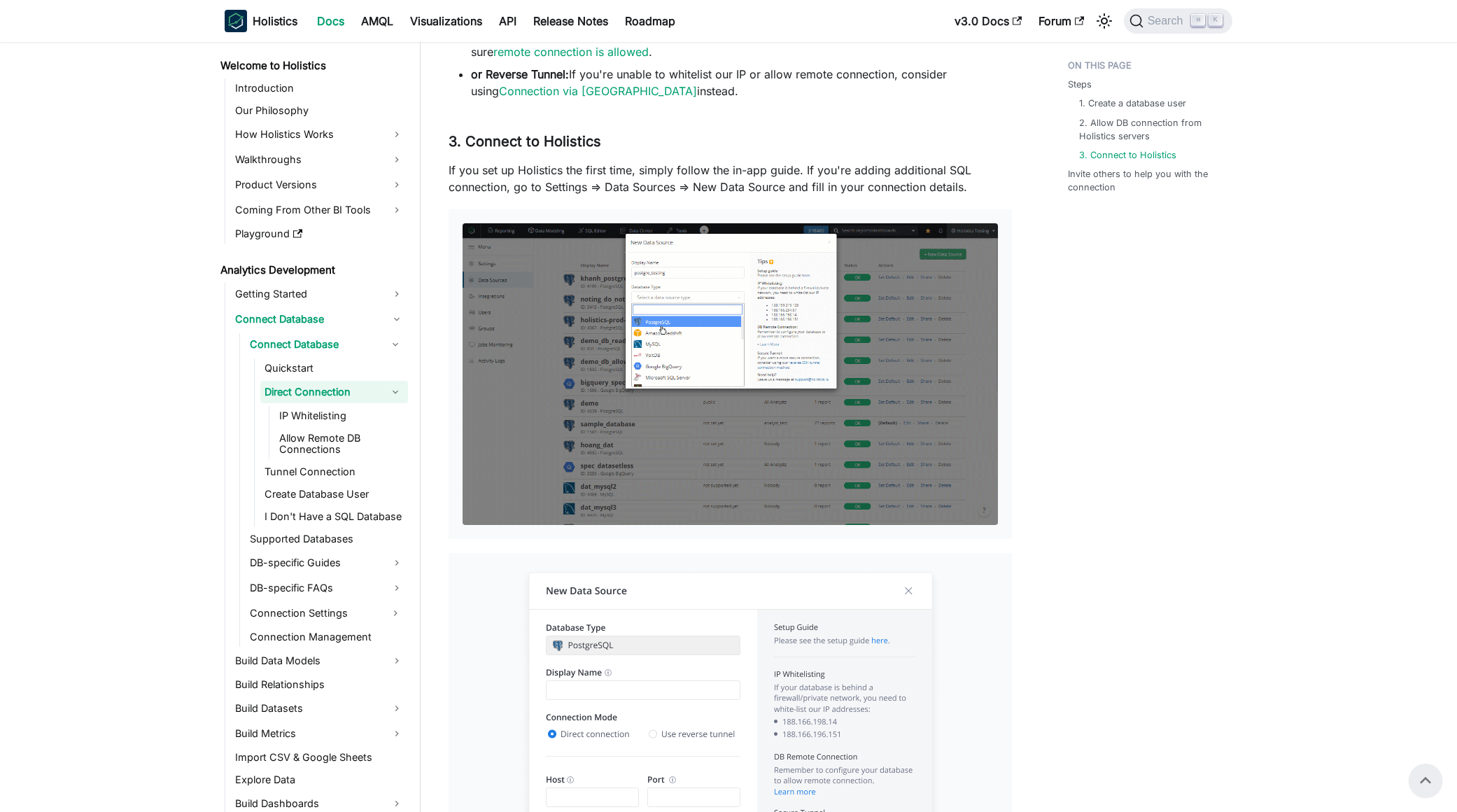
scroll to position [0, 0]
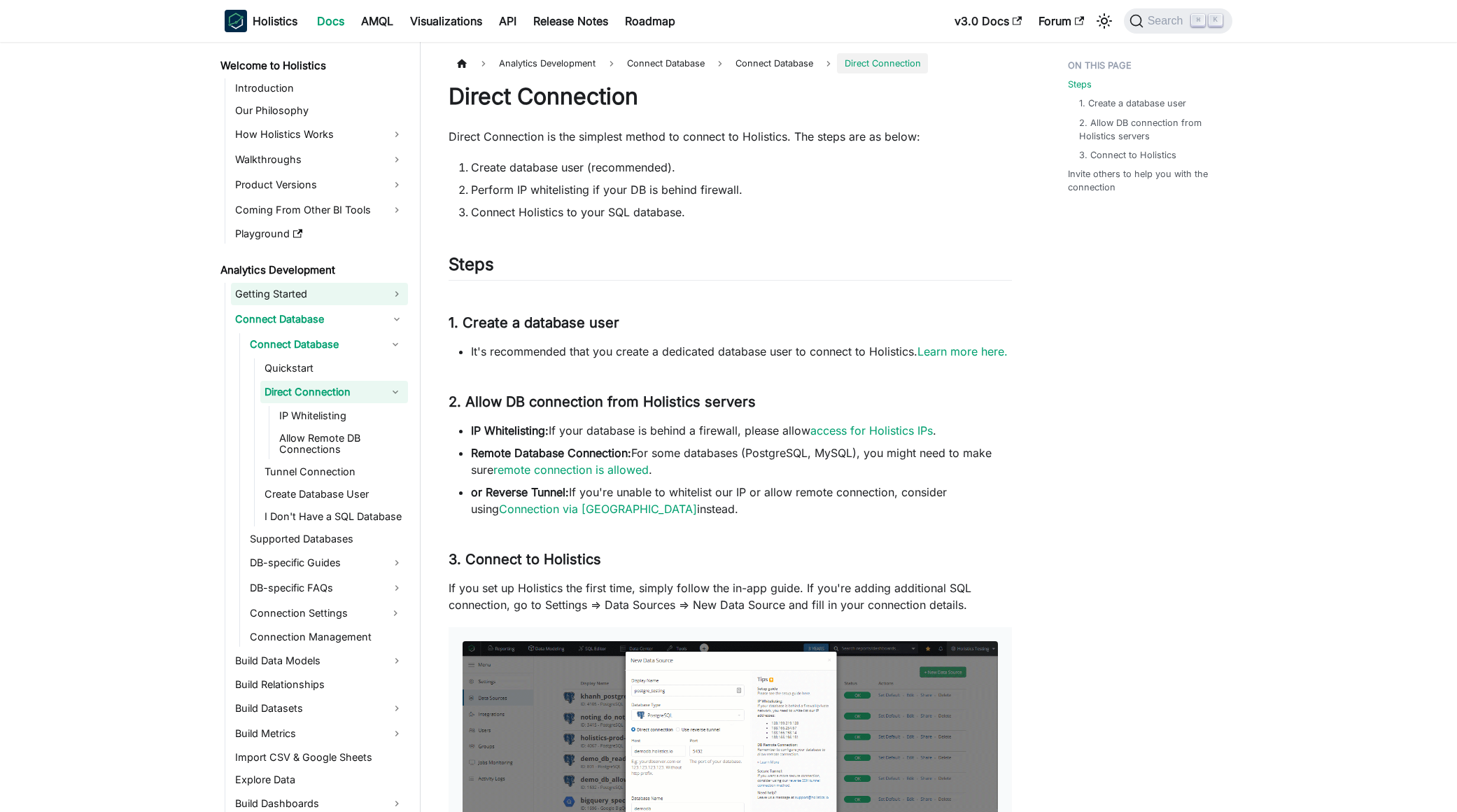
click at [316, 295] on link "Getting Started" at bounding box center [319, 293] width 177 height 22
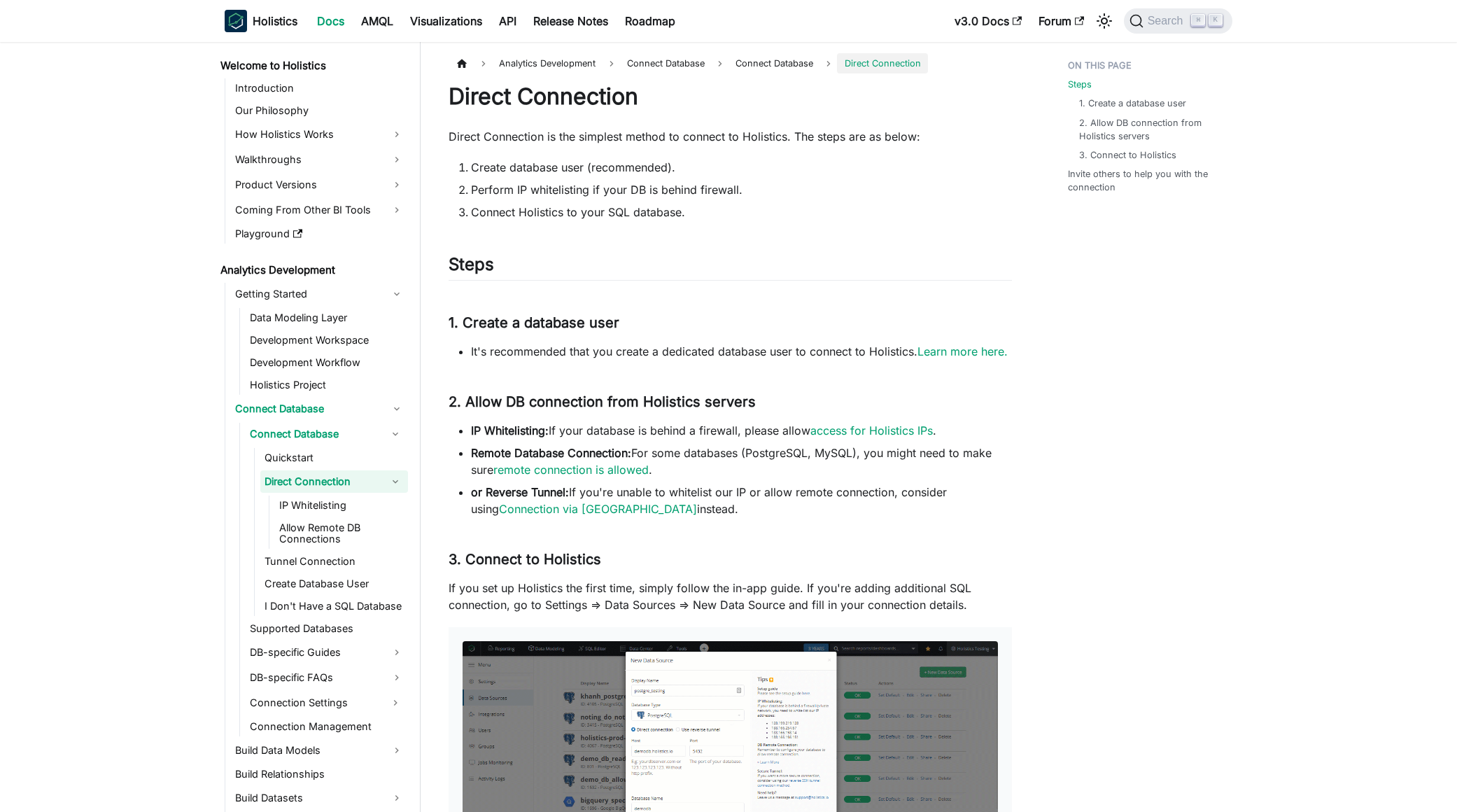
click at [732, 352] on li "It's recommended that you create a dedicated database user to connect to Holist…" at bounding box center [742, 352] width 541 height 17
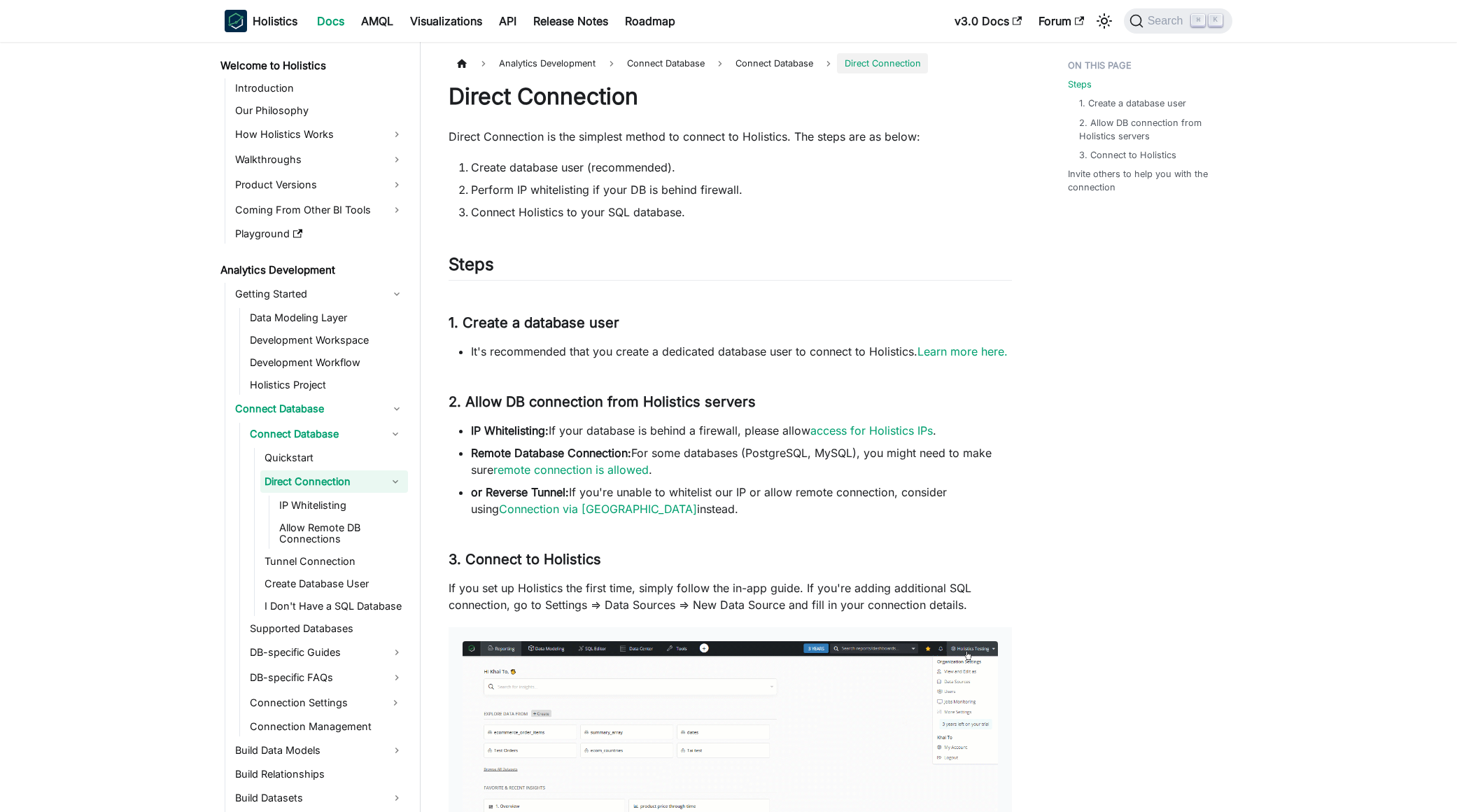
click at [807, 348] on li "It's recommended that you create a dedicated database user to connect to Holist…" at bounding box center [742, 352] width 541 height 17
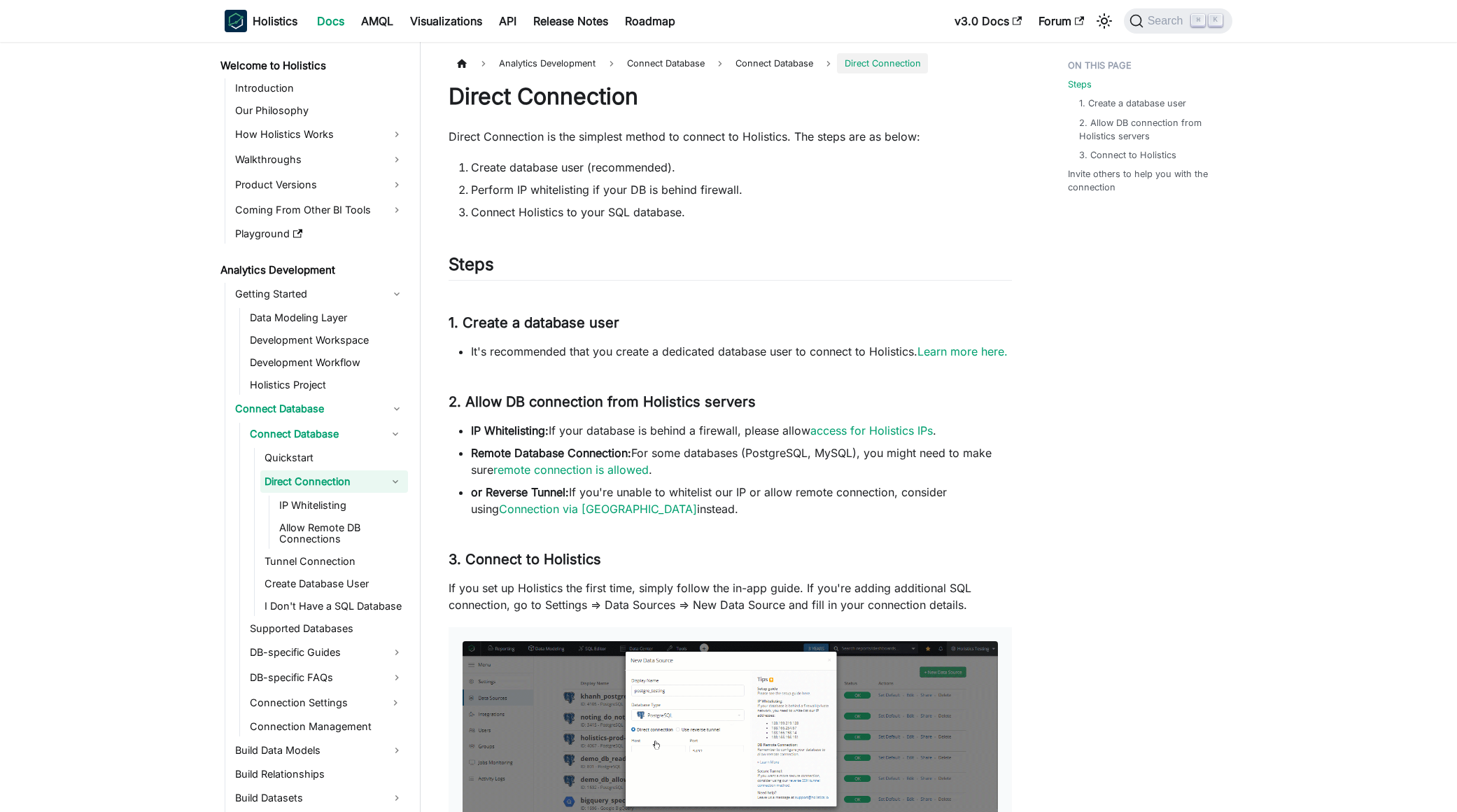
click at [894, 348] on li "It's recommended that you create a dedicated database user to connect to Holist…" at bounding box center [742, 352] width 541 height 17
click at [948, 349] on link "Learn more here." at bounding box center [963, 351] width 90 height 14
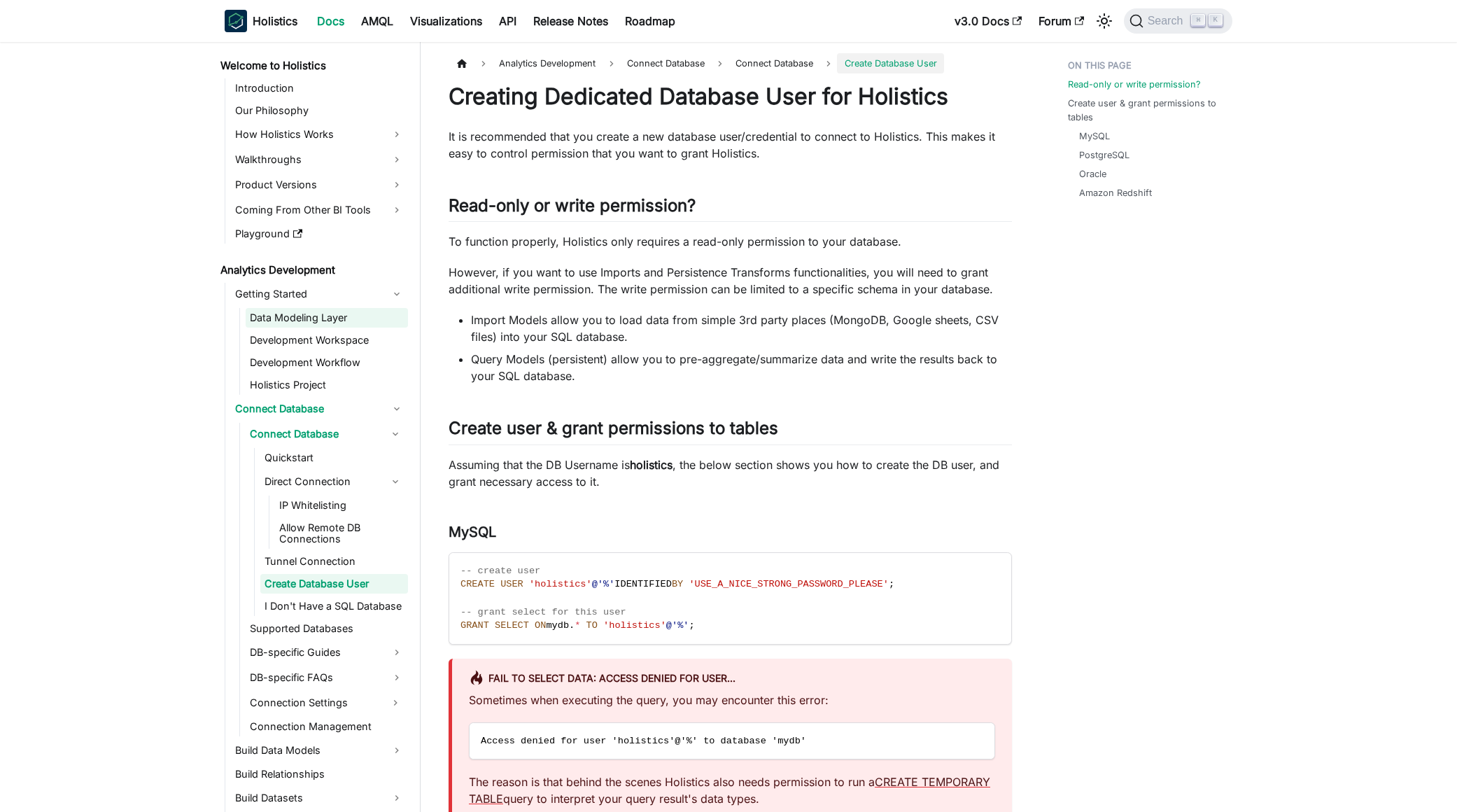
click at [299, 313] on link "Data Modeling Layer" at bounding box center [327, 318] width 162 height 20
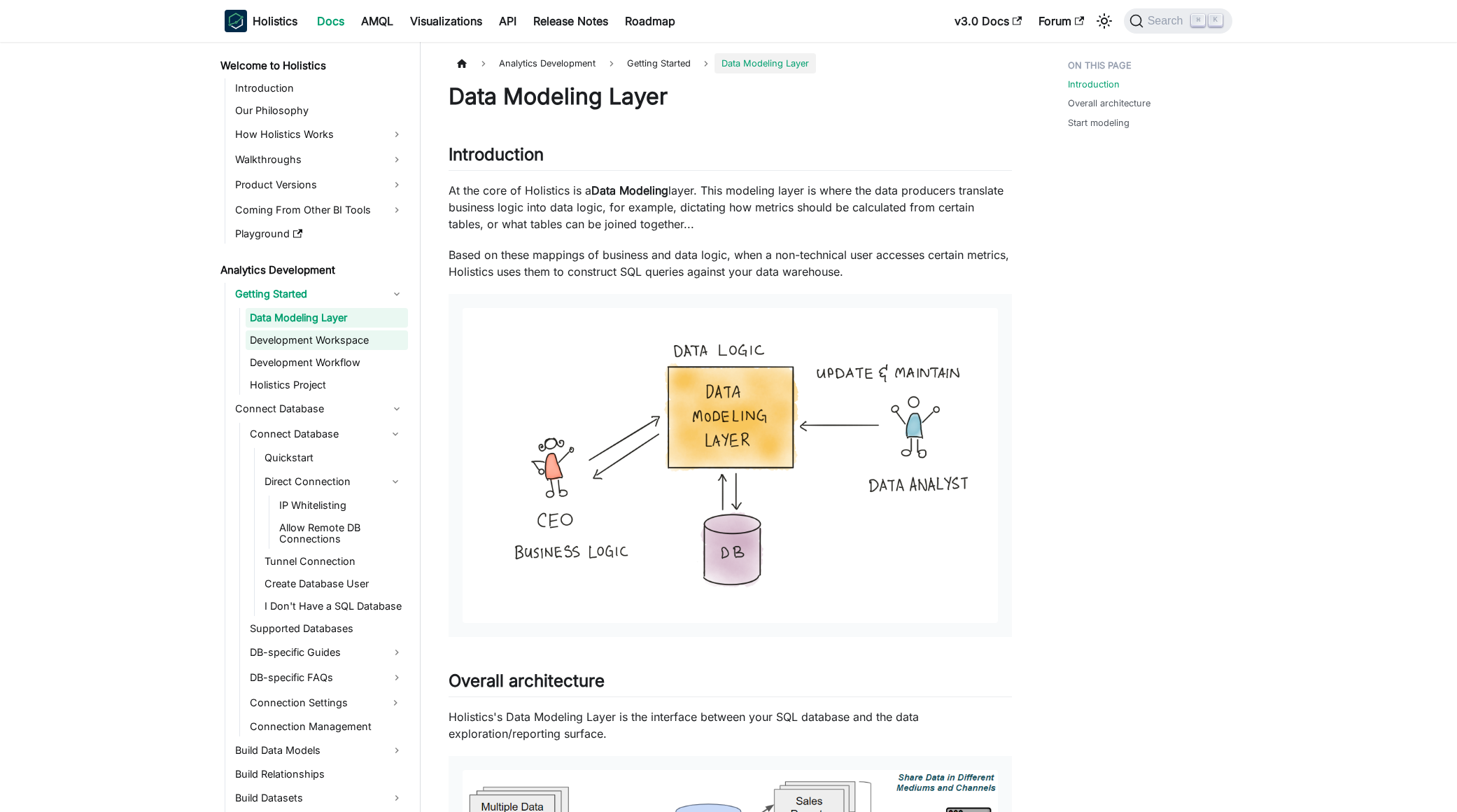
click at [315, 343] on link "Development Workspace" at bounding box center [327, 340] width 162 height 20
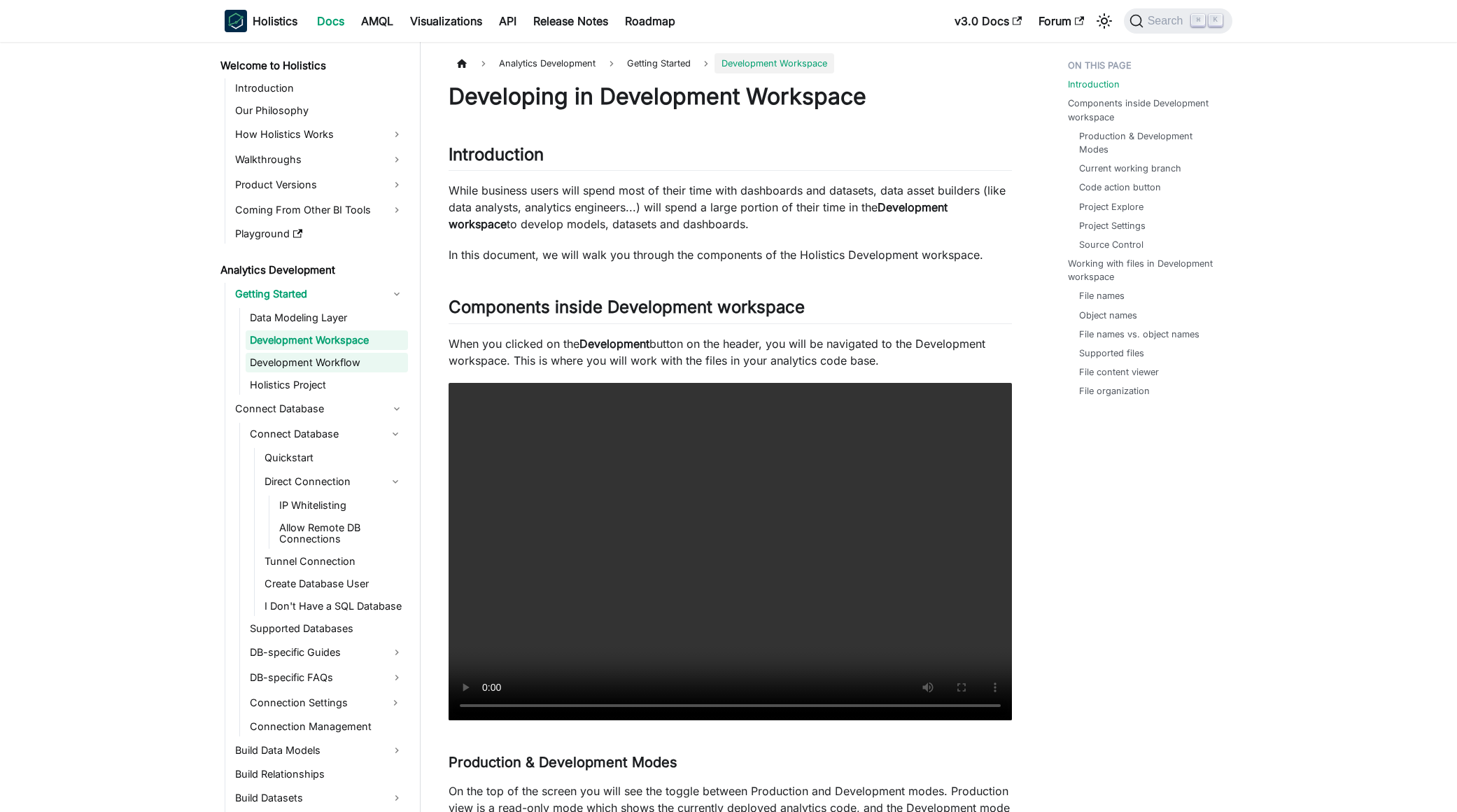
click at [319, 359] on link "Development Workflow" at bounding box center [327, 362] width 162 height 20
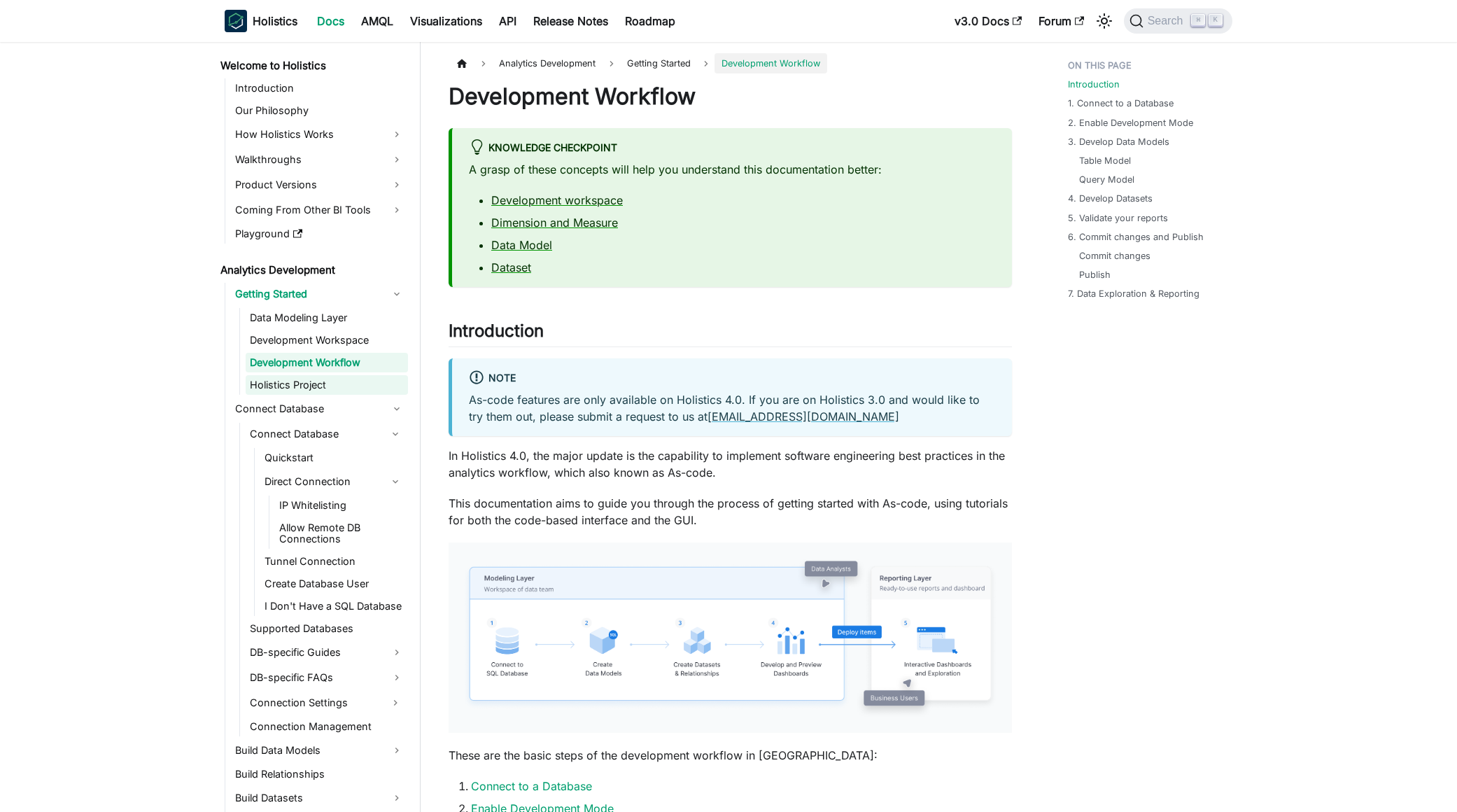
click at [321, 379] on link "Holistics Project" at bounding box center [327, 385] width 162 height 20
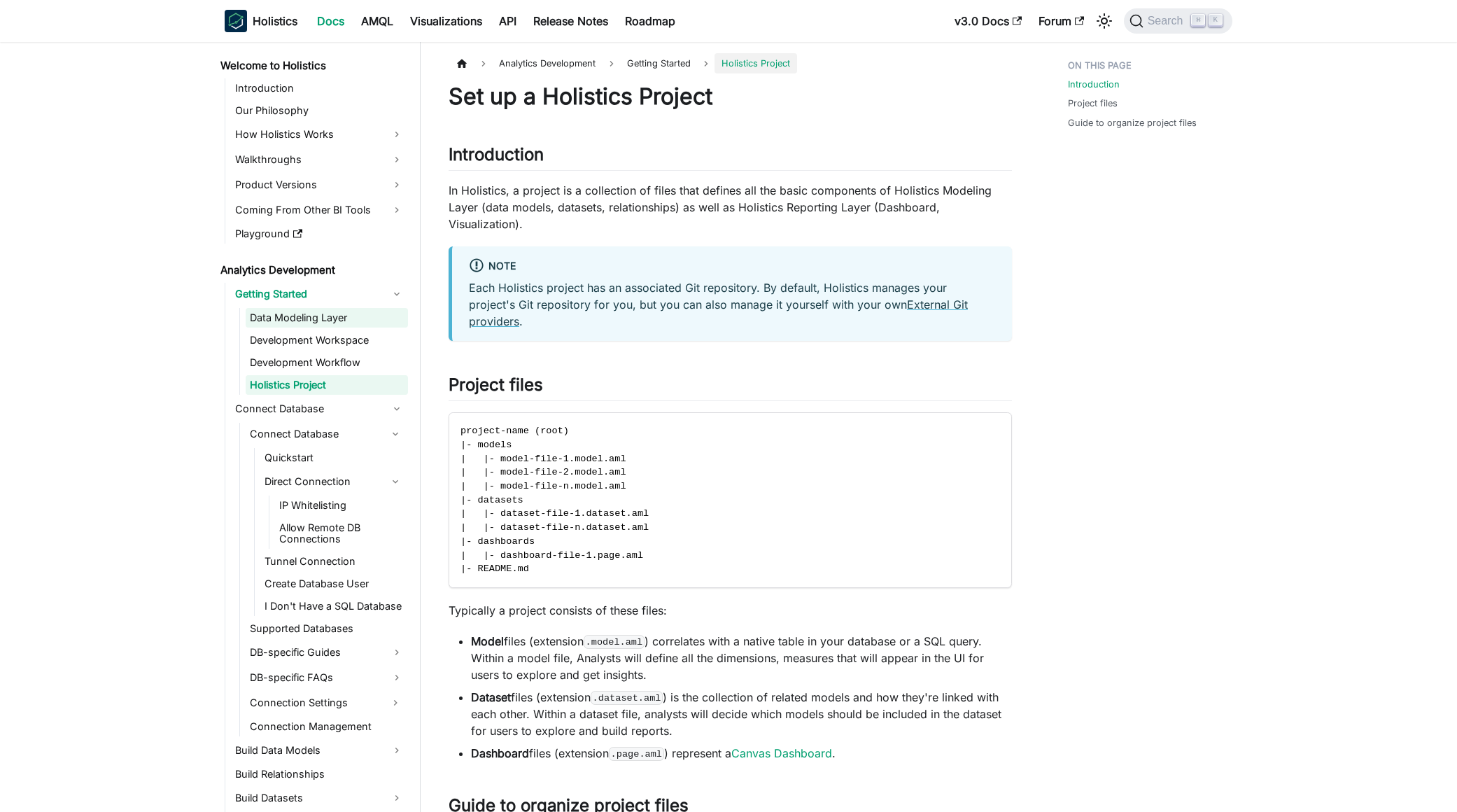
click at [314, 319] on link "Data Modeling Layer" at bounding box center [327, 318] width 162 height 20
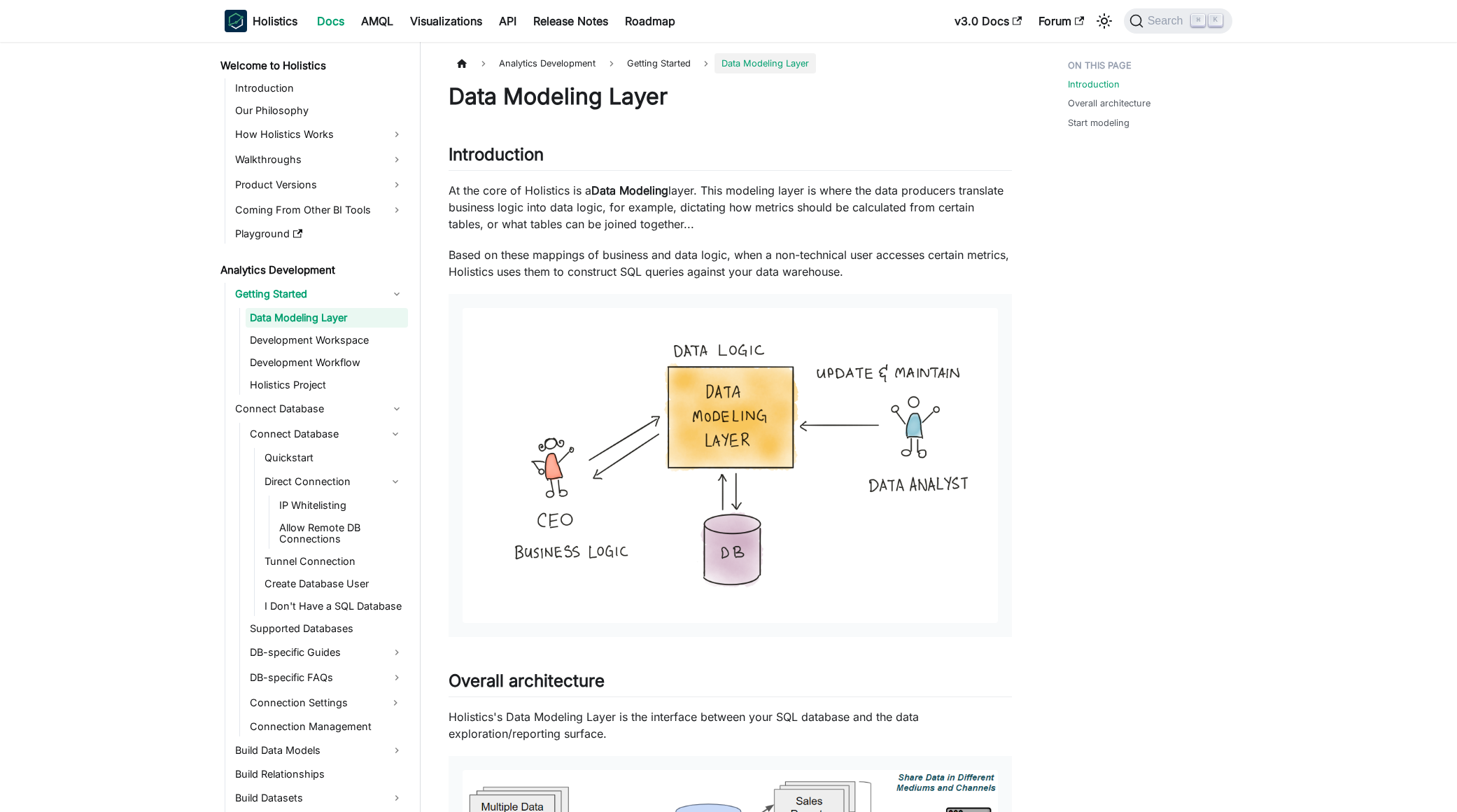
click at [1098, 536] on div "Introduction Overall architecture Start modeling" at bounding box center [1143, 702] width 206 height 1298
click at [1090, 503] on div "Introduction Overall architecture Start modeling" at bounding box center [1143, 702] width 206 height 1298
click at [286, 90] on link "Introduction" at bounding box center [319, 88] width 177 height 20
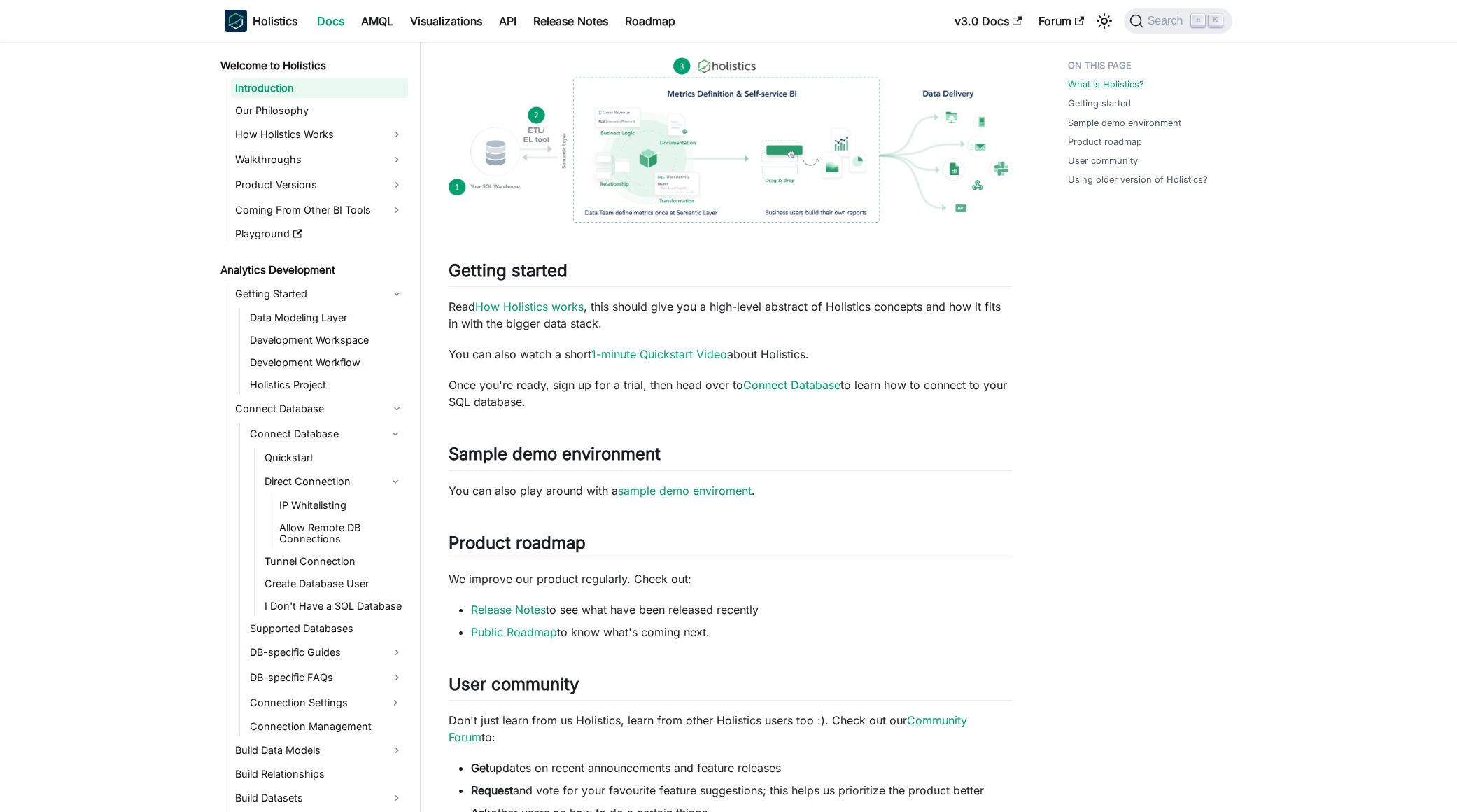
scroll to position [93, 0]
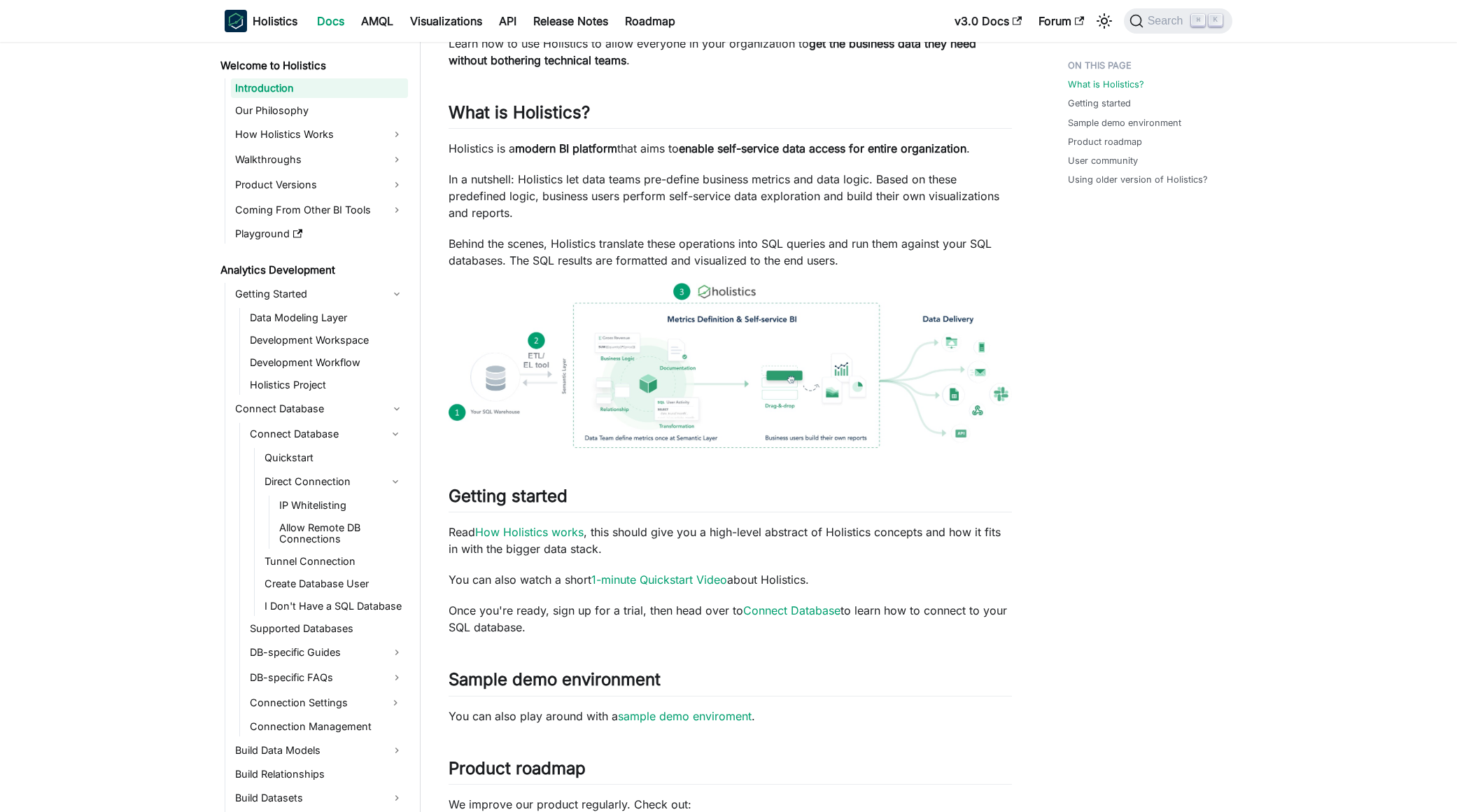
click at [1159, 544] on div "What is Holistics? Getting started Sample demo environment Product roadmap User…" at bounding box center [1143, 656] width 206 height 1392
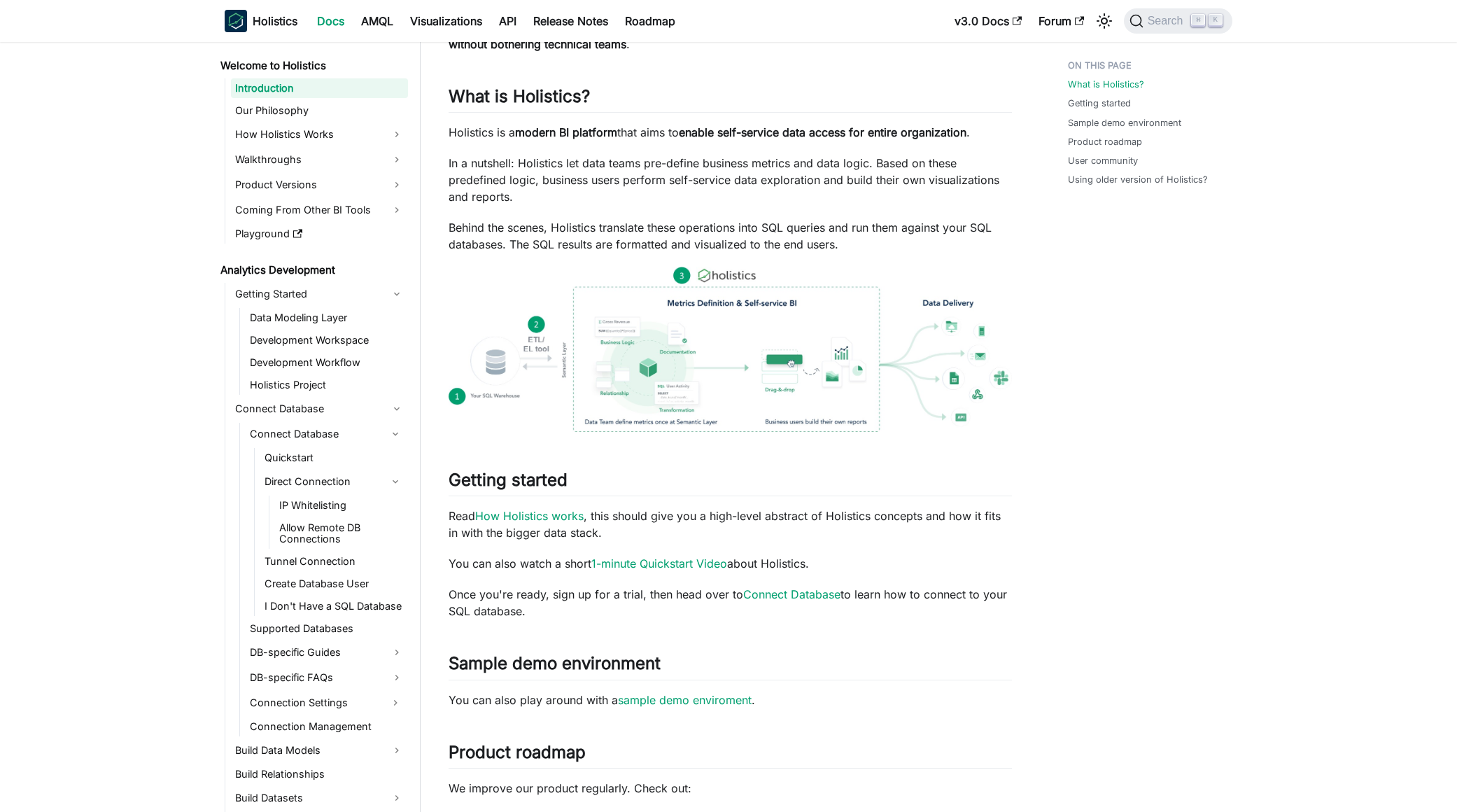
scroll to position [125, 0]
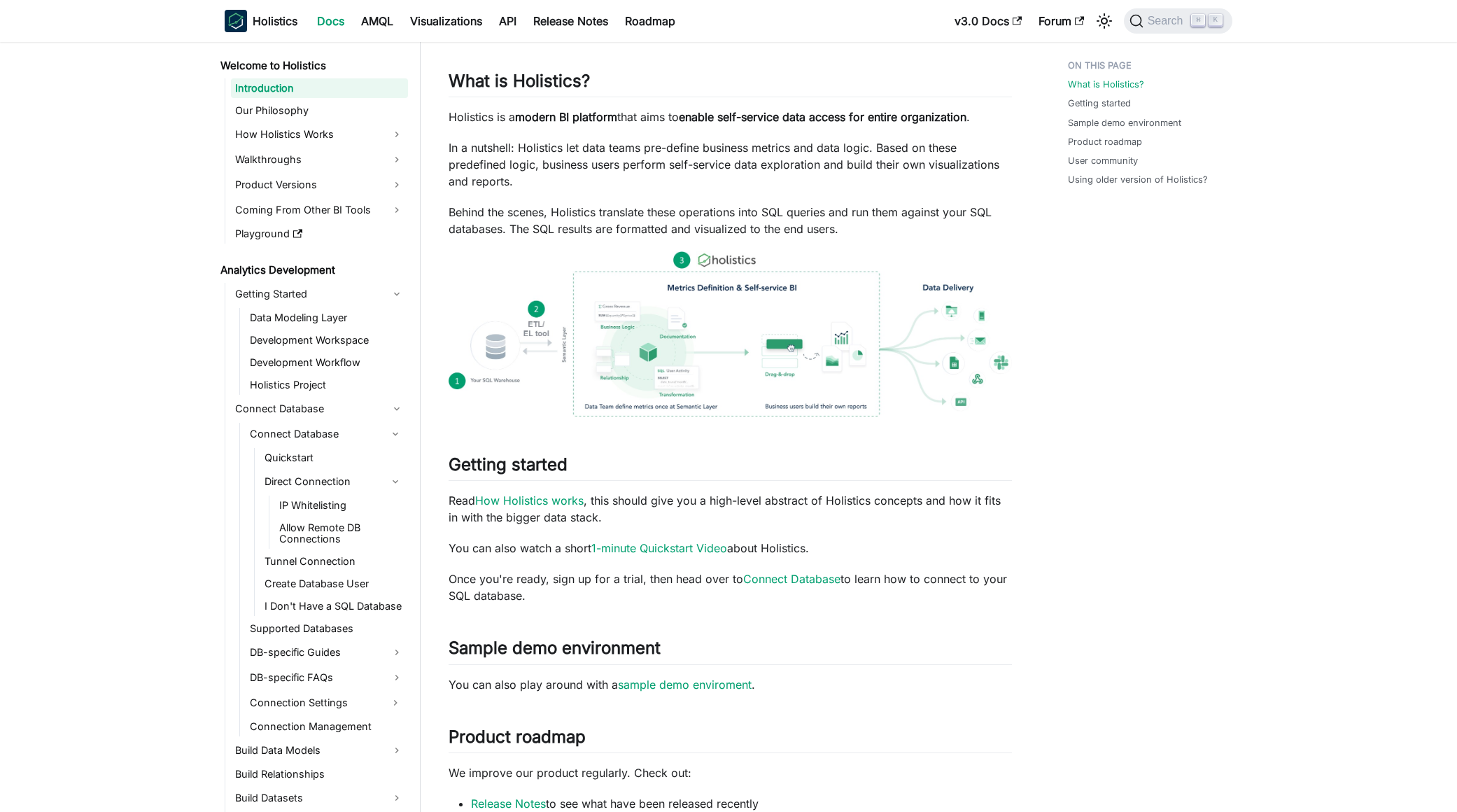
click at [740, 506] on p "Read How Holistics works , this should give you a high-level abstract of Holist…" at bounding box center [730, 509] width 563 height 34
drag, startPoint x: 705, startPoint y: 500, endPoint x: 721, endPoint y: 510, distance: 18.9
click at [721, 510] on p "Read How Holistics works , this should give you a high-level abstract of Holist…" at bounding box center [730, 509] width 563 height 34
click at [265, 609] on link "I Don't Have a SQL Database" at bounding box center [334, 606] width 148 height 20
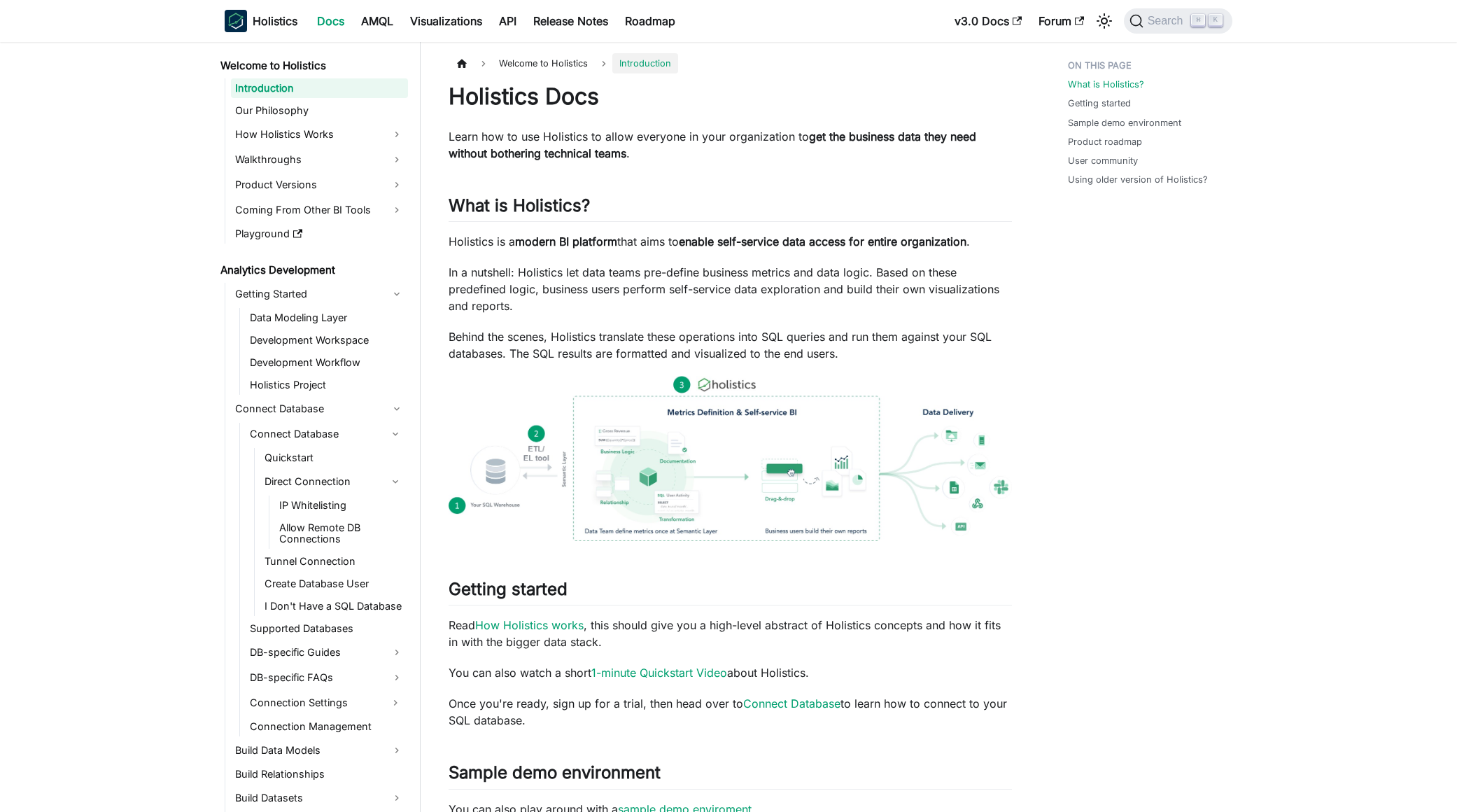
scroll to position [125, 0]
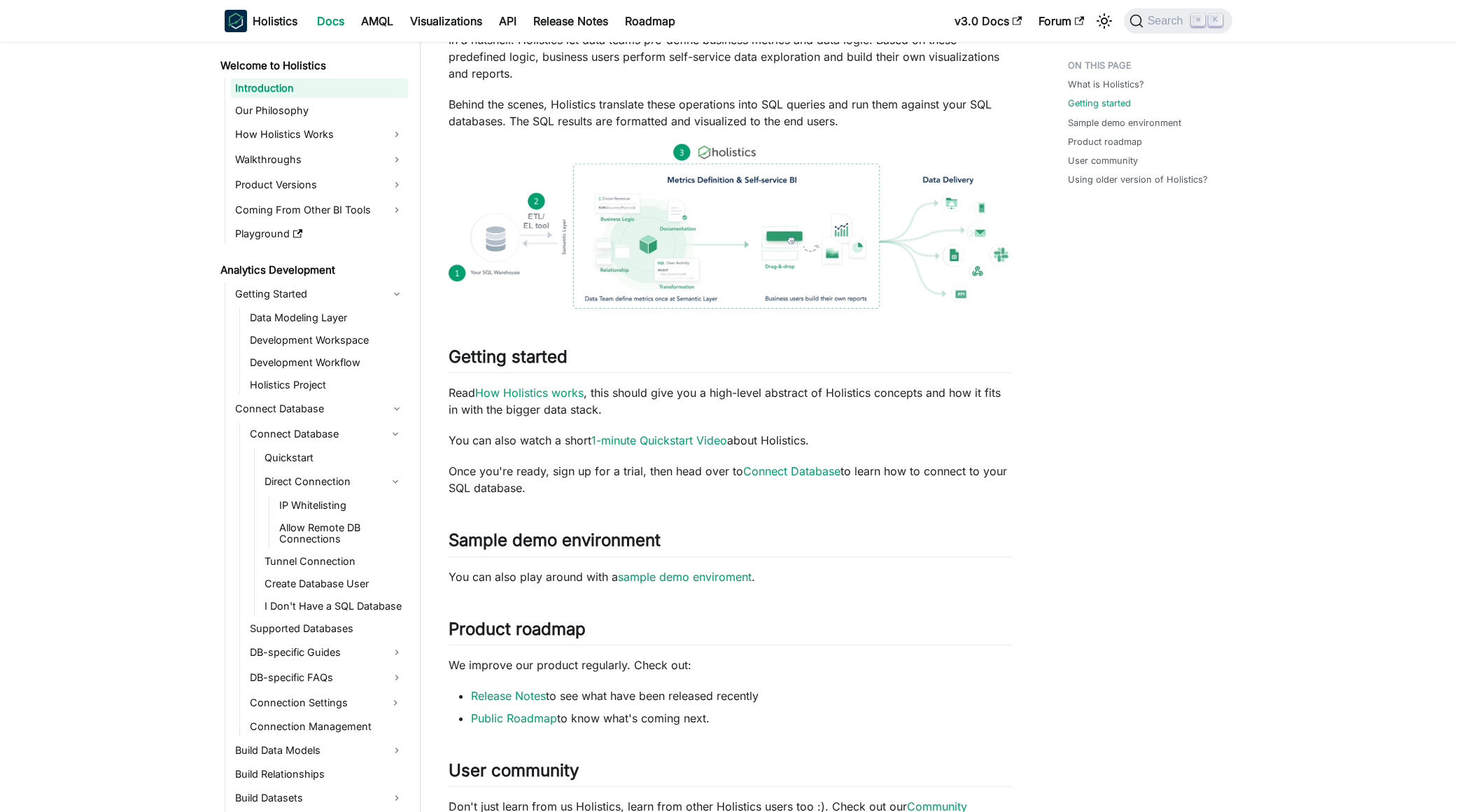
click at [889, 602] on div "Holistics Docs Learn how to use Holistics to allow everyone in your organizatio…" at bounding box center [730, 469] width 563 height 1237
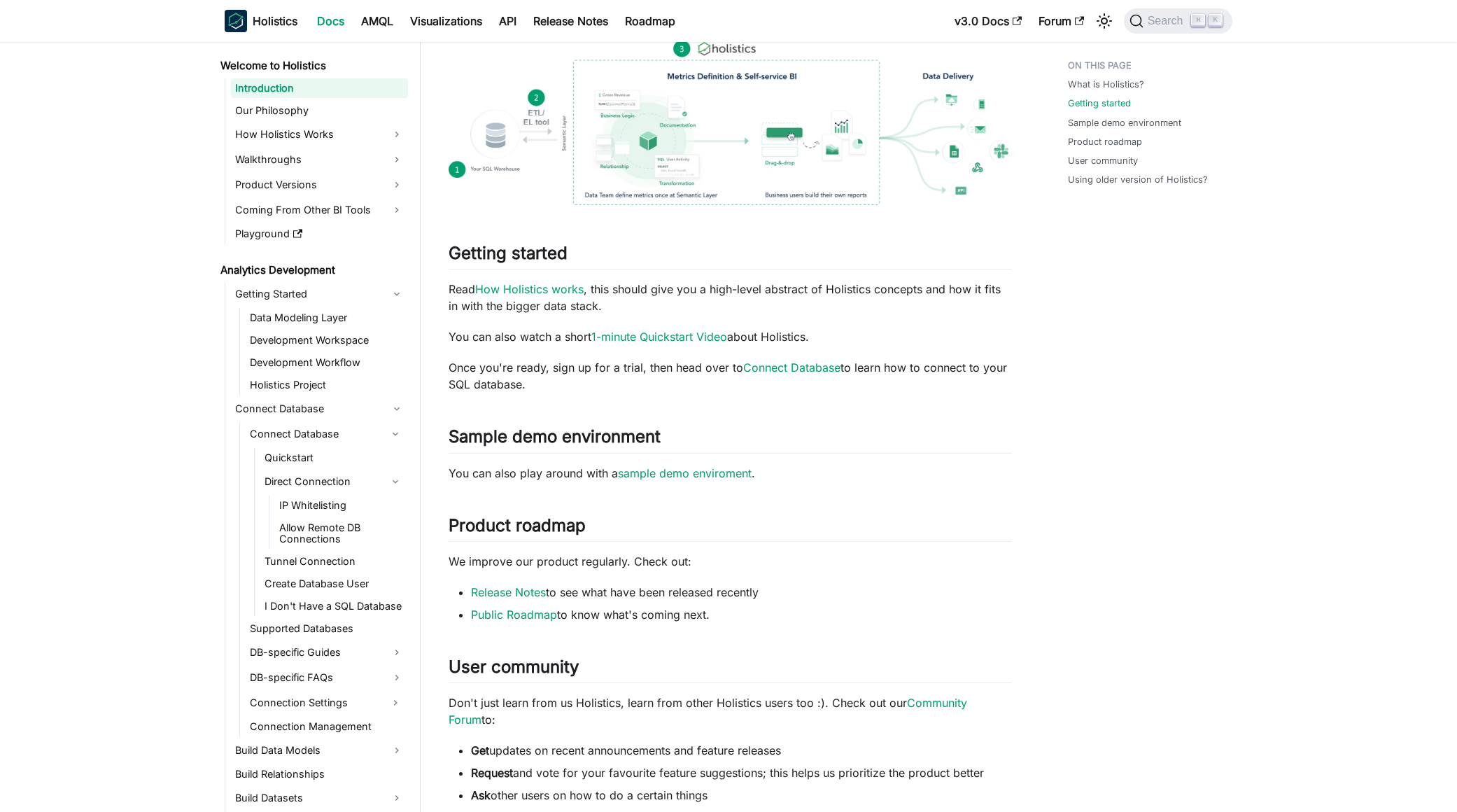
scroll to position [339, 0]
click at [881, 591] on li "Release Notes to see what have been released recently" at bounding box center [742, 589] width 541 height 17
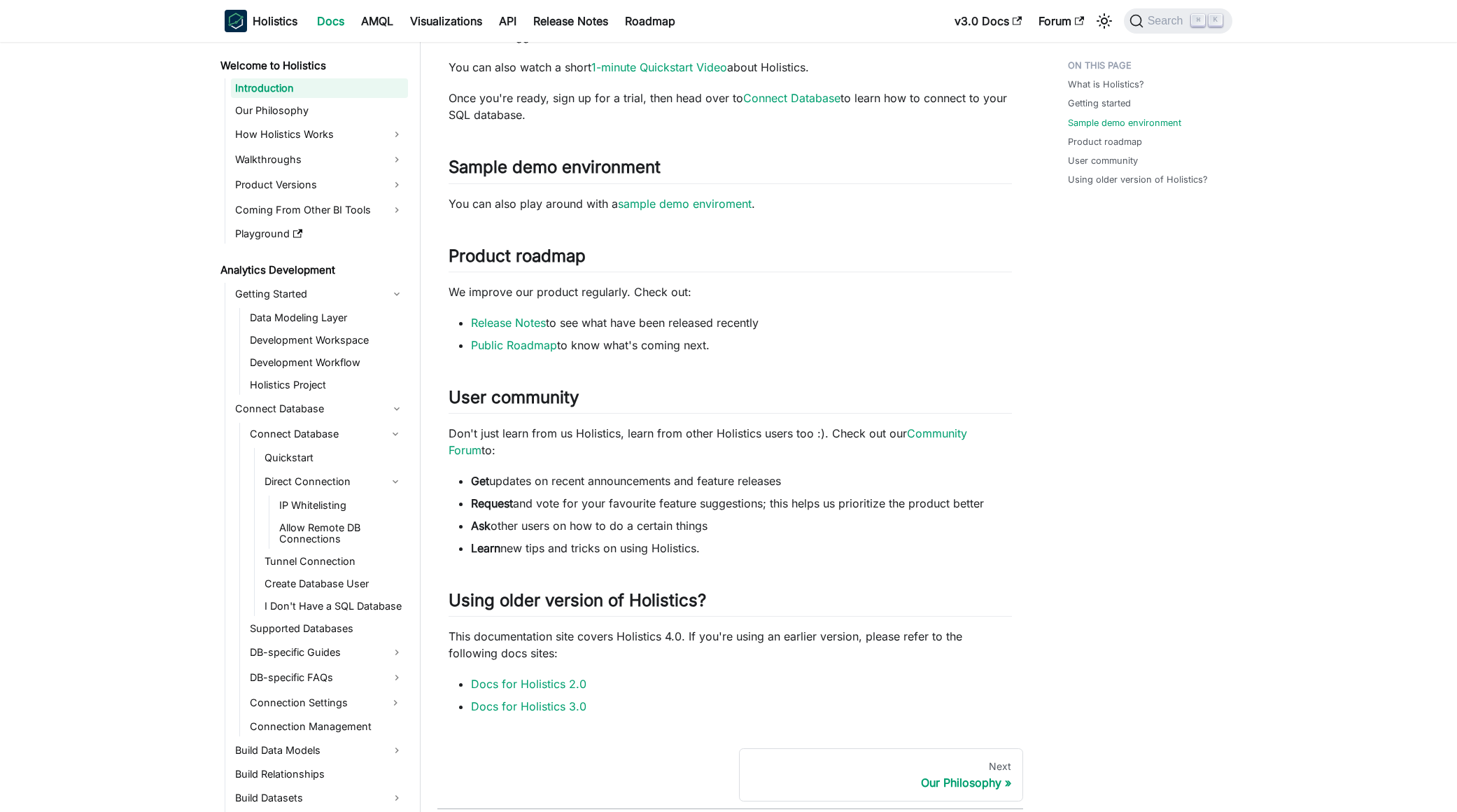
scroll to position [593, 0]
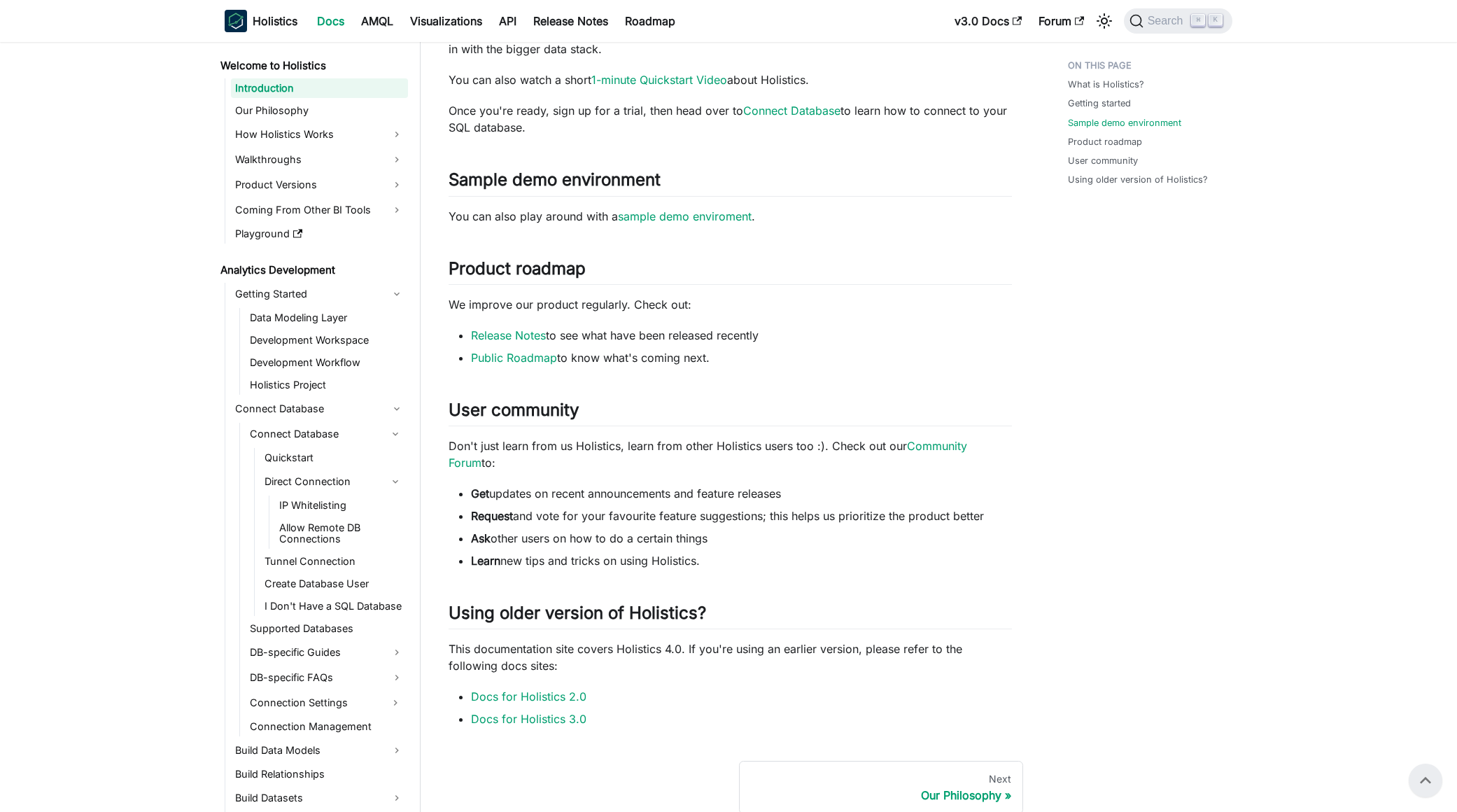
click at [823, 503] on ul "Get updates on recent announcements and feature releases Request and vote for y…" at bounding box center [730, 527] width 563 height 84
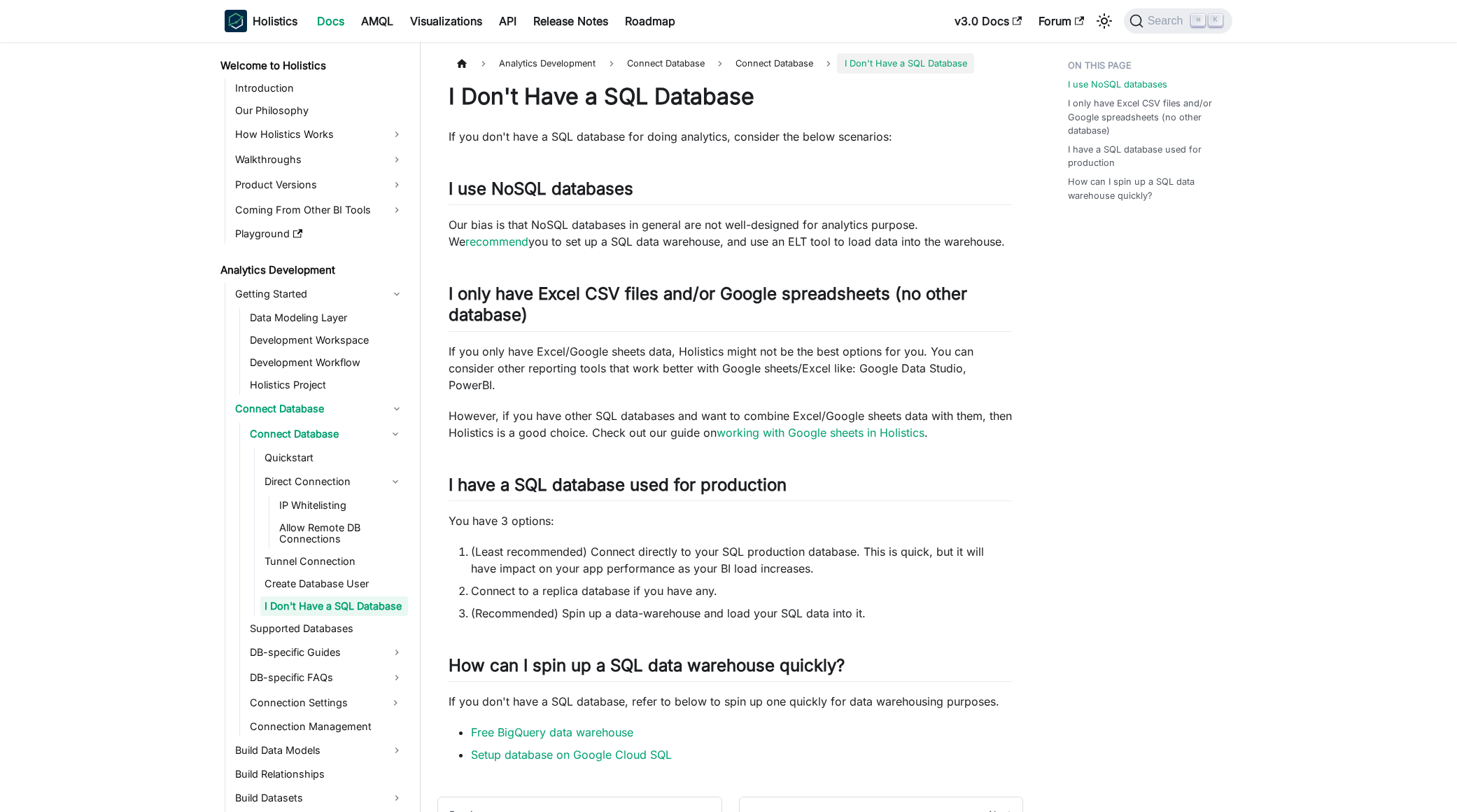
click at [717, 214] on div "I Don't Have a SQL Database If you don't have a SQL database for doing analytic…" at bounding box center [730, 423] width 563 height 680
click at [799, 48] on div "Analytics Development Connect Database Connect Database I Don't Have a SQL Data…" at bounding box center [833, 476] width 826 height 869
click at [327, 414] on link "Connect Database" at bounding box center [319, 408] width 177 height 22
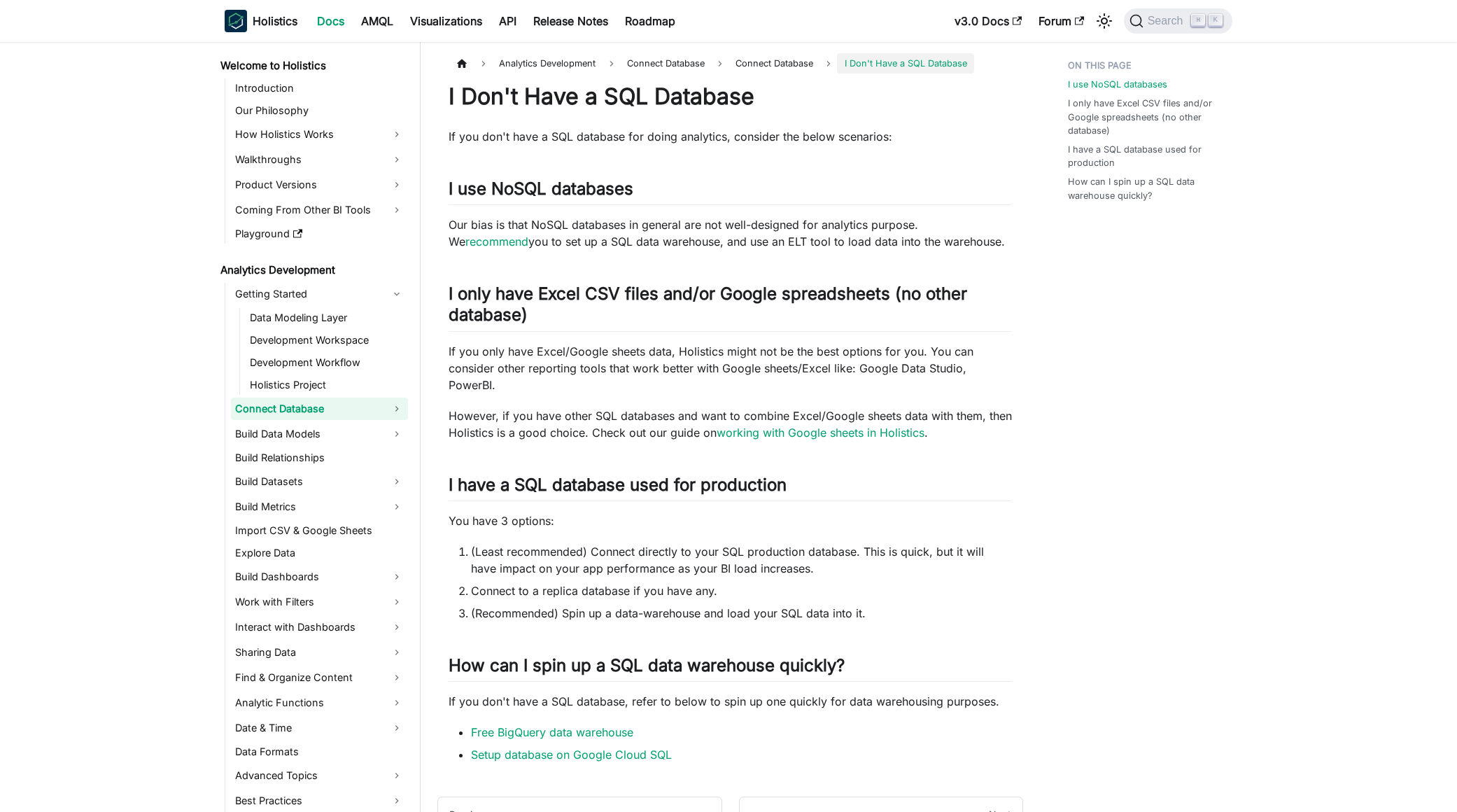
click at [327, 414] on link "Connect Database" at bounding box center [319, 408] width 177 height 22
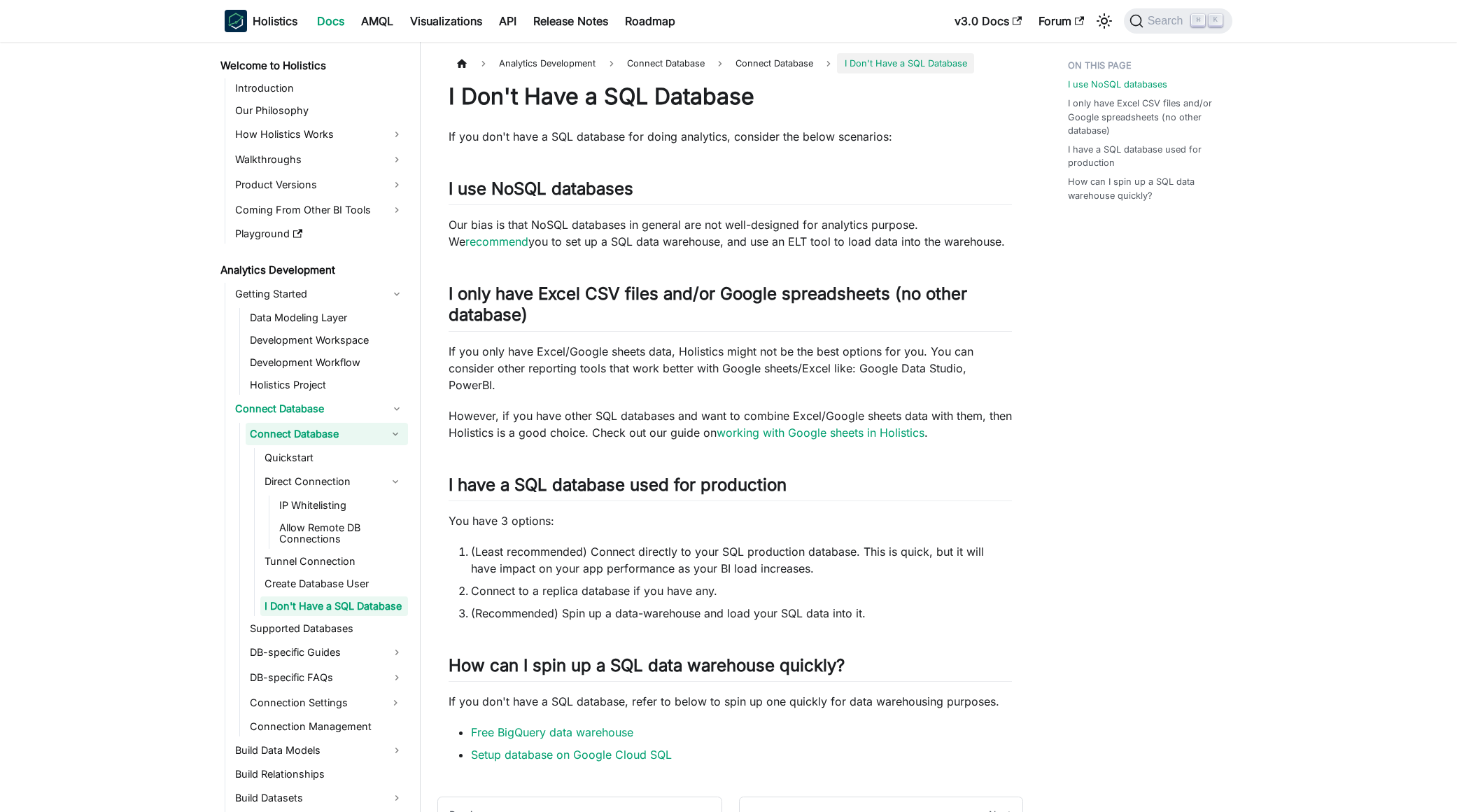
click at [320, 431] on link "Connect Database" at bounding box center [314, 434] width 137 height 22
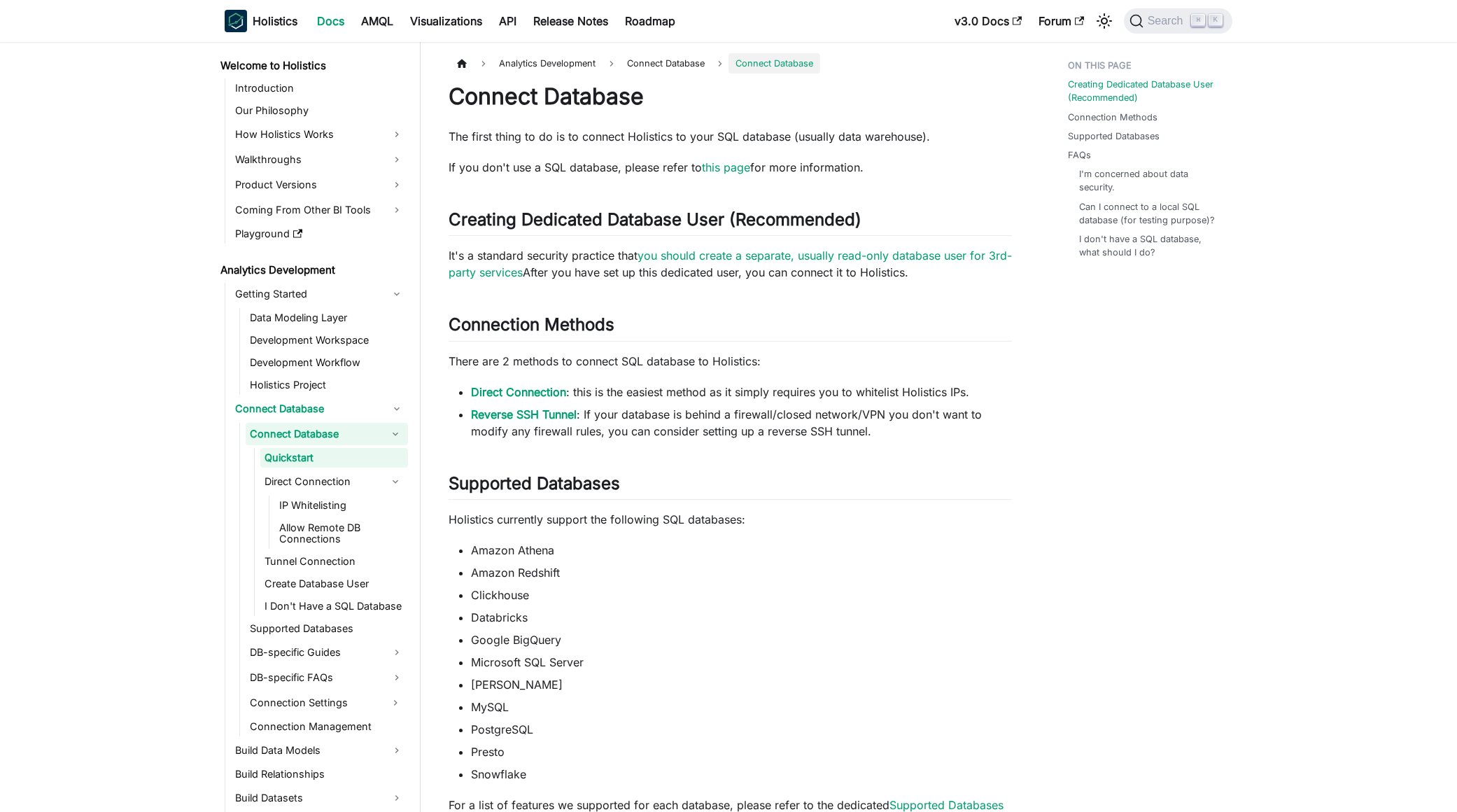
click at [643, 94] on h1 "Connect Database" at bounding box center [730, 97] width 563 height 28
click at [528, 69] on span "Analytics Development" at bounding box center [547, 63] width 110 height 20
click at [526, 102] on h1 "Connect Database" at bounding box center [730, 97] width 563 height 28
click at [440, 94] on article "Analytics Development Connect Database Connect Database On this page Connect Da…" at bounding box center [730, 697] width 586 height 1289
click at [504, 132] on p "The first thing to do is to connect Holistics to your SQL database (usually dat…" at bounding box center [730, 136] width 563 height 17
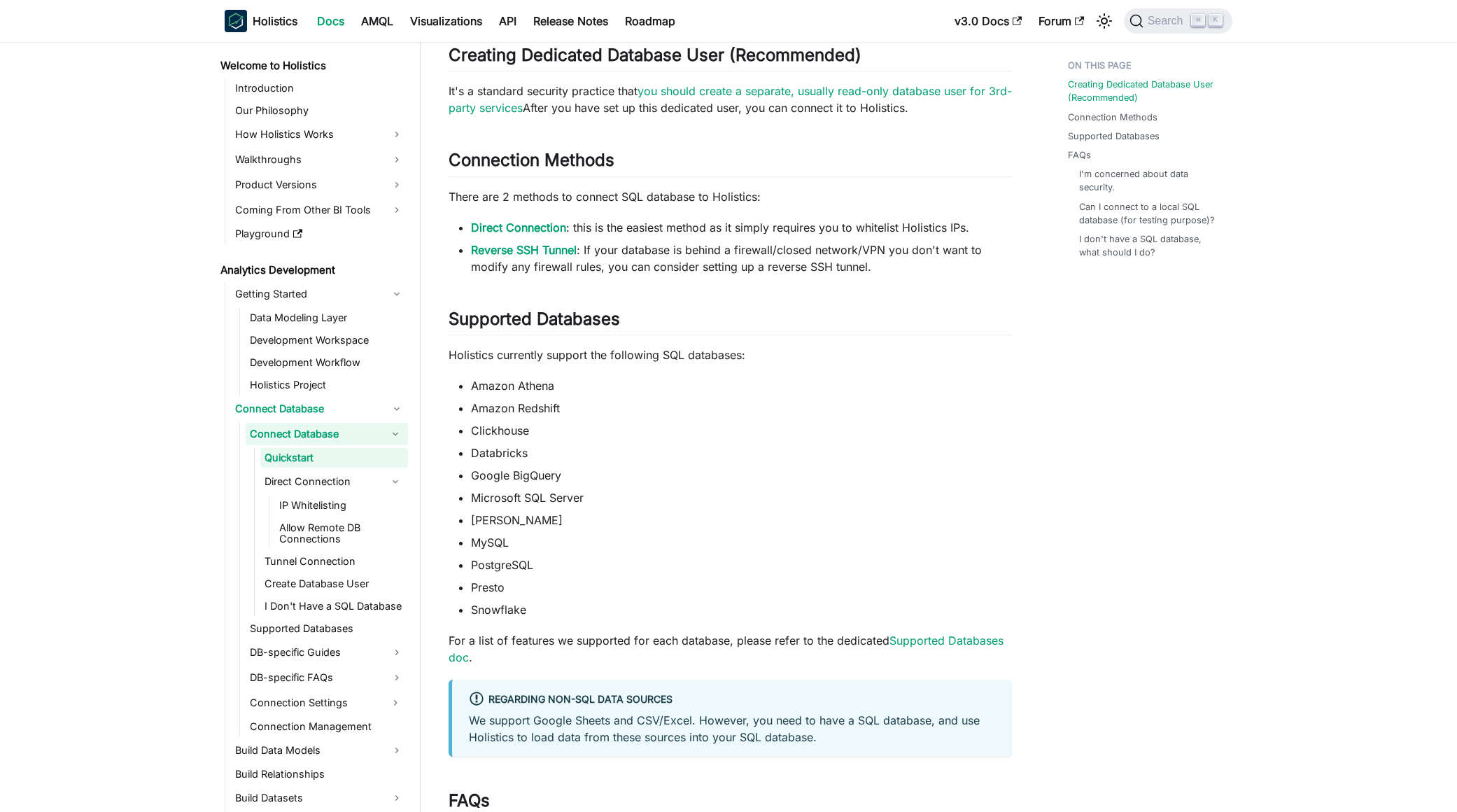
scroll to position [106, 0]
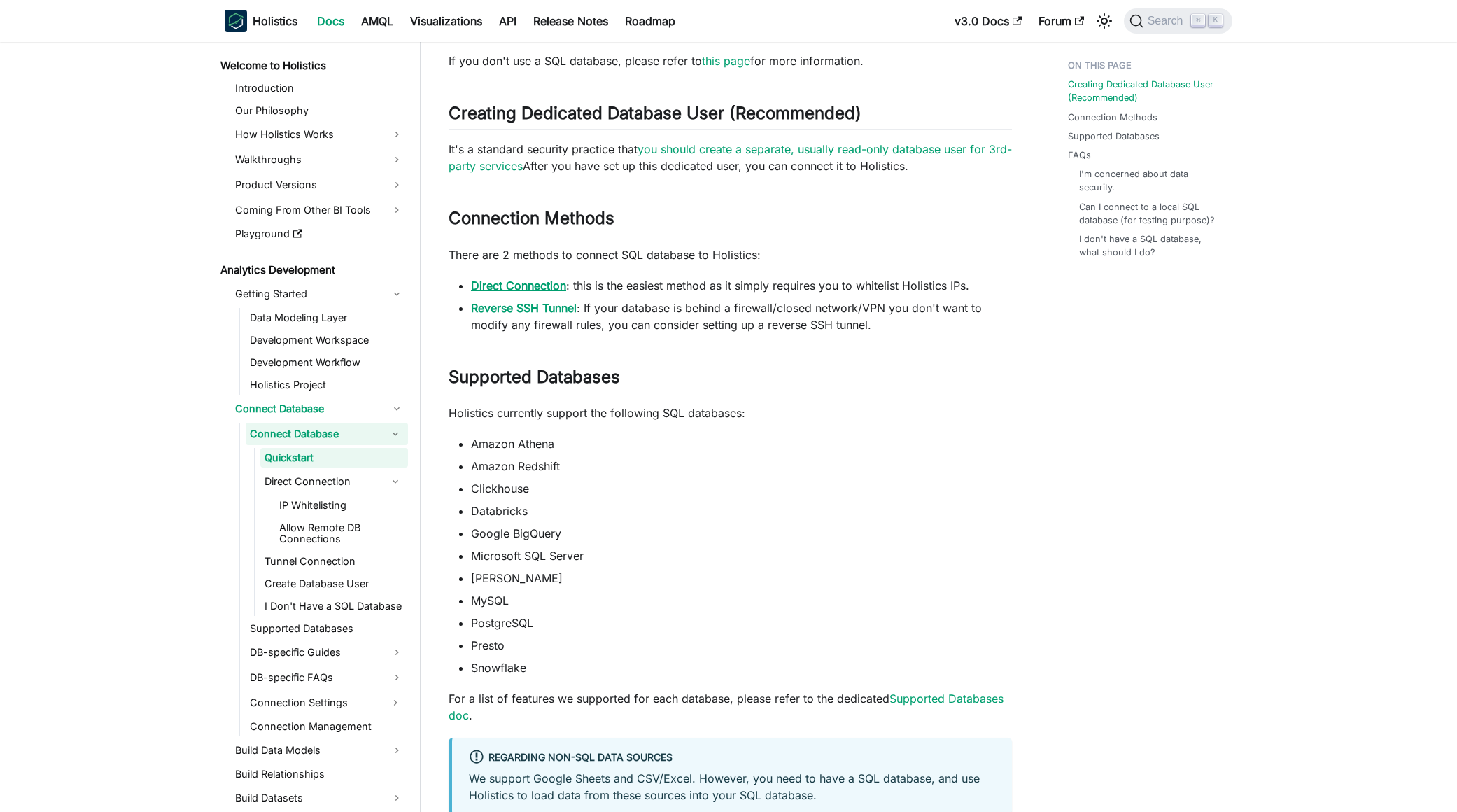
click at [522, 286] on link "Direct Connection" at bounding box center [519, 286] width 95 height 14
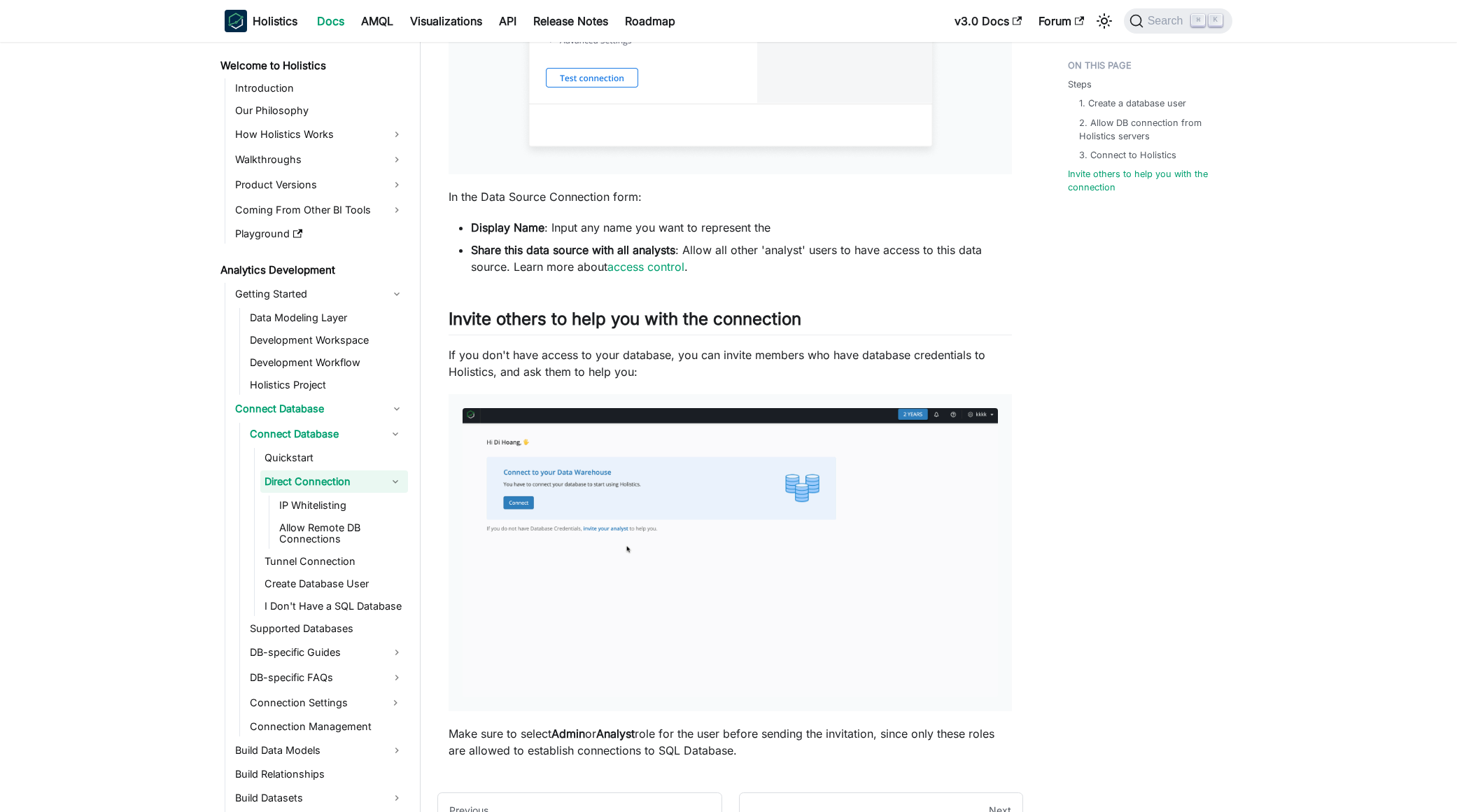
scroll to position [1486, 0]
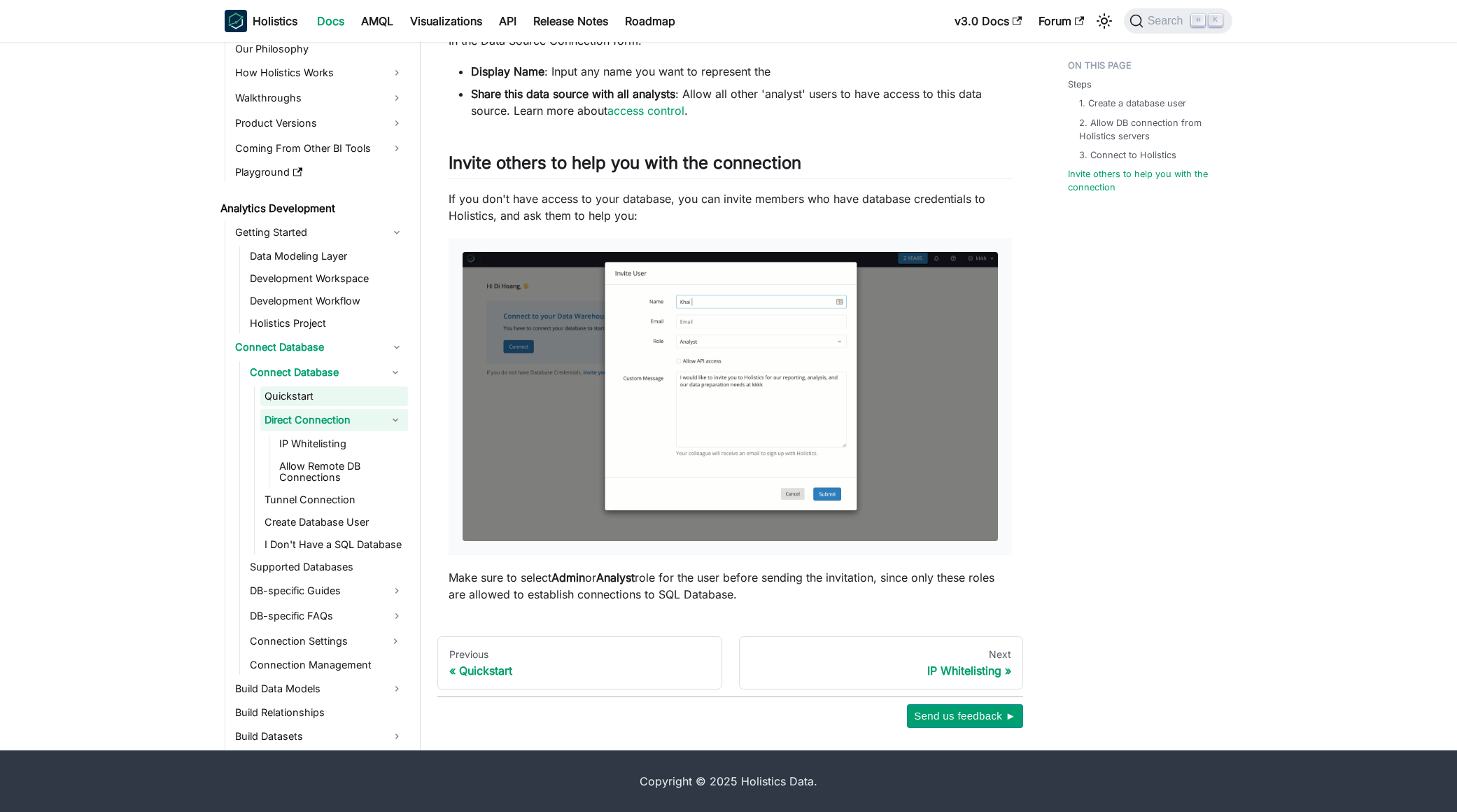
click at [332, 392] on link "Quickstart" at bounding box center [334, 396] width 148 height 20
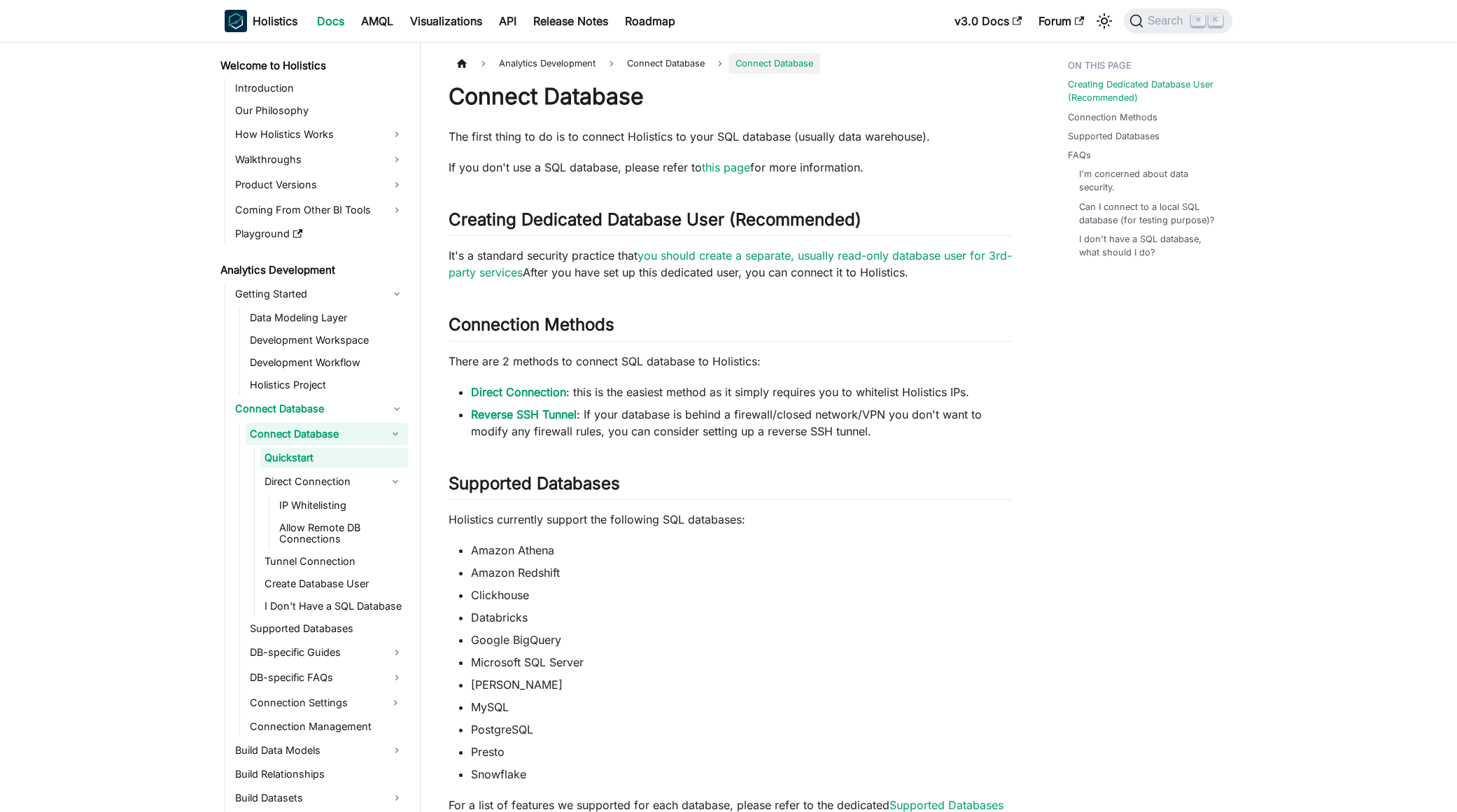
click at [657, 283] on div "Connect Database The first thing to do is to connect Holistics to your SQL data…" at bounding box center [730, 712] width 563 height 1259
click at [556, 409] on link "Reverse SSH Tunnel" at bounding box center [524, 414] width 106 height 14
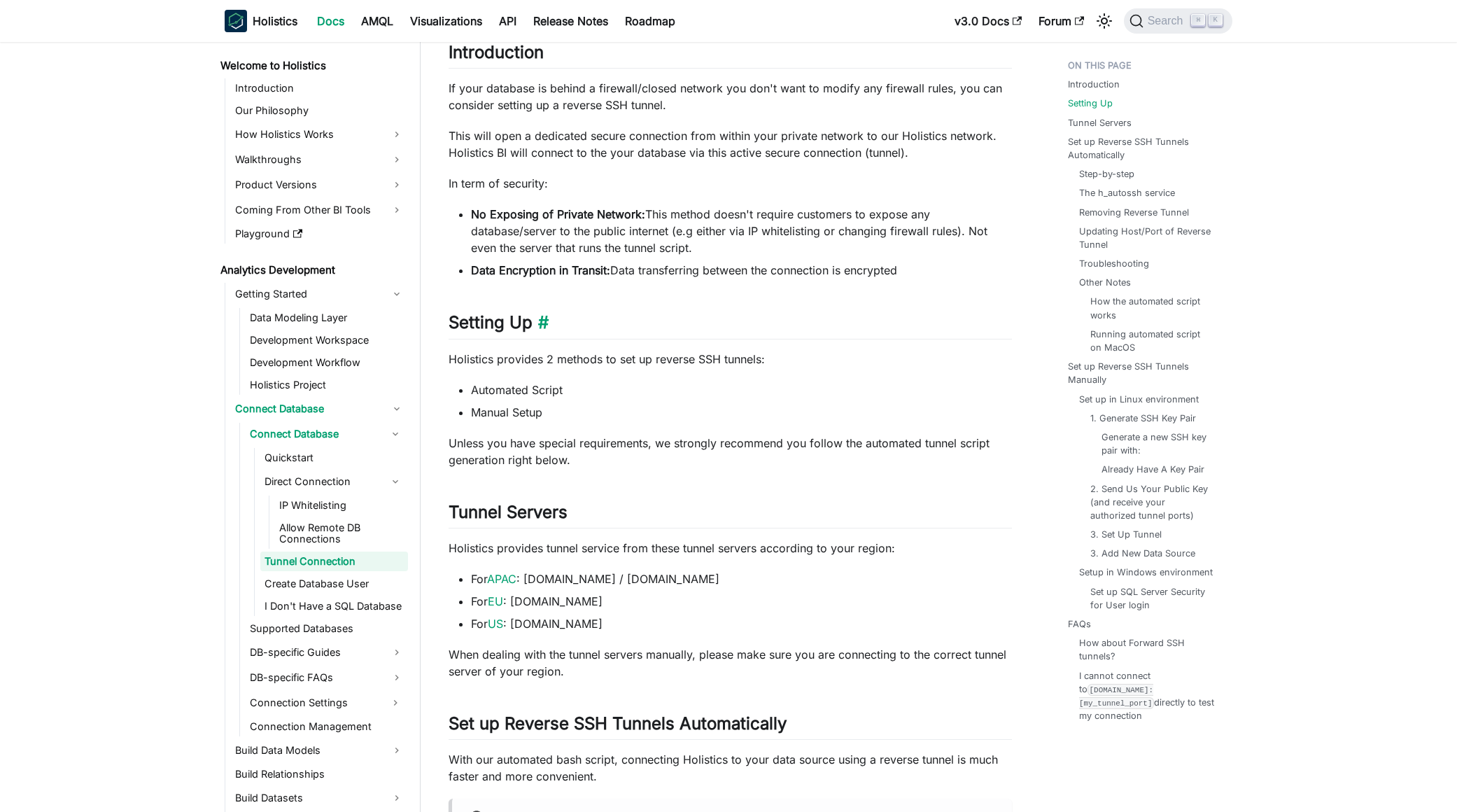
scroll to position [111, 0]
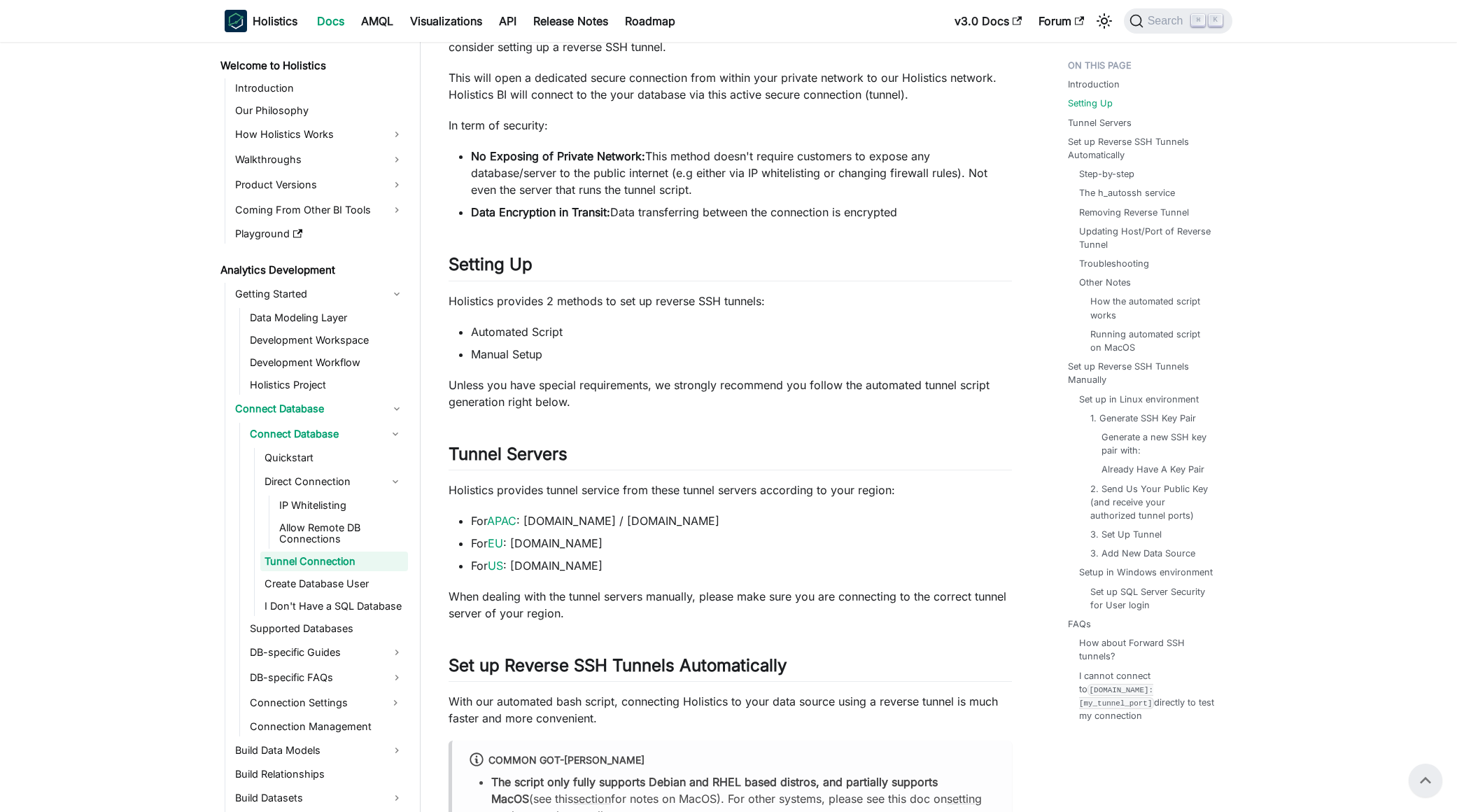
scroll to position [0, 0]
